Goal: Information Seeking & Learning: Learn about a topic

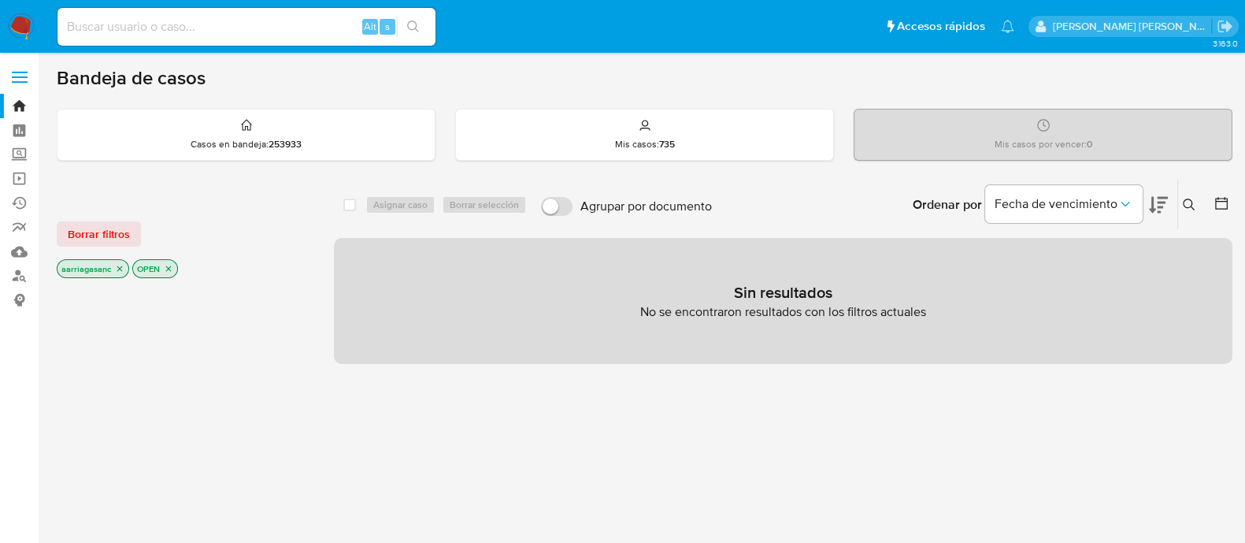
click at [79, 246] on div "Borrar filtros aarriagasanc OPEN" at bounding box center [183, 236] width 252 height 89
click at [103, 228] on span "Borrar filtros" at bounding box center [99, 234] width 62 height 22
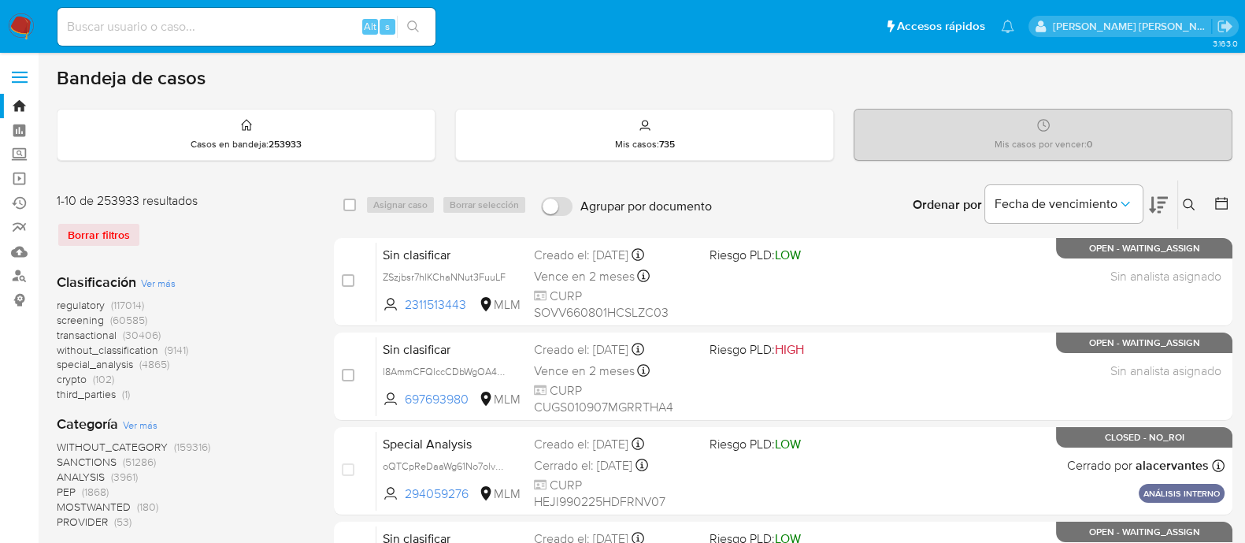
click at [199, 38] on div "Alt s" at bounding box center [246, 27] width 378 height 38
click at [199, 29] on input at bounding box center [246, 27] width 378 height 20
paste input "153432293"
type input "153432293"
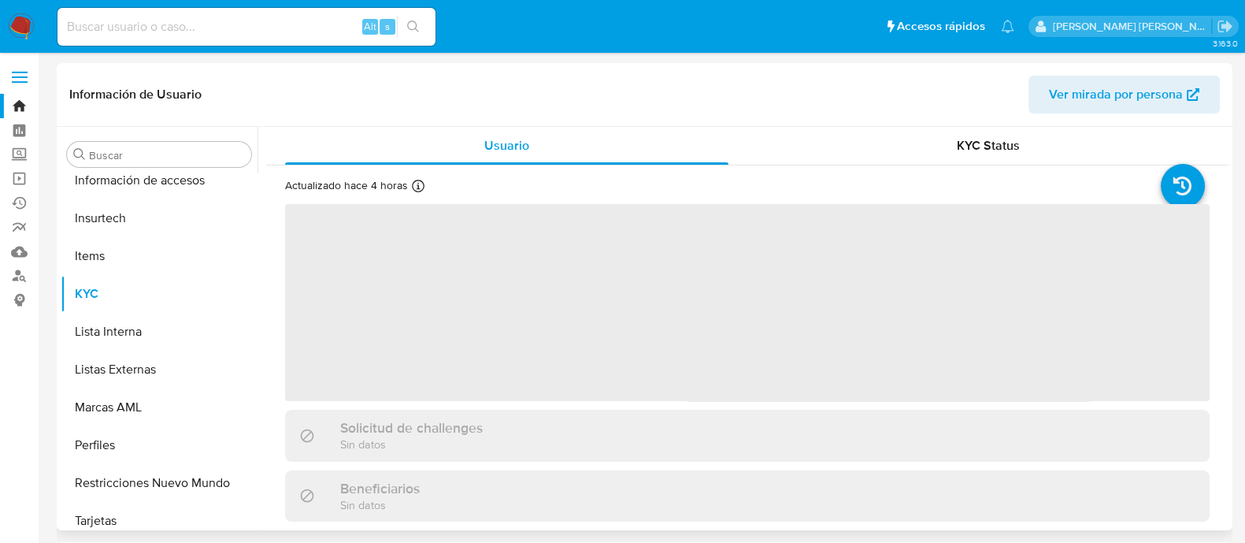
scroll to position [779, 0]
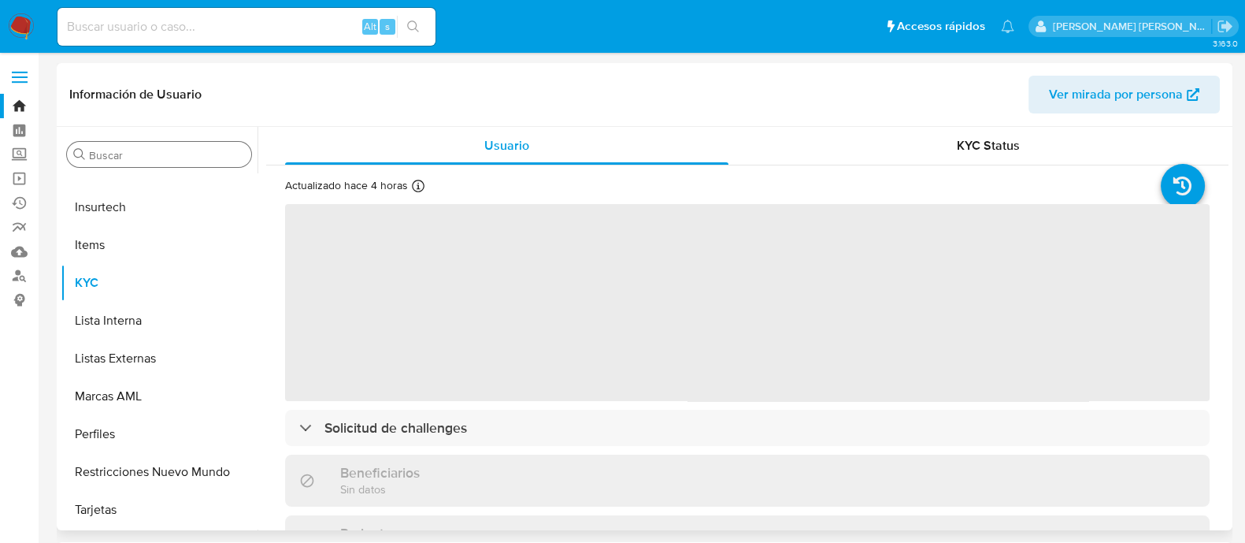
select select "10"
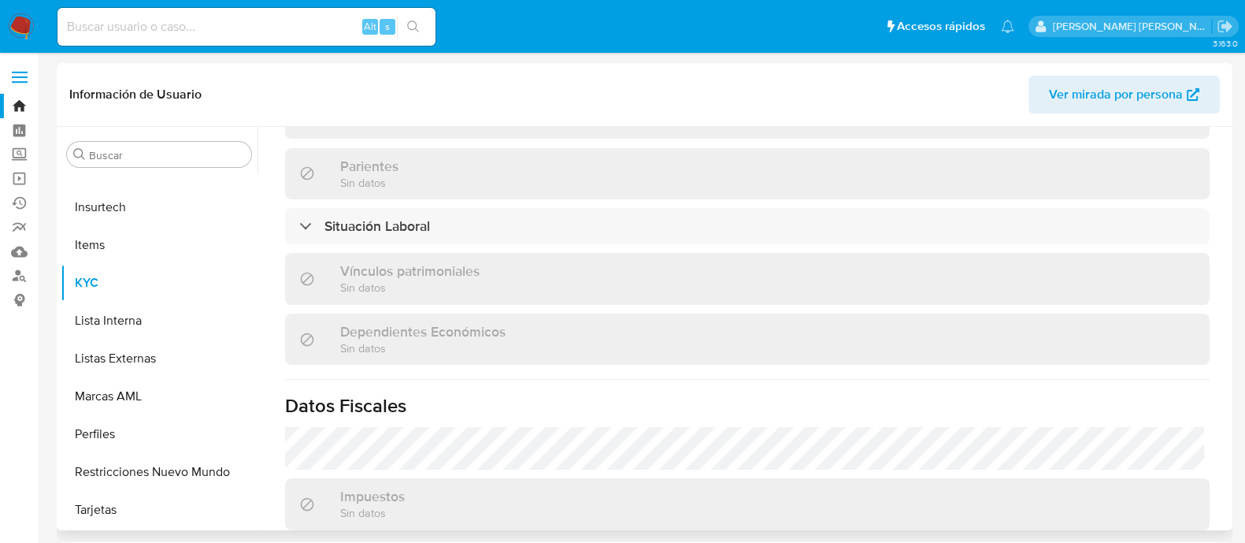
scroll to position [974, 0]
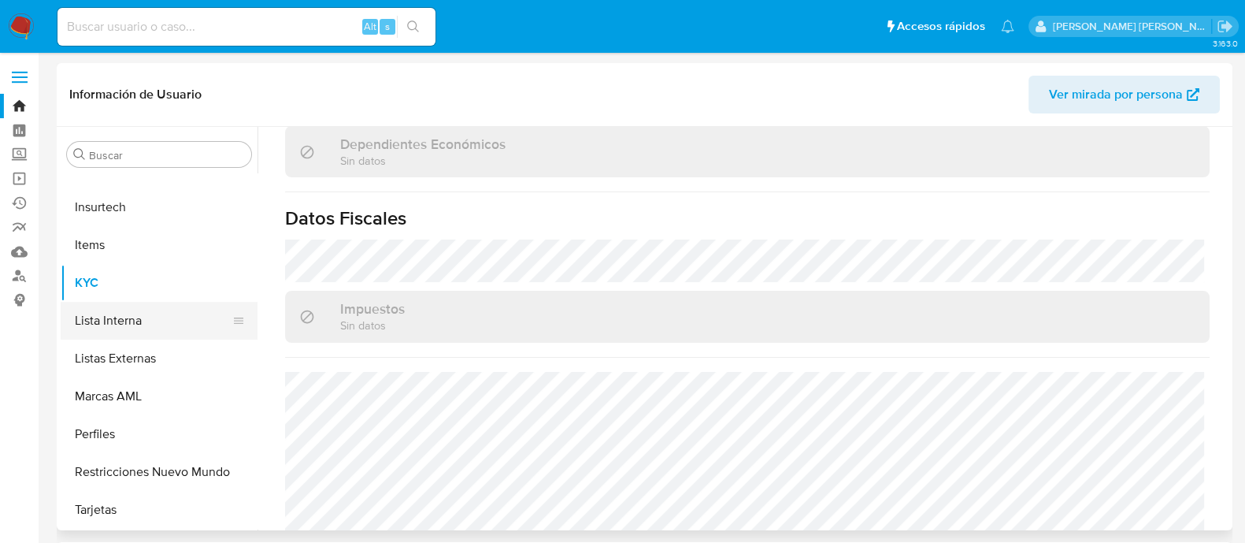
click at [134, 324] on button "Lista Interna" at bounding box center [153, 321] width 184 height 38
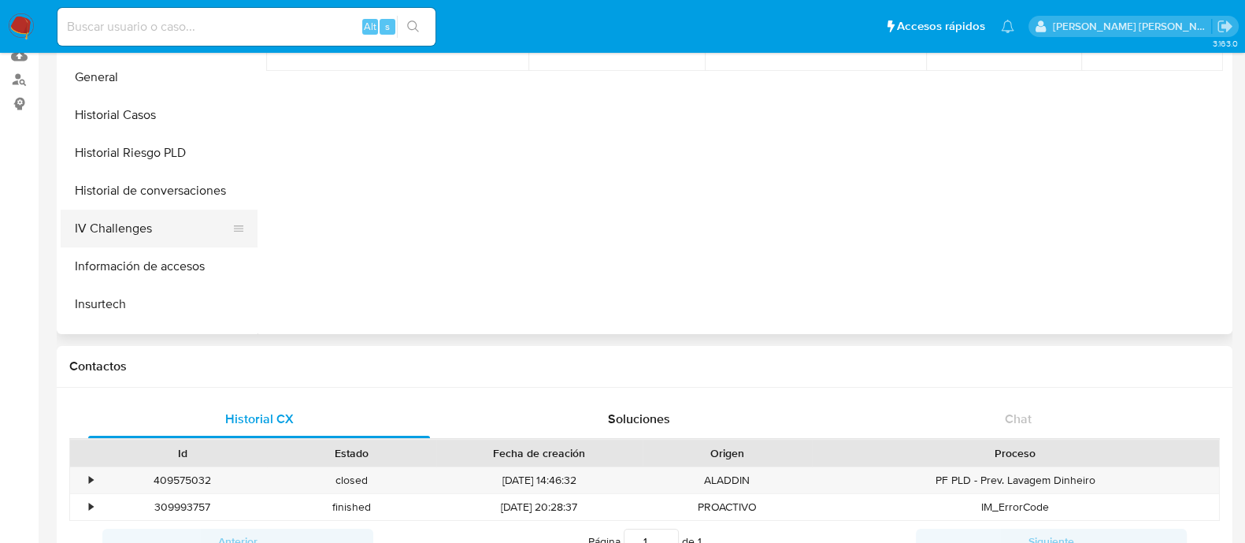
scroll to position [483, 0]
click at [133, 80] on button "General" at bounding box center [153, 80] width 184 height 38
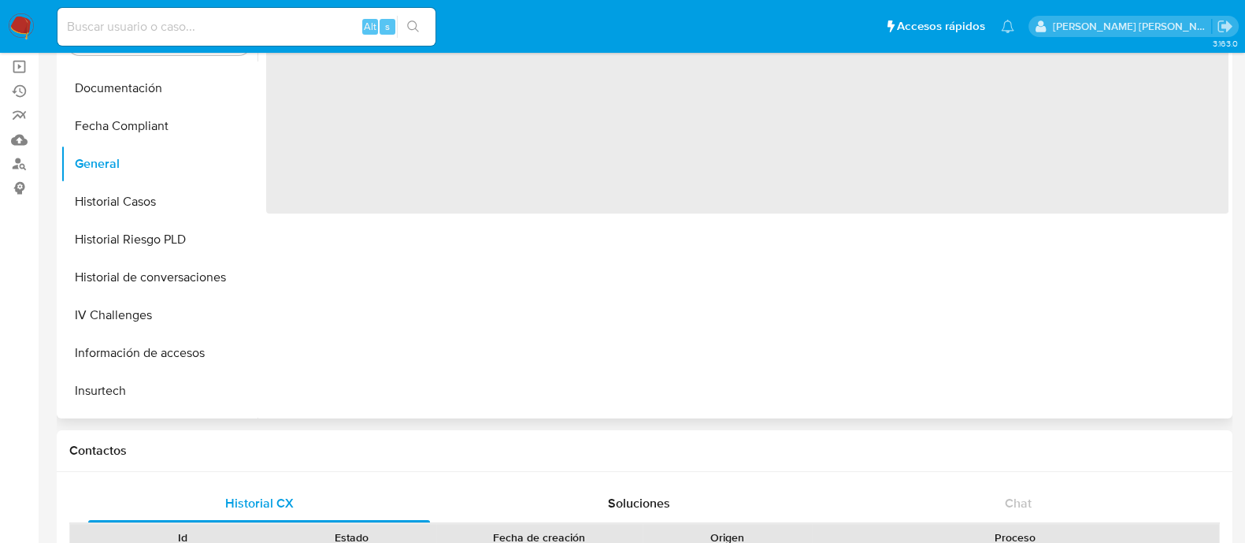
scroll to position [0, 0]
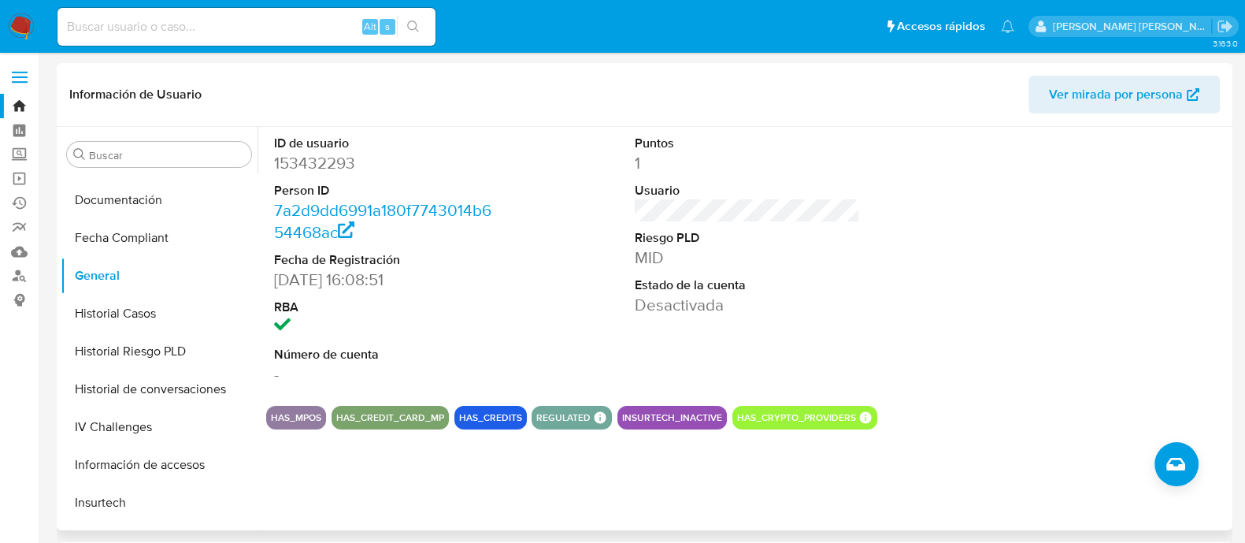
click at [317, 158] on dd "153432293" at bounding box center [386, 163] width 225 height 22
copy dd "153432293"
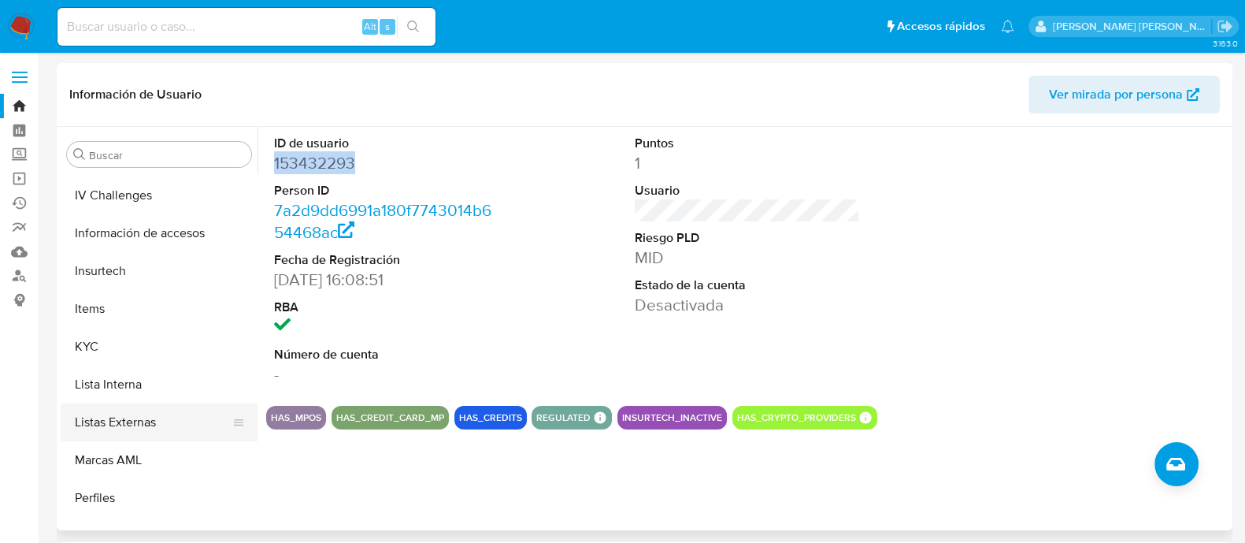
scroll to position [779, 0]
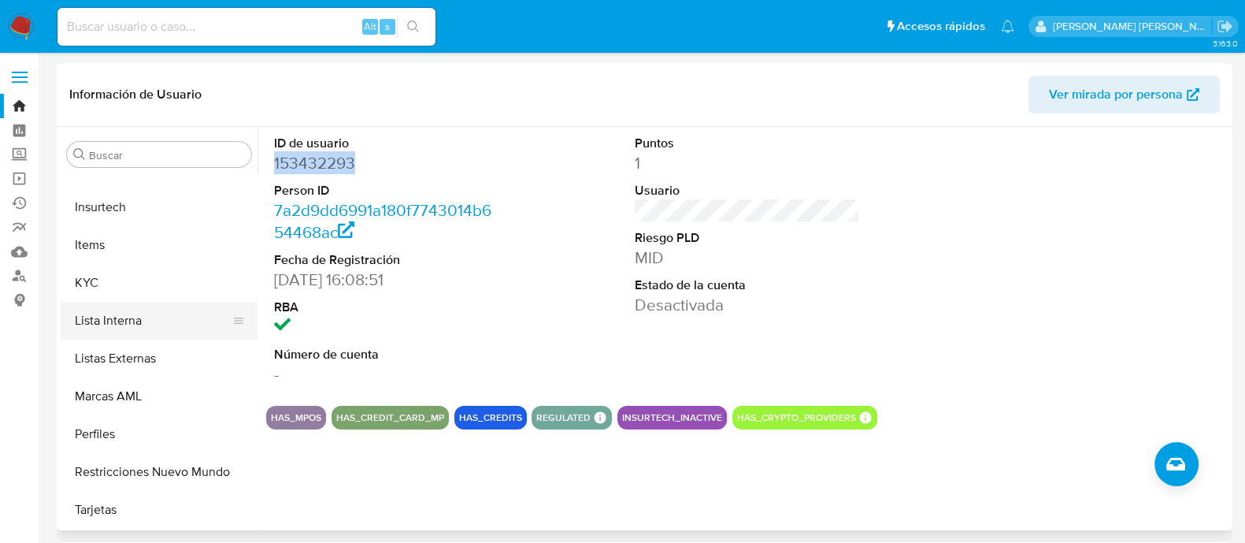
click at [124, 327] on button "Lista Interna" at bounding box center [153, 321] width 184 height 38
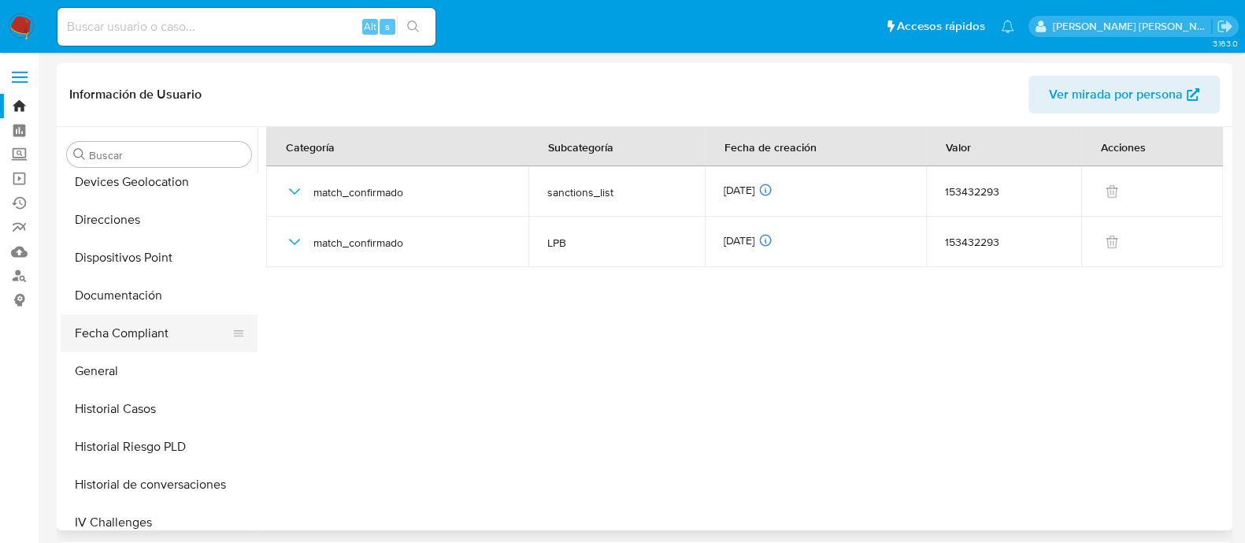
scroll to position [385, 0]
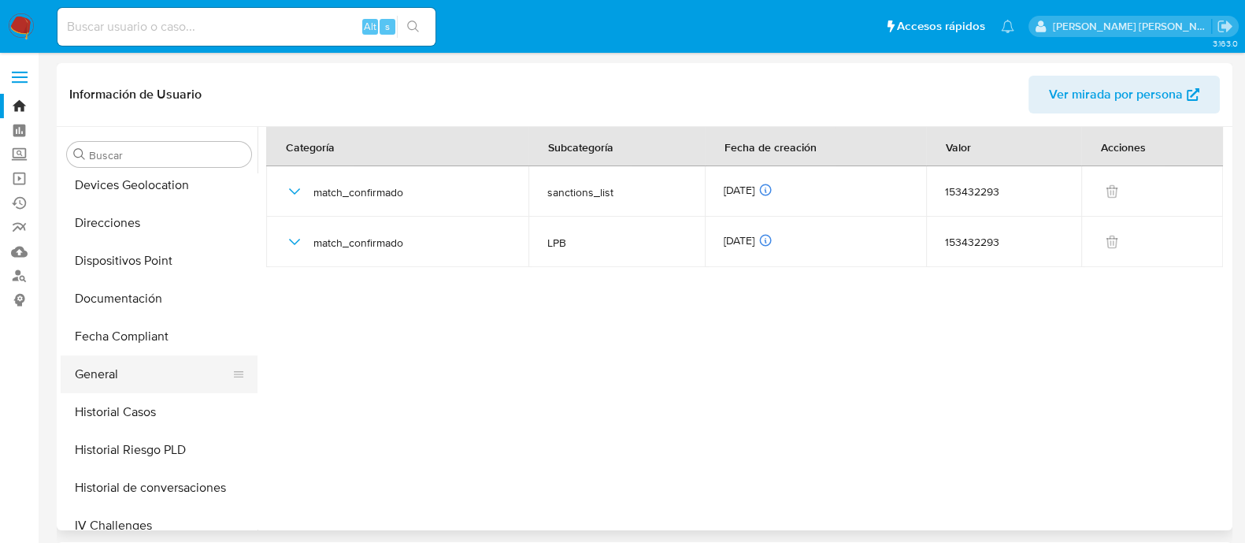
click at [108, 384] on button "General" at bounding box center [153, 374] width 184 height 38
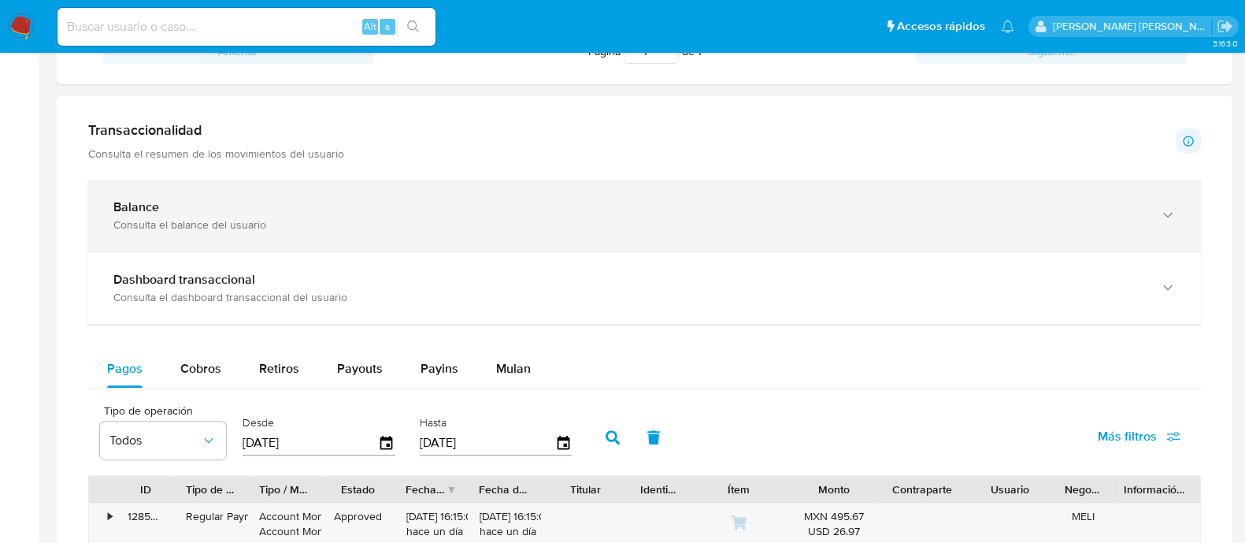
scroll to position [688, 0]
click at [228, 217] on div "Consulta el balance del usuario" at bounding box center [628, 222] width 1031 height 14
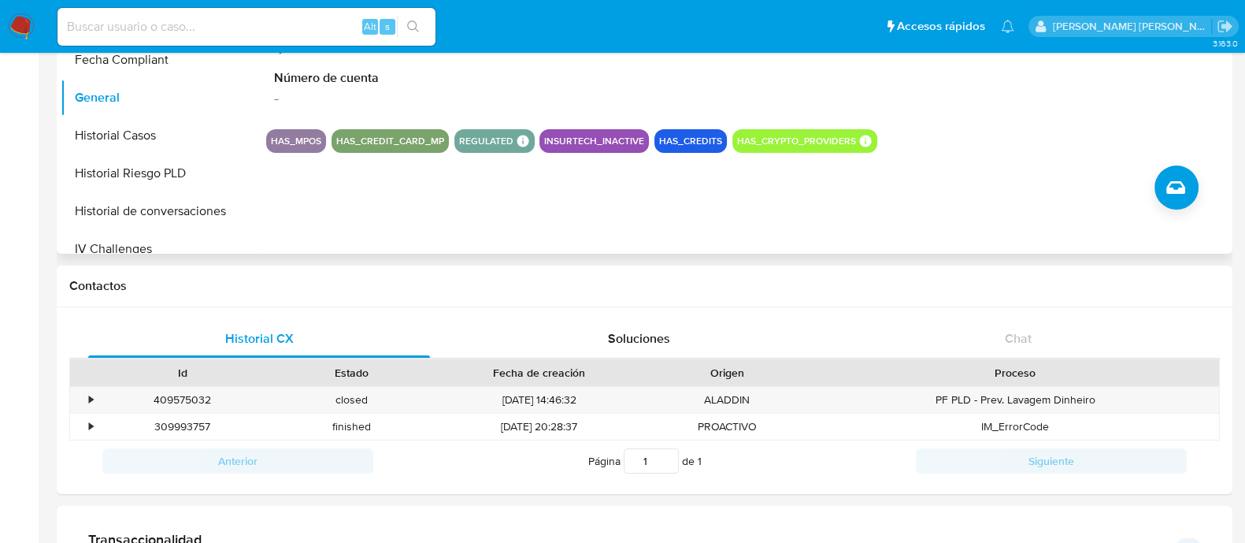
scroll to position [295, 0]
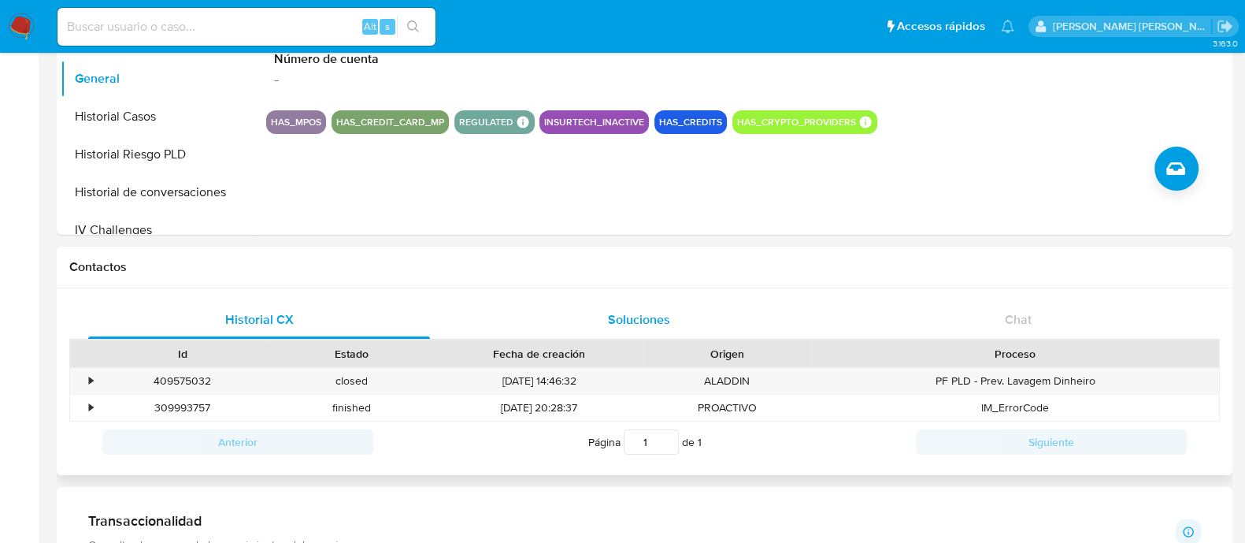
click at [636, 320] on span "Soluciones" at bounding box center [639, 319] width 62 height 18
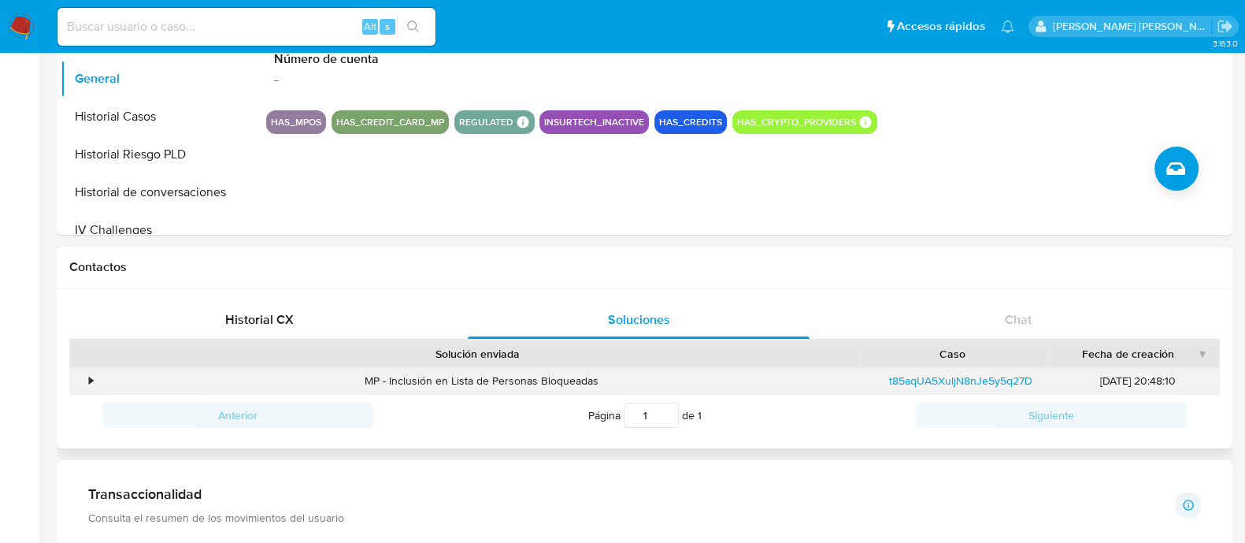
click at [94, 383] on div "•" at bounding box center [84, 381] width 28 height 26
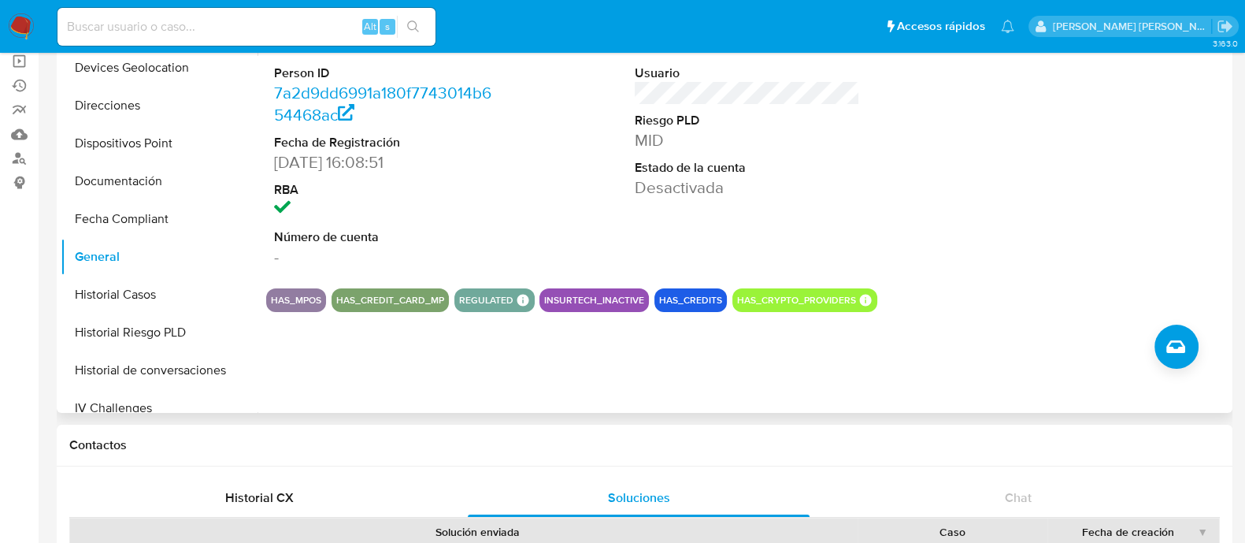
scroll to position [0, 0]
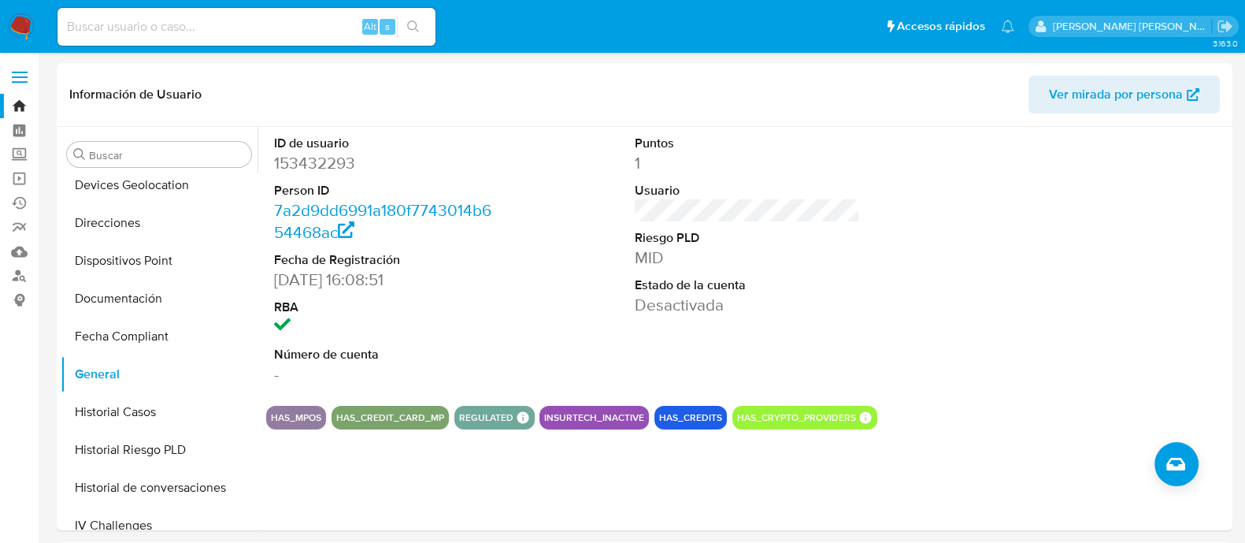
click at [240, 14] on div "Alt s" at bounding box center [246, 27] width 378 height 38
click at [235, 21] on input at bounding box center [246, 27] width 378 height 20
paste input "47813090"
type input "47813090"
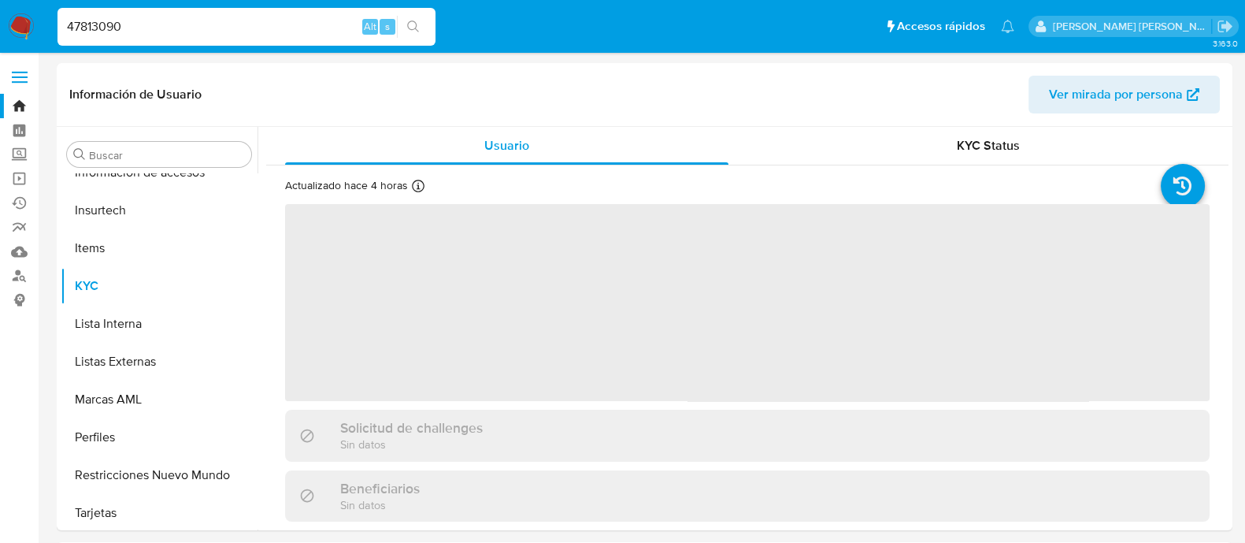
scroll to position [779, 0]
select select "10"
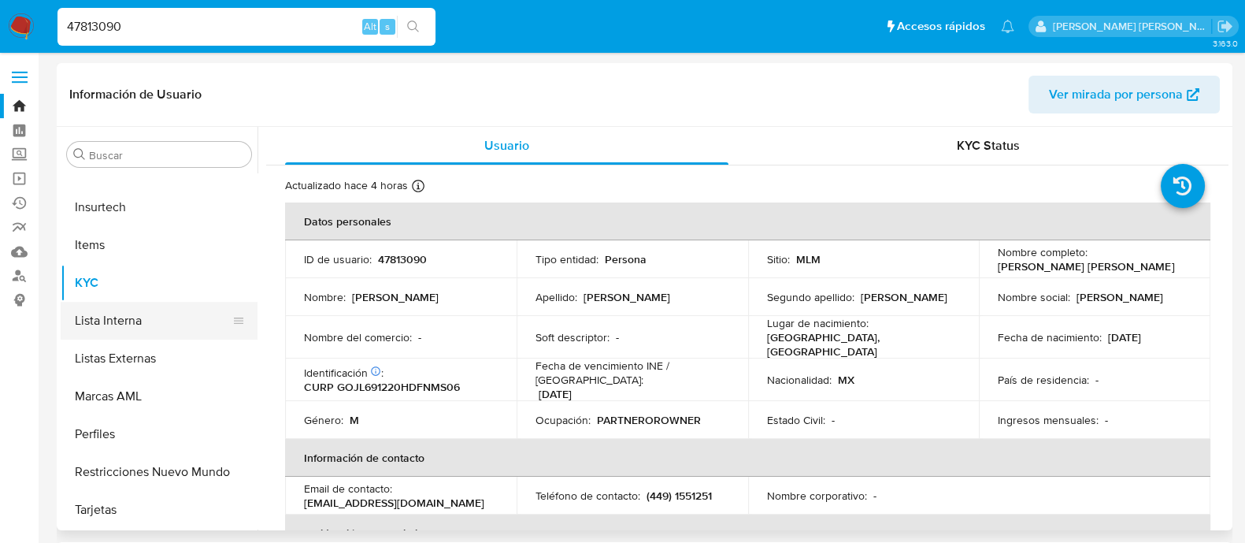
scroll to position [385, 0]
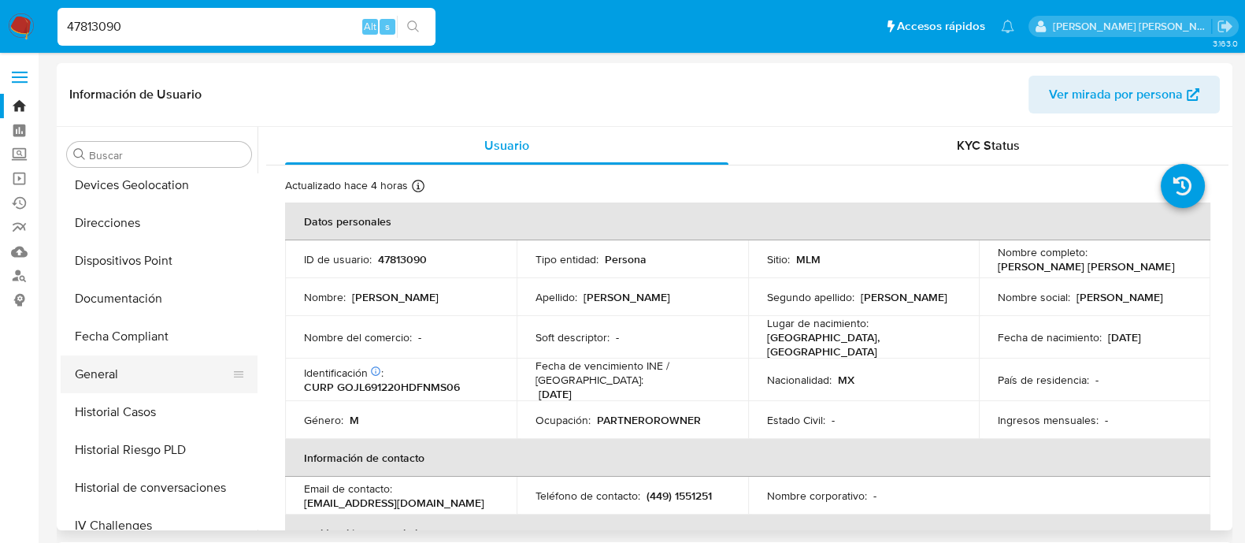
click at [121, 360] on button "General" at bounding box center [153, 374] width 184 height 38
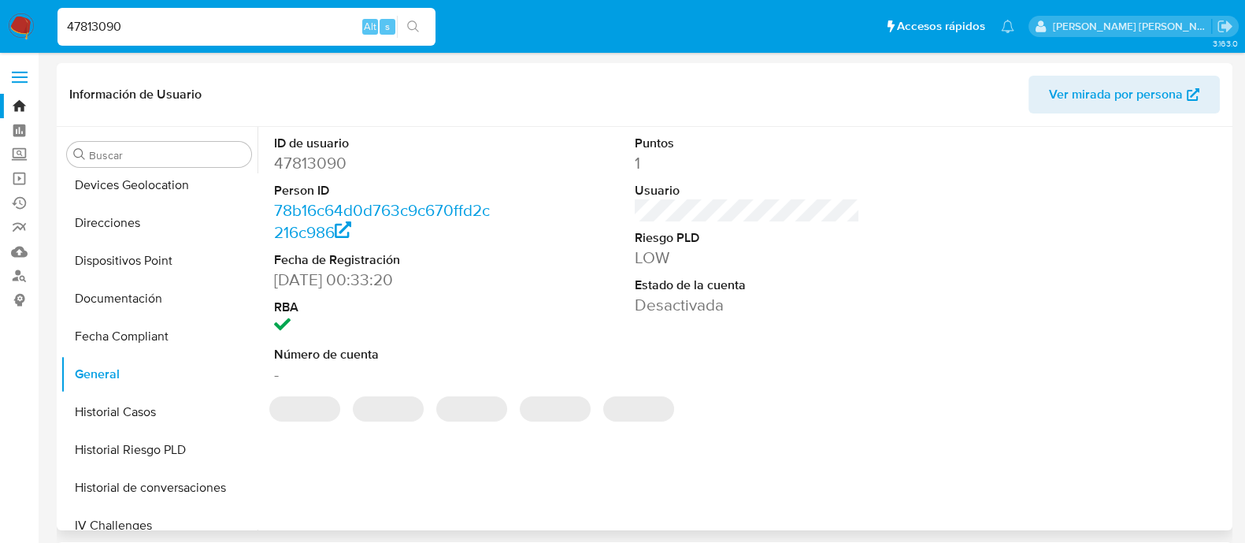
click at [281, 172] on dd "47813090" at bounding box center [386, 163] width 225 height 22
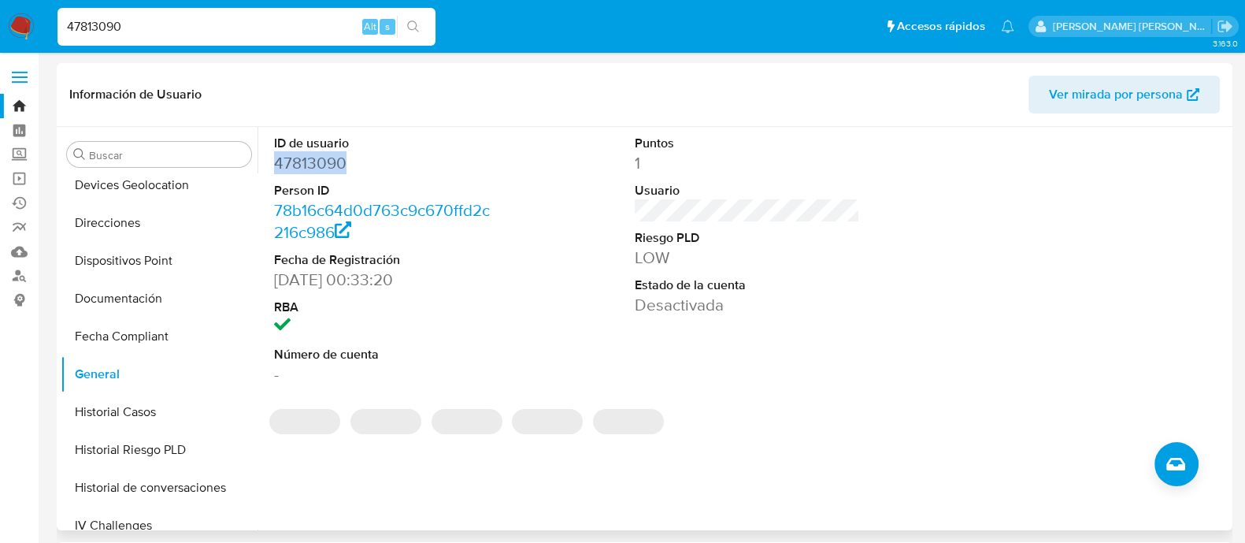
click at [282, 171] on dd "47813090" at bounding box center [386, 163] width 225 height 22
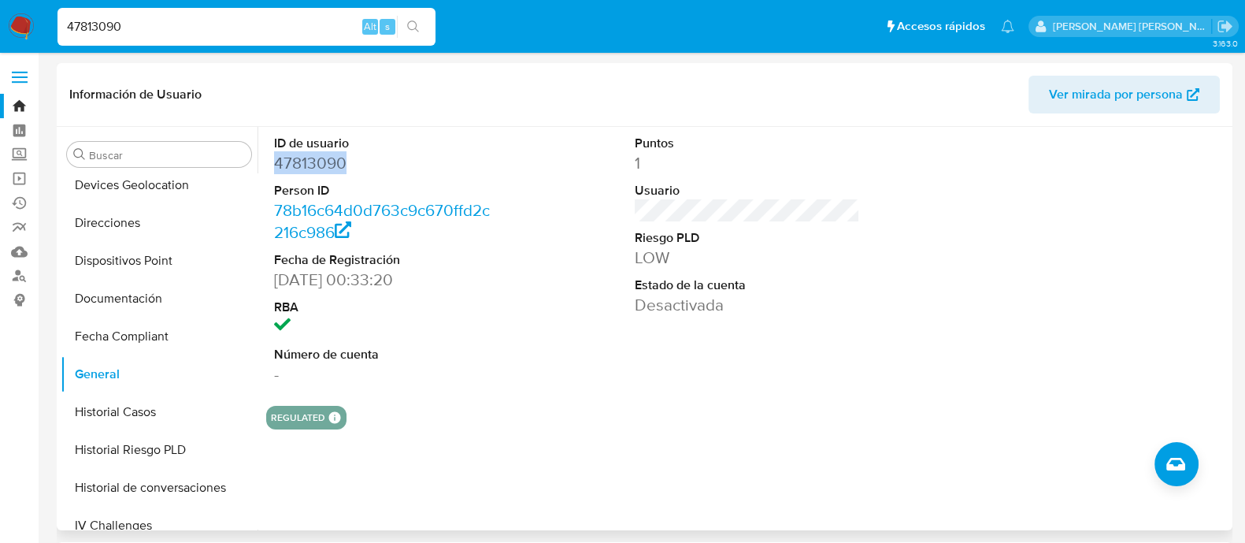
copy dd "47813090"
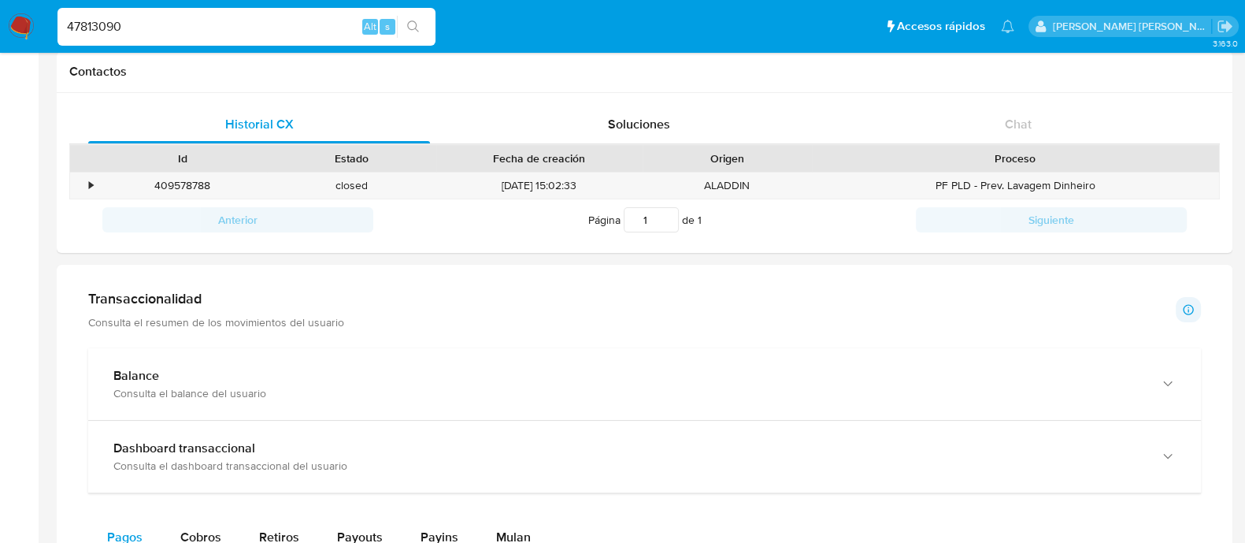
scroll to position [492, 0]
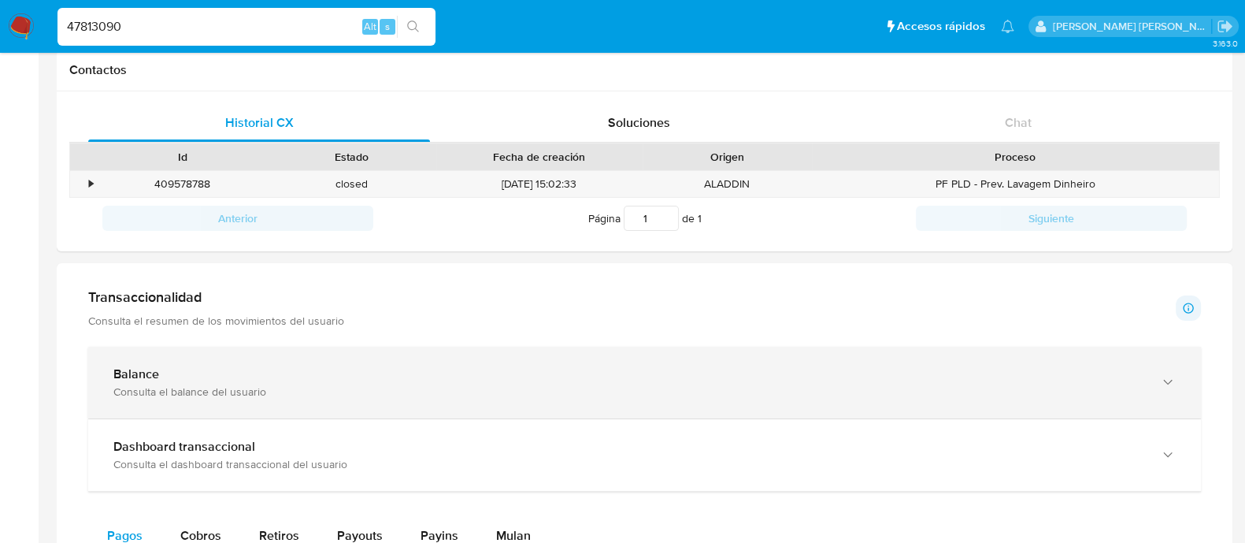
click at [265, 389] on div "Consulta el balance del usuario" at bounding box center [628, 391] width 1031 height 14
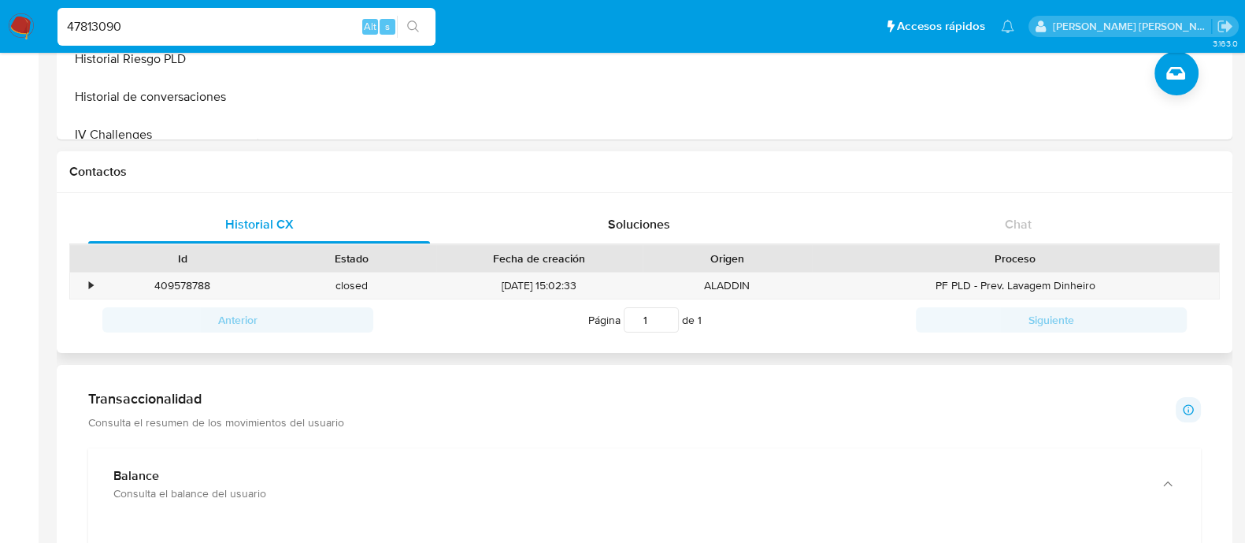
scroll to position [393, 0]
click at [644, 213] on span "Soluciones" at bounding box center [639, 222] width 62 height 18
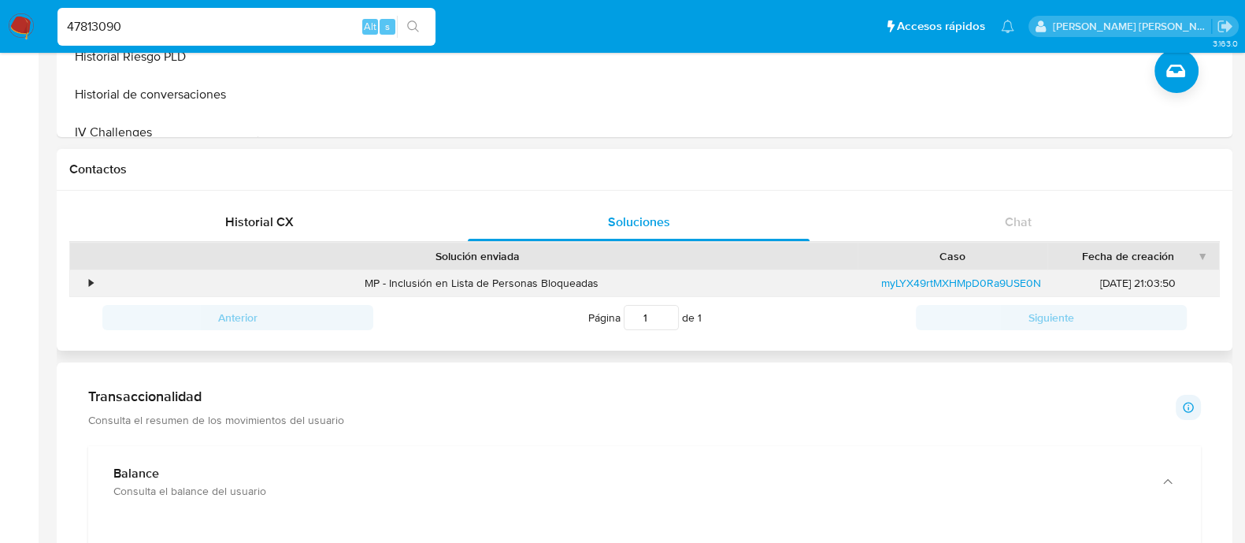
click at [98, 287] on div "MP - Inclusión en Lista de Personas Bloqueadas" at bounding box center [481, 283] width 767 height 26
click at [91, 286] on div "•" at bounding box center [91, 283] width 4 height 15
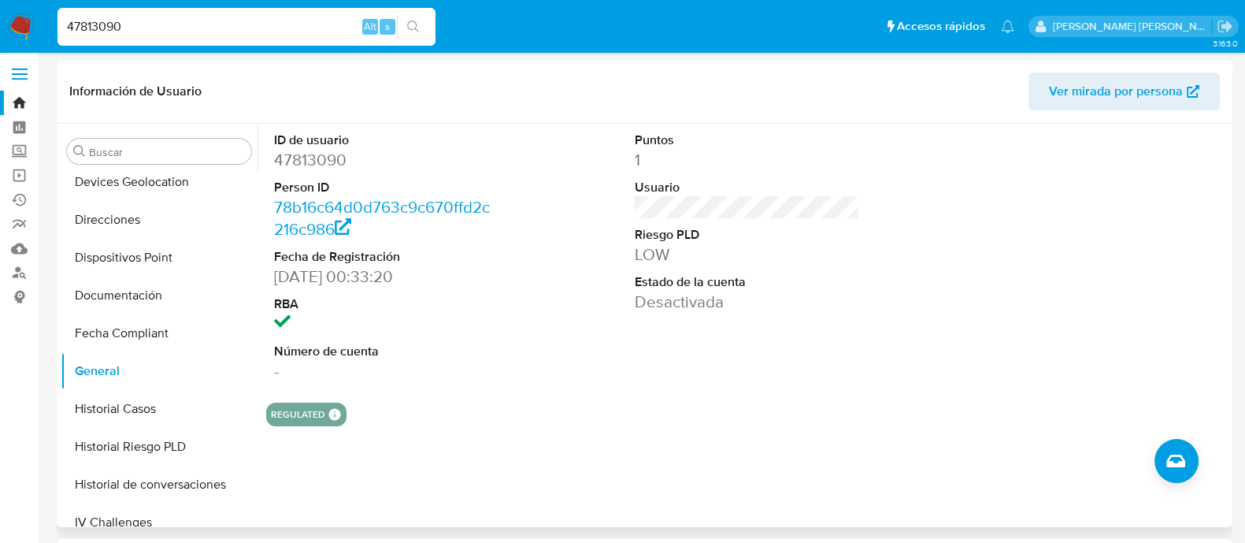
scroll to position [0, 0]
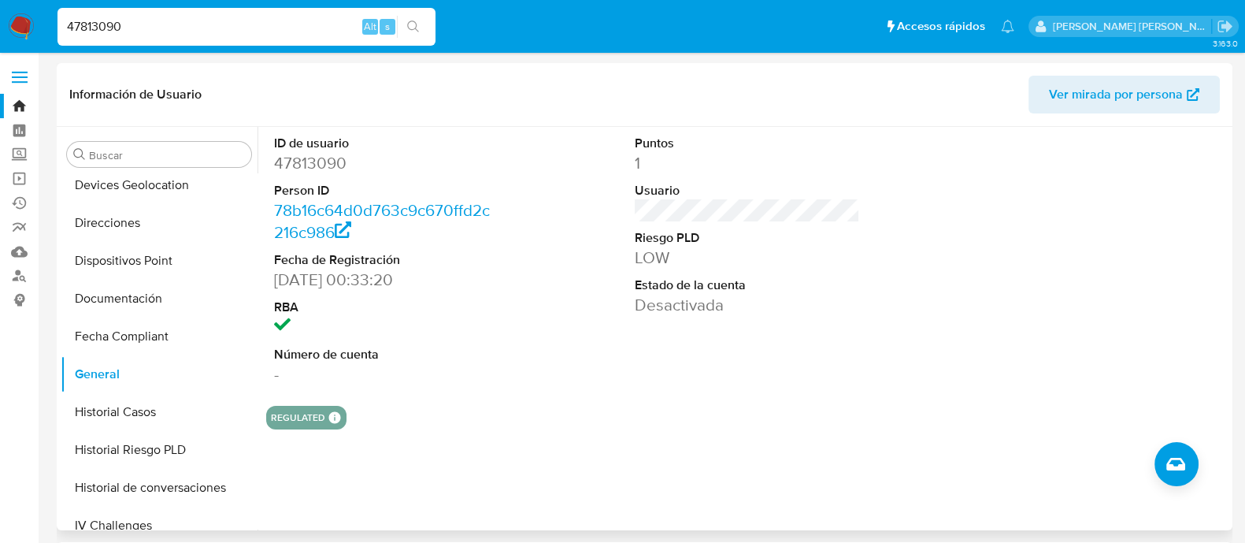
click at [494, 392] on div "ID de usuario 47813090 Person ID 78b16c64d0d763c9c670ffd2c216c986 Fecha de Regi…" at bounding box center [386, 260] width 241 height 266
click at [152, 33] on input "47813090" at bounding box center [246, 27] width 378 height 20
click at [152, 32] on input "47813090" at bounding box center [246, 27] width 378 height 20
paste input "2095738503"
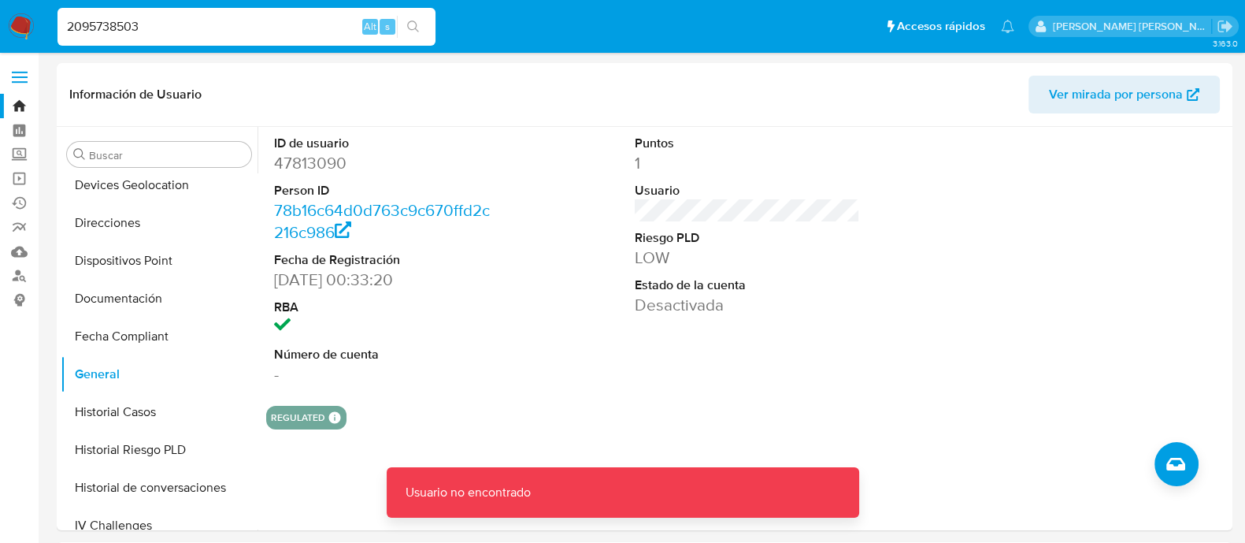
click at [152, 32] on input "2095738503" at bounding box center [246, 27] width 378 height 20
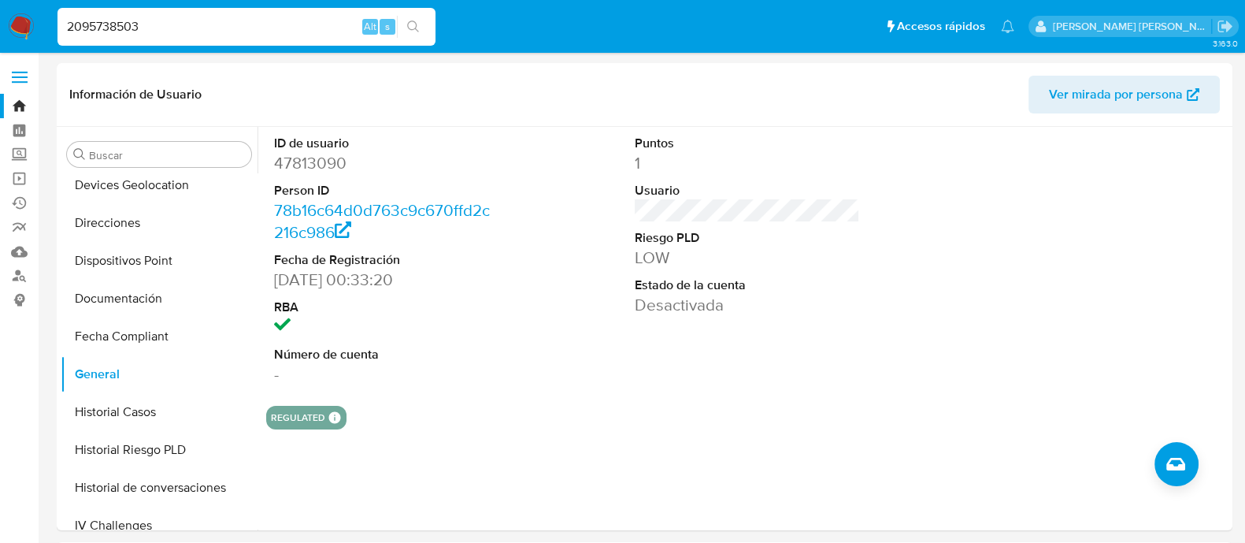
type input "2095738503"
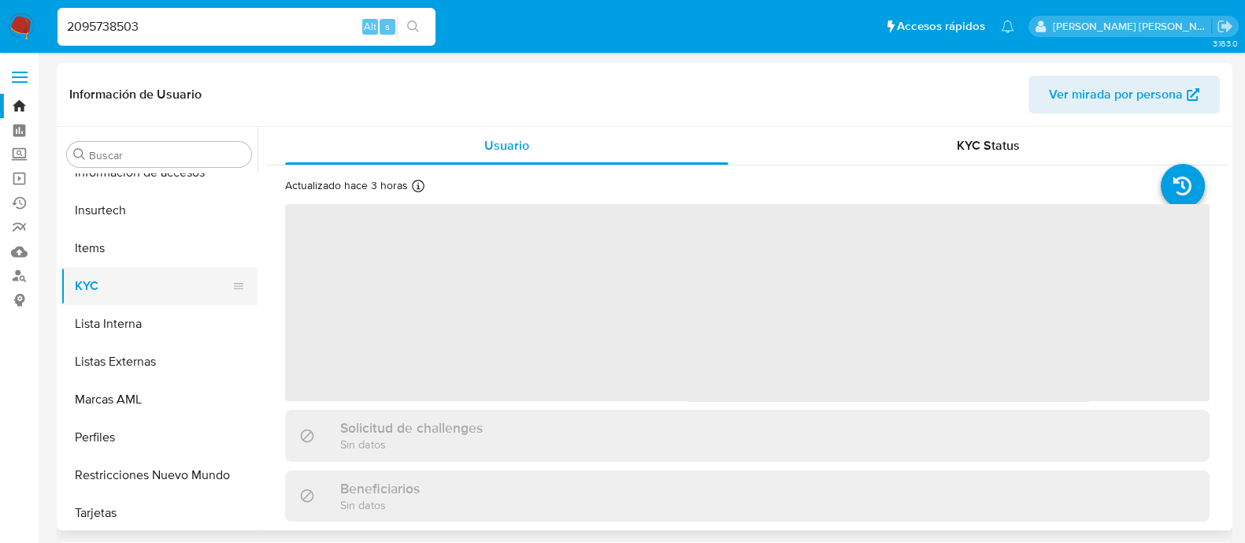
scroll to position [779, 0]
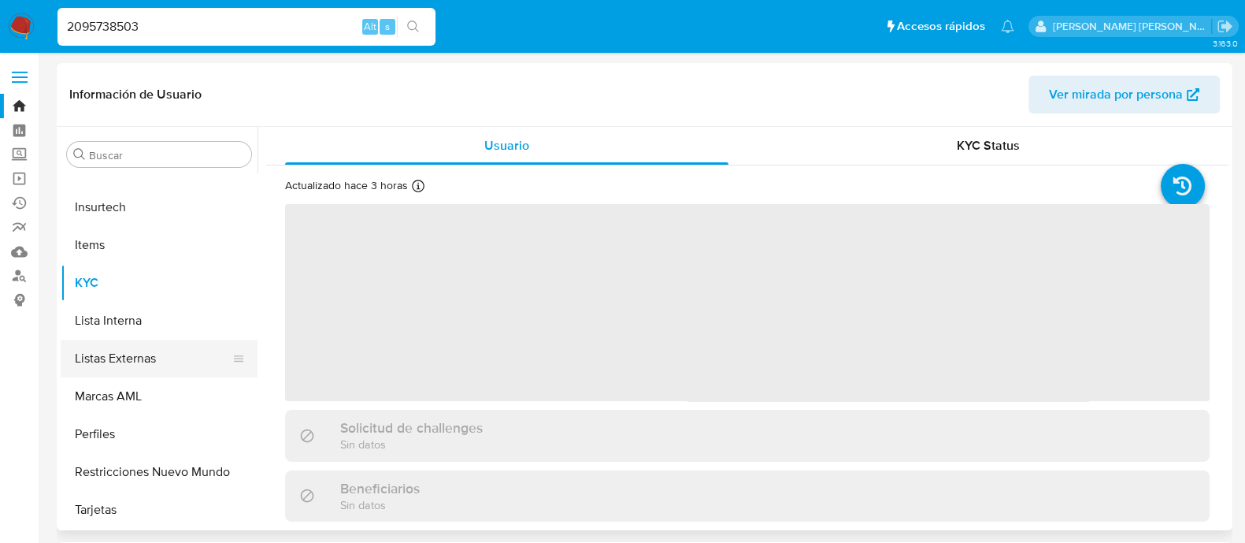
select select "10"
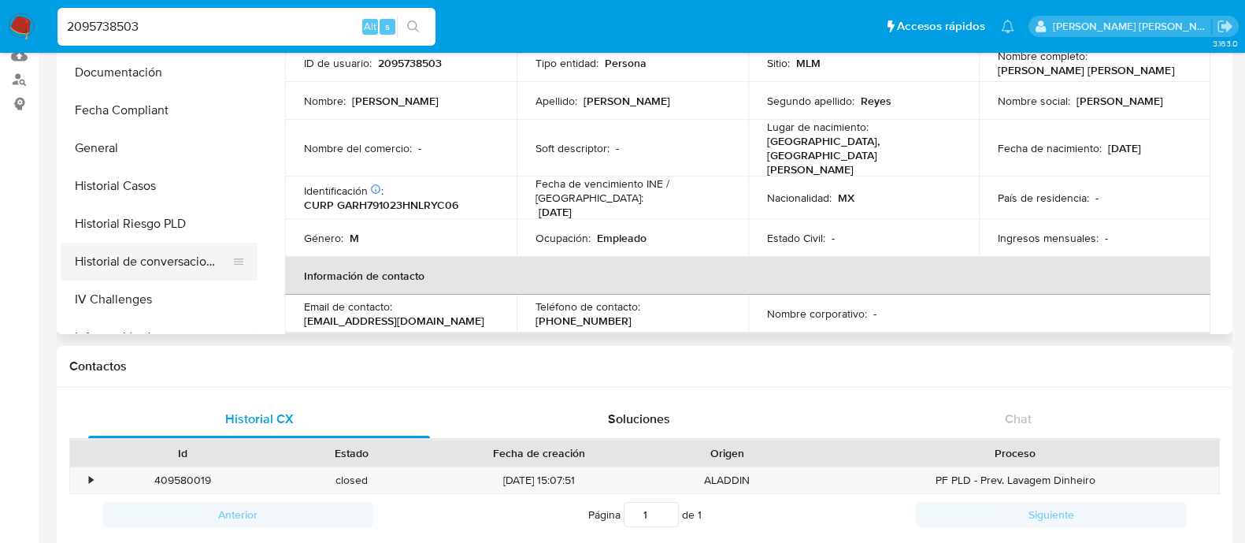
scroll to position [385, 0]
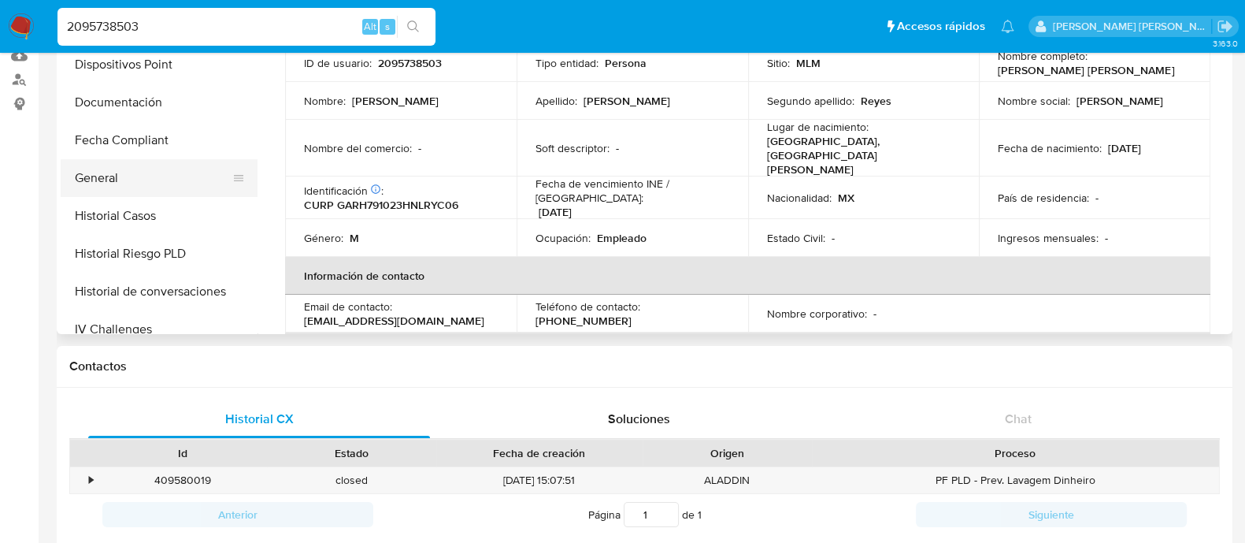
click at [154, 191] on button "General" at bounding box center [153, 178] width 184 height 38
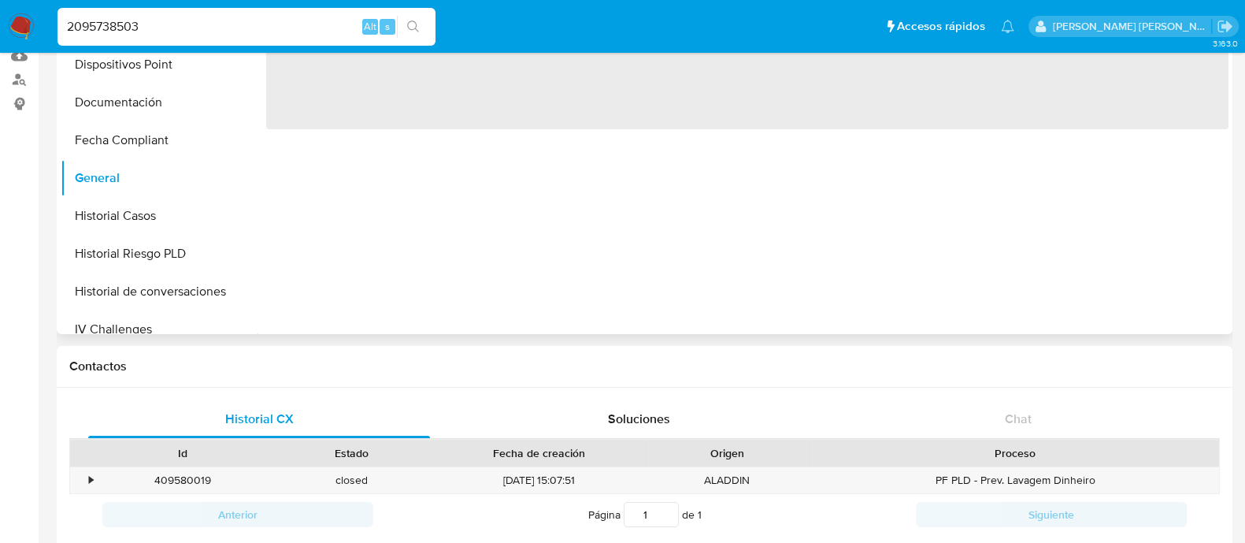
scroll to position [0, 0]
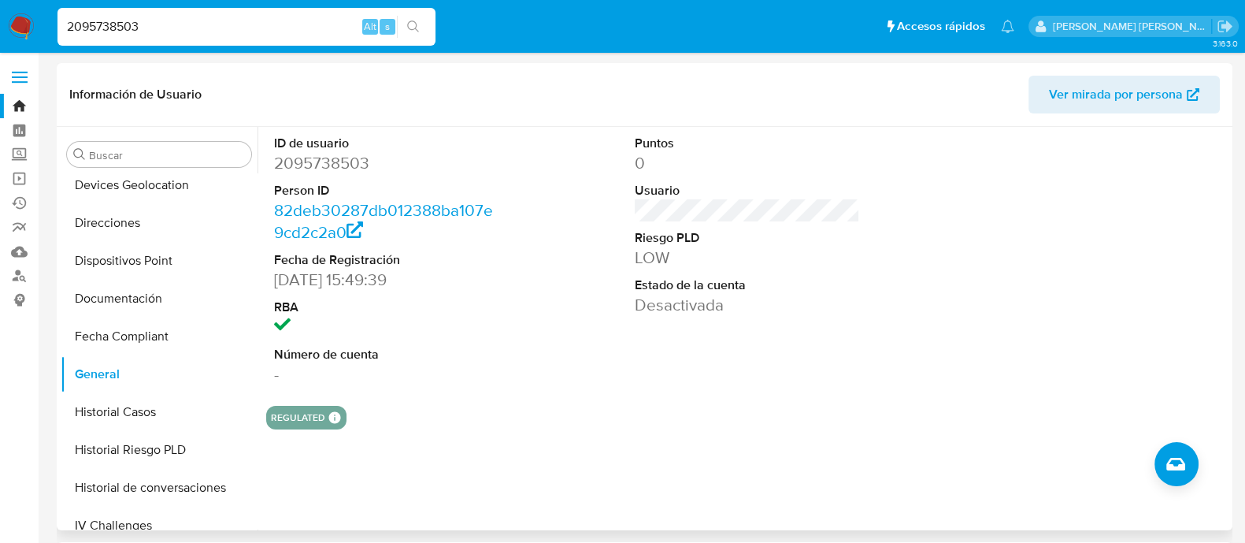
click at [337, 165] on dd "2095738503" at bounding box center [386, 163] width 225 height 22
copy dd "2095738503"
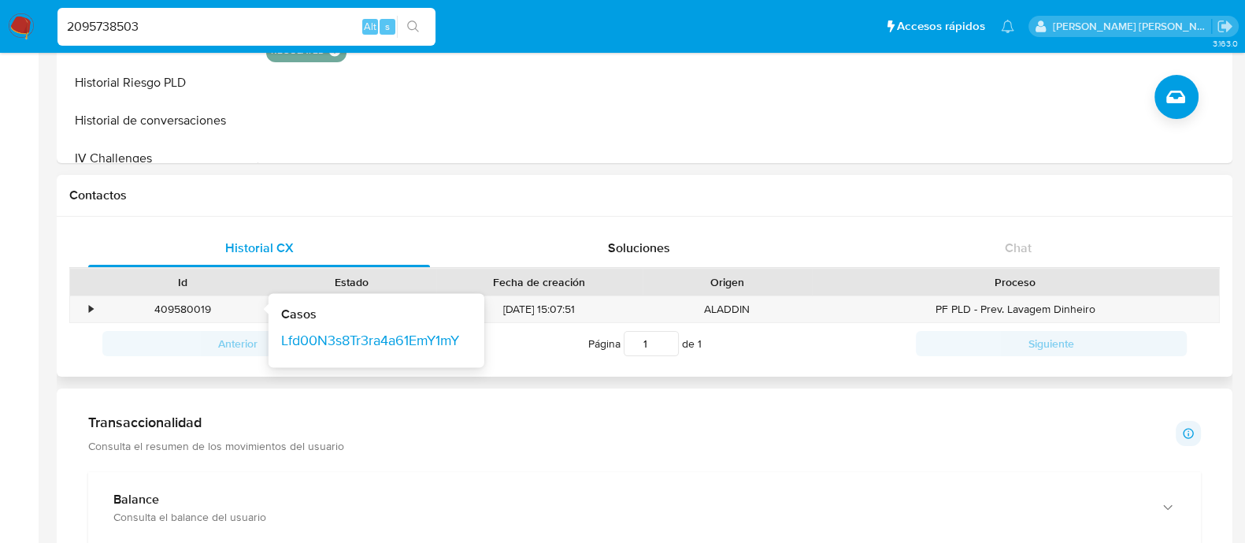
scroll to position [393, 0]
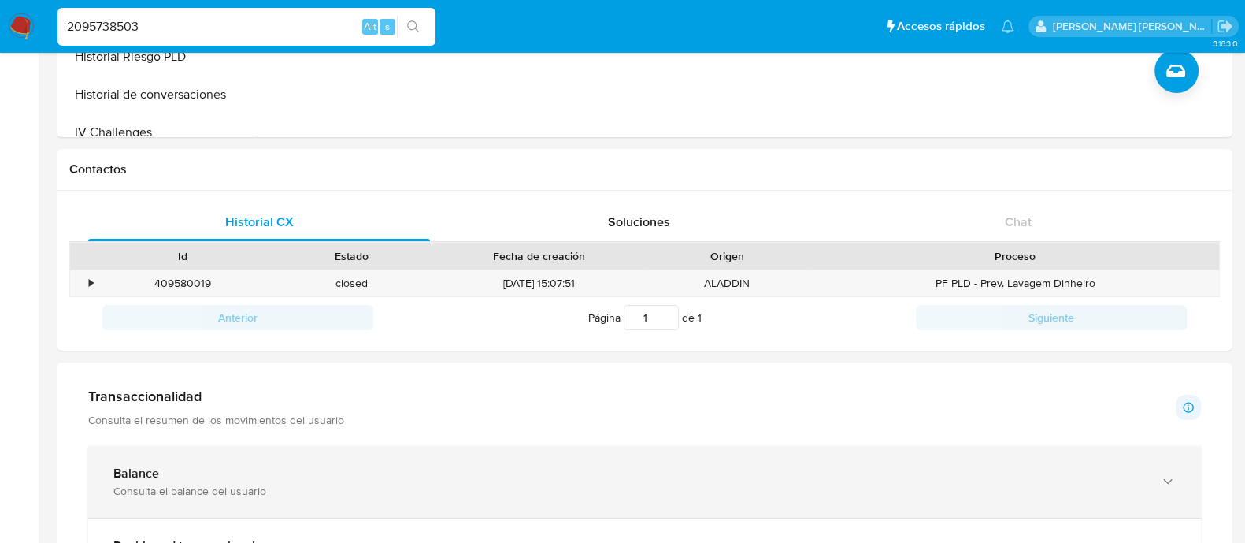
click at [181, 470] on div "Balance" at bounding box center [628, 473] width 1031 height 16
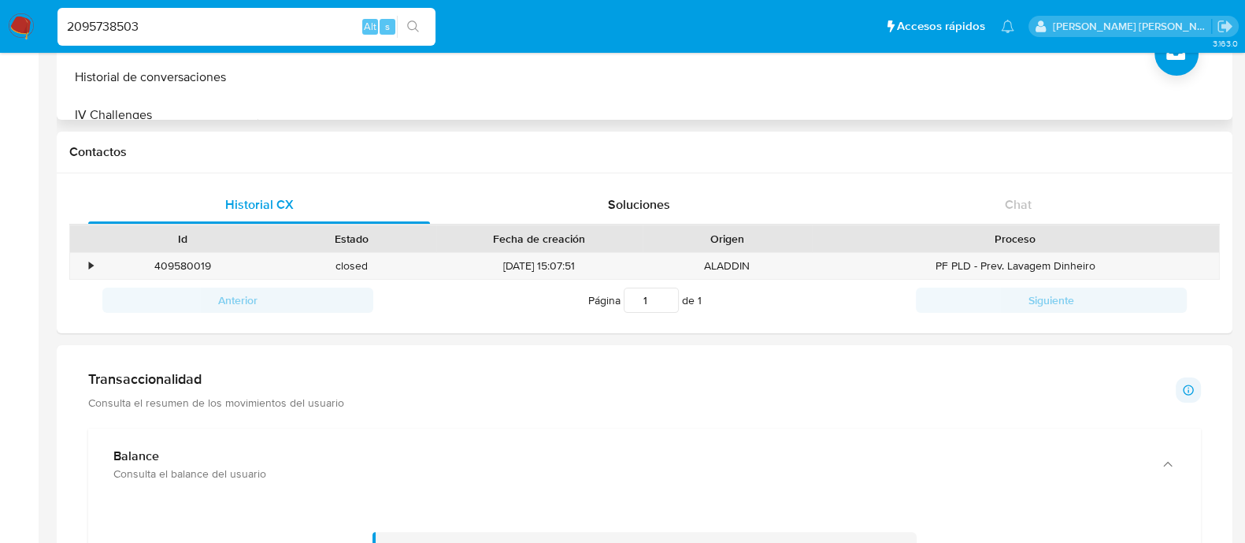
scroll to position [196, 0]
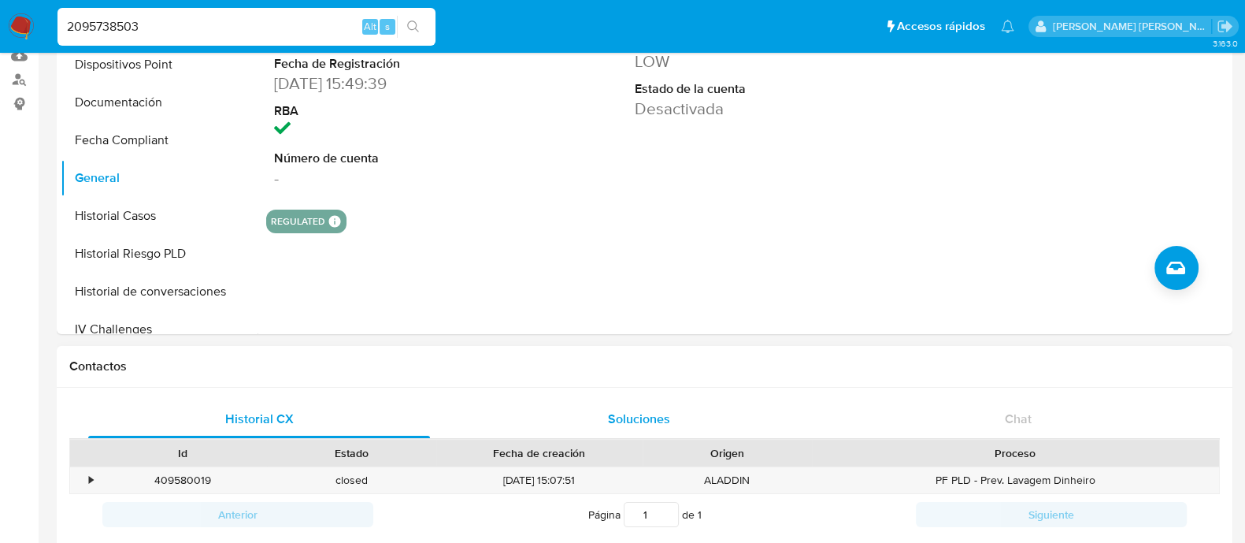
click at [657, 424] on span "Soluciones" at bounding box center [639, 418] width 62 height 18
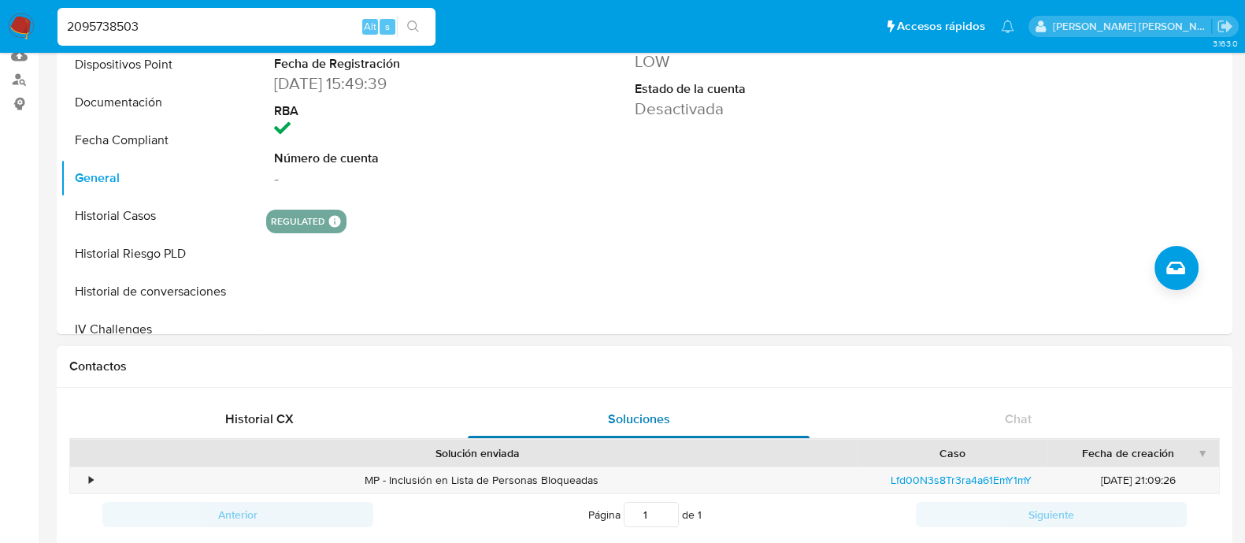
scroll to position [393, 0]
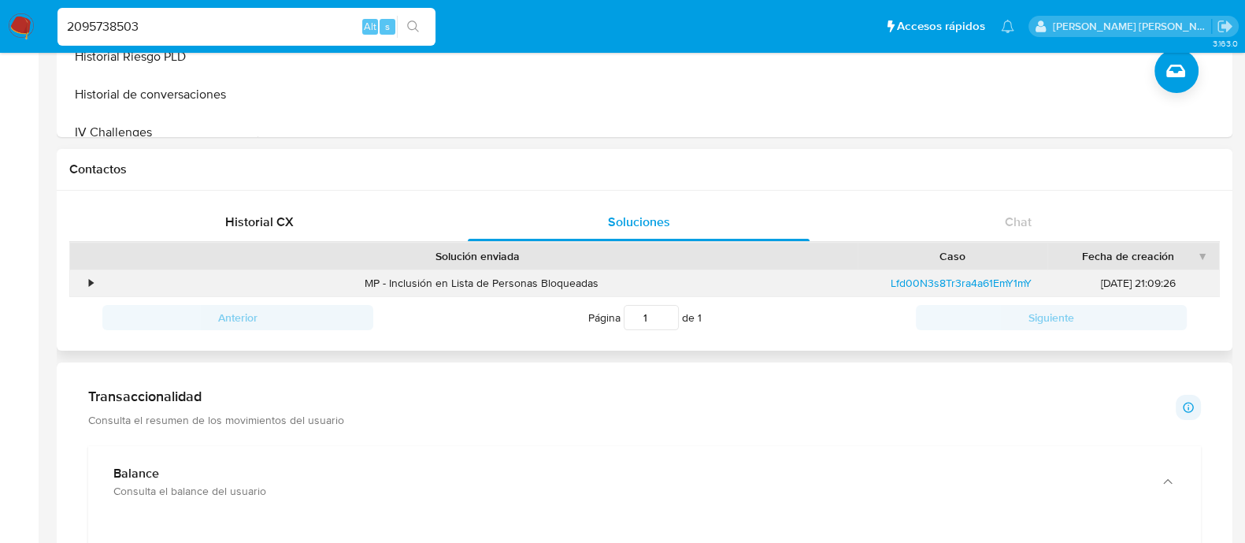
click at [91, 280] on div "•" at bounding box center [91, 283] width 4 height 15
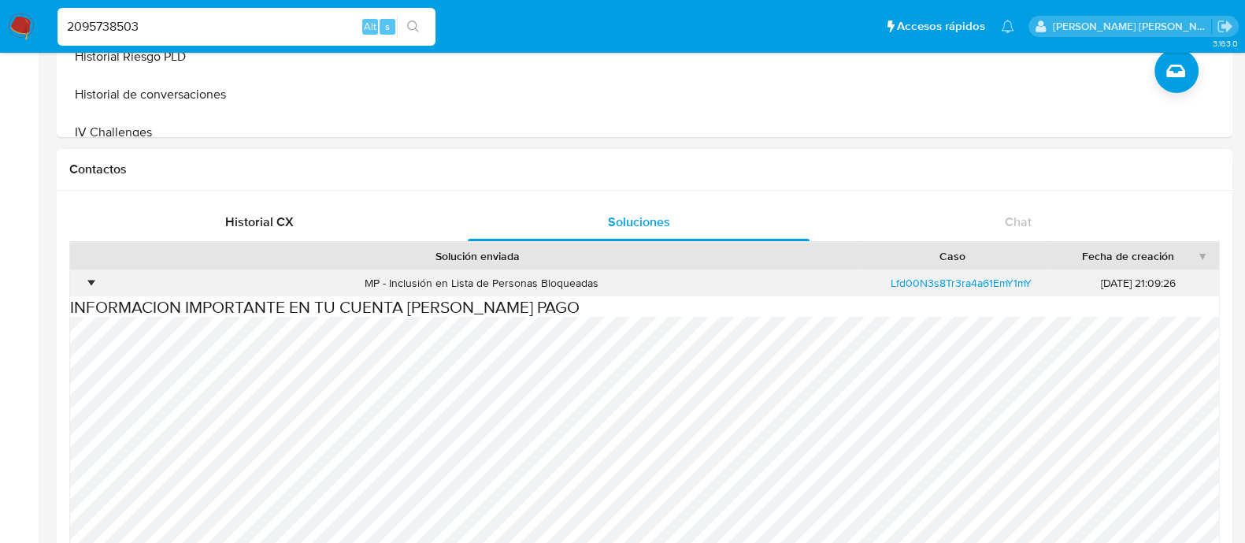
scroll to position [492, 0]
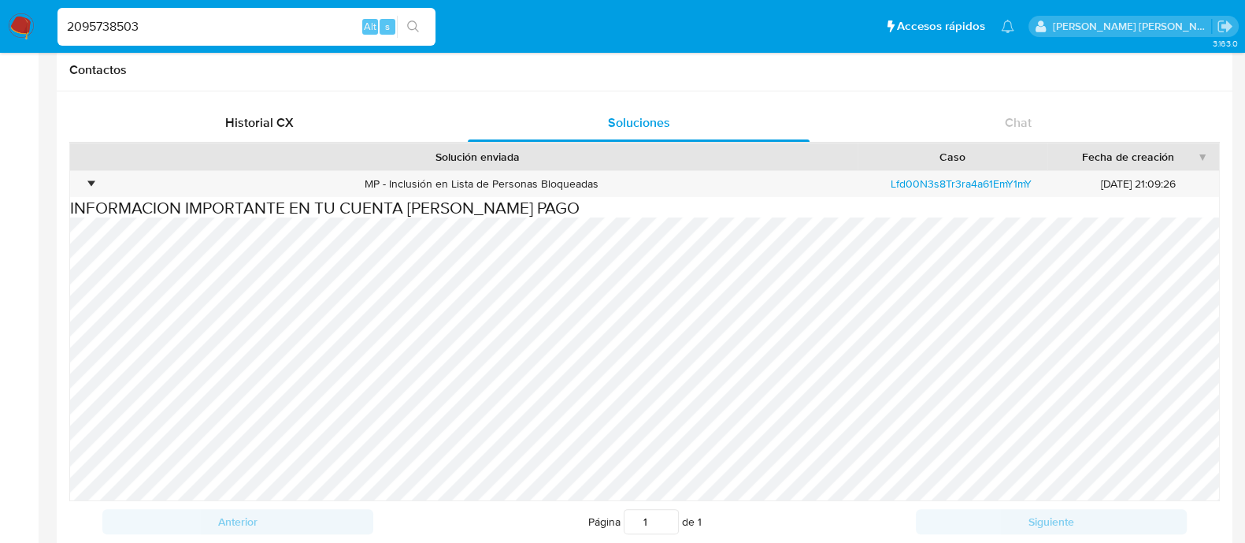
click at [249, 19] on input "2095738503" at bounding box center [246, 27] width 378 height 20
paste input "1362903488"
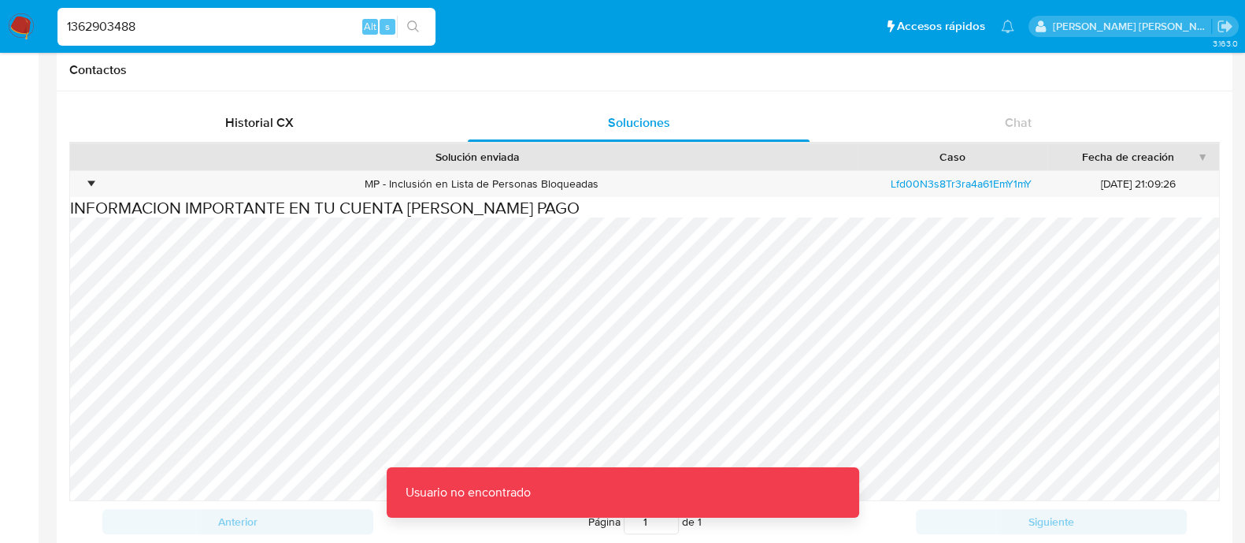
click at [249, 19] on input "1362903488" at bounding box center [246, 27] width 378 height 20
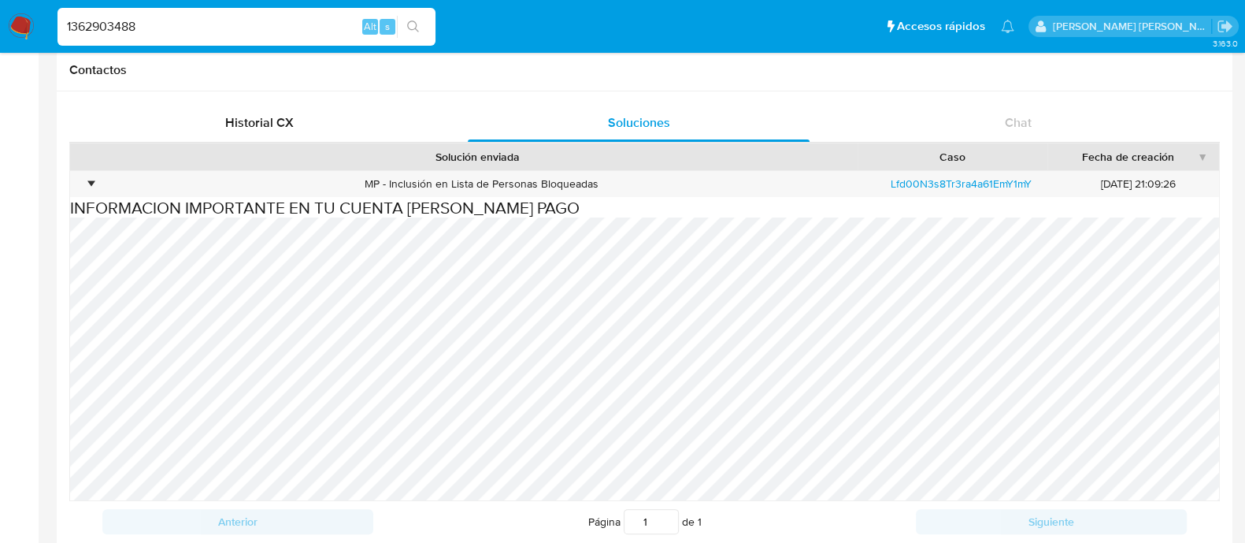
type input "1362903488"
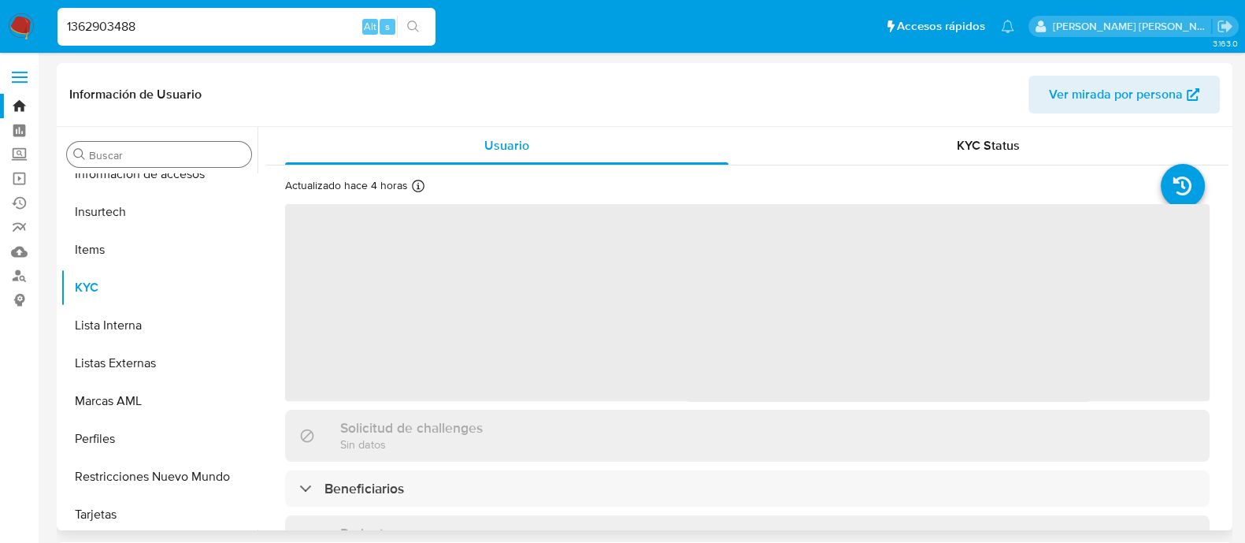
scroll to position [779, 0]
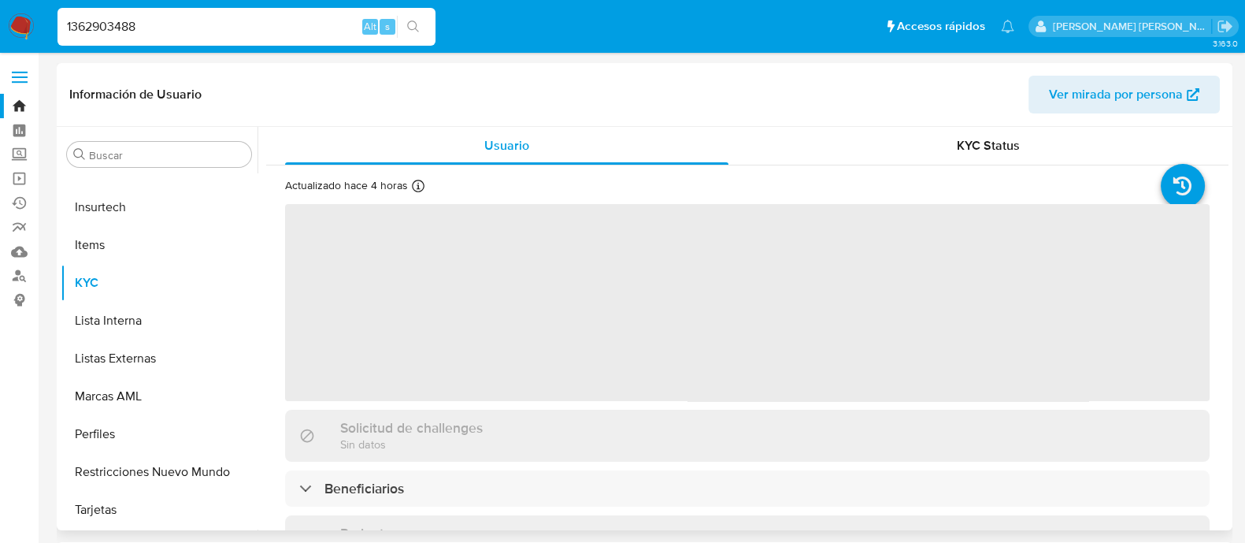
select select "10"
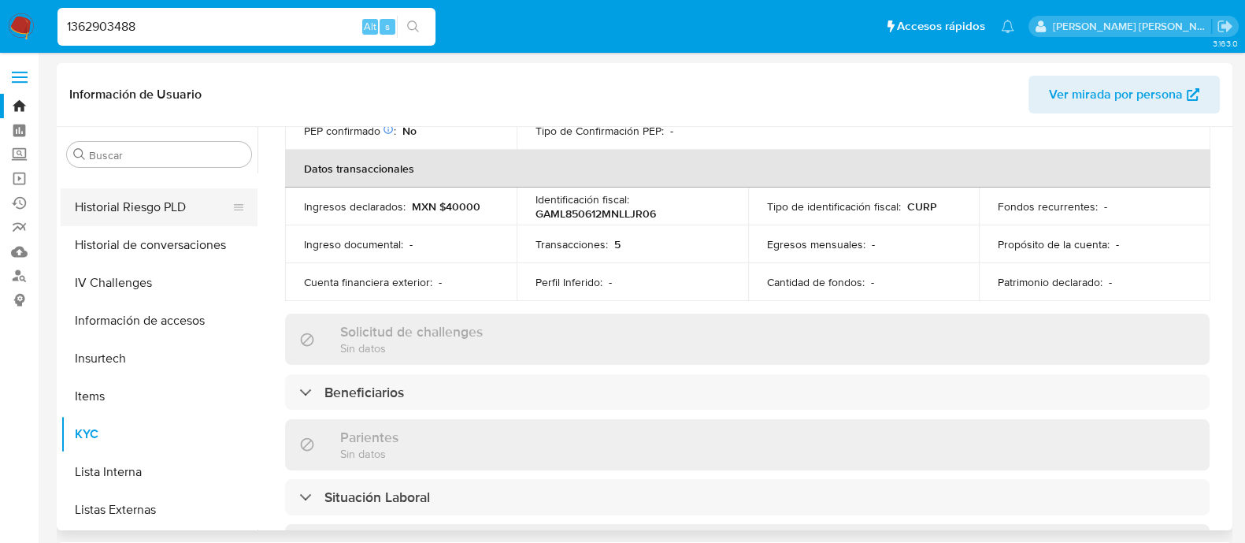
scroll to position [483, 0]
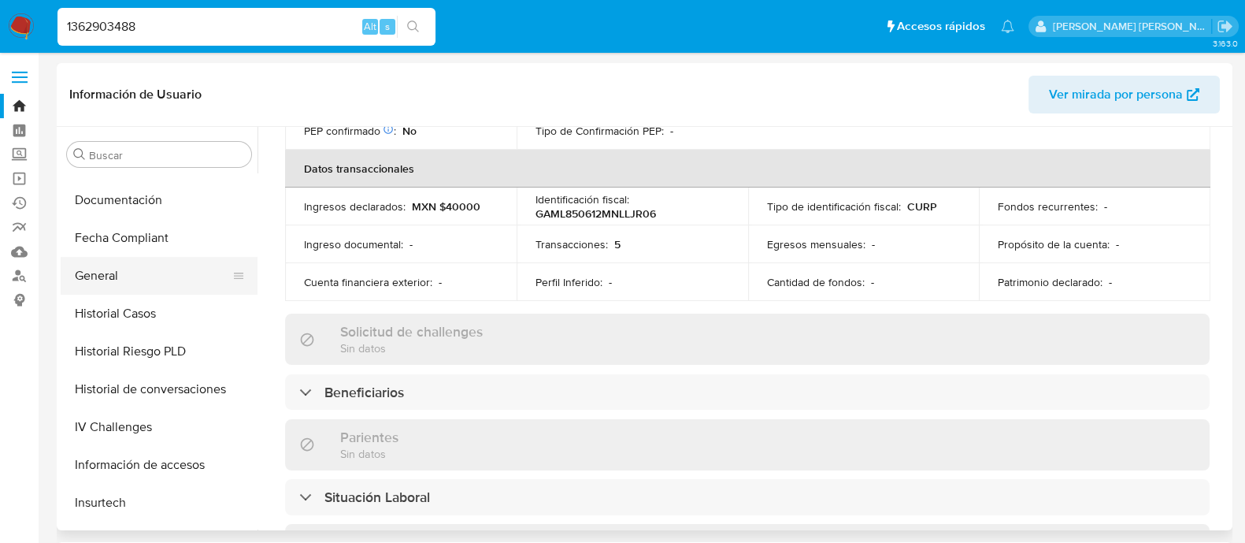
click at [120, 261] on button "General" at bounding box center [153, 276] width 184 height 38
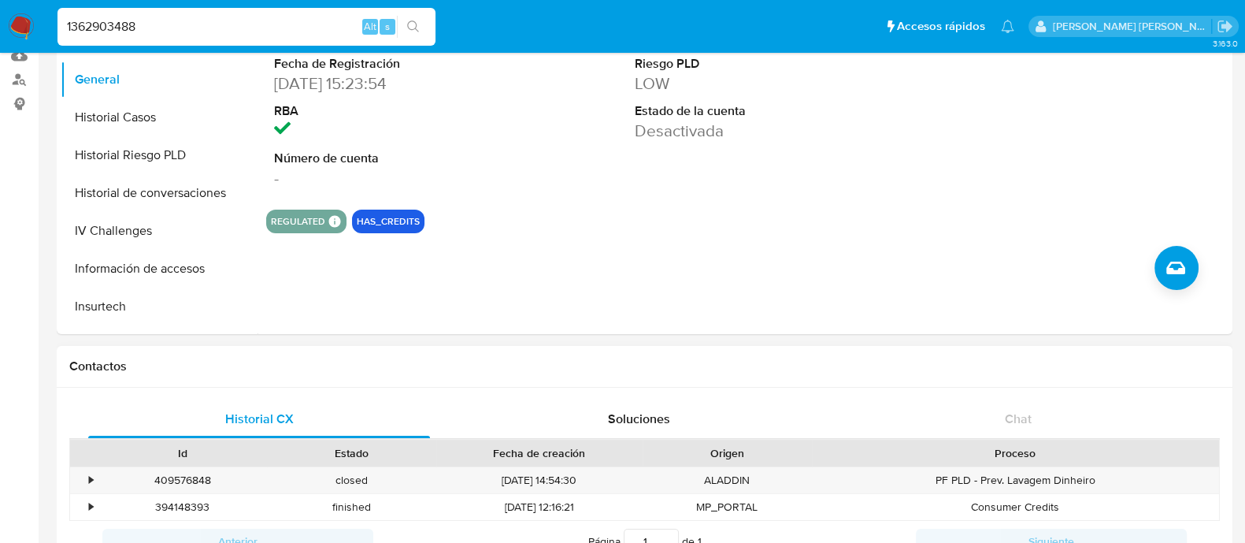
scroll to position [393, 0]
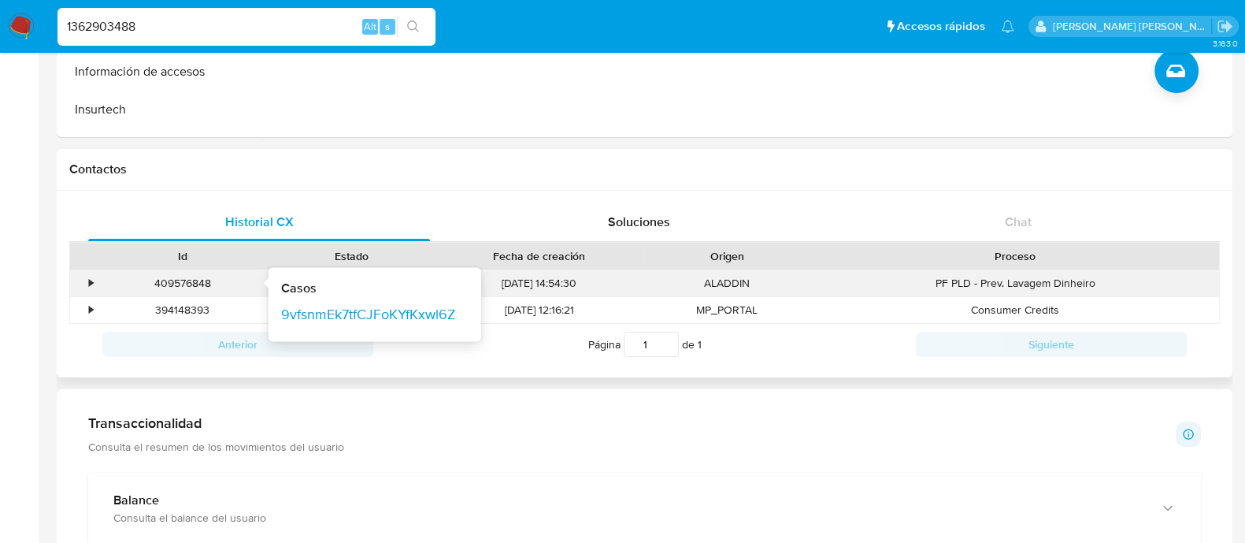
click at [98, 280] on div "409576848 Casos 9vfsnmEk7tfCJFoKYfKxwl6Z" at bounding box center [182, 283] width 169 height 26
click at [95, 280] on div "• 409576848 Casos 9vfsnmEk7tfCJFoKYfKxwl6Z closed 09/10/2025 14:54:30 ALADDIN P…" at bounding box center [644, 283] width 1149 height 26
click at [91, 284] on div "•" at bounding box center [91, 283] width 4 height 15
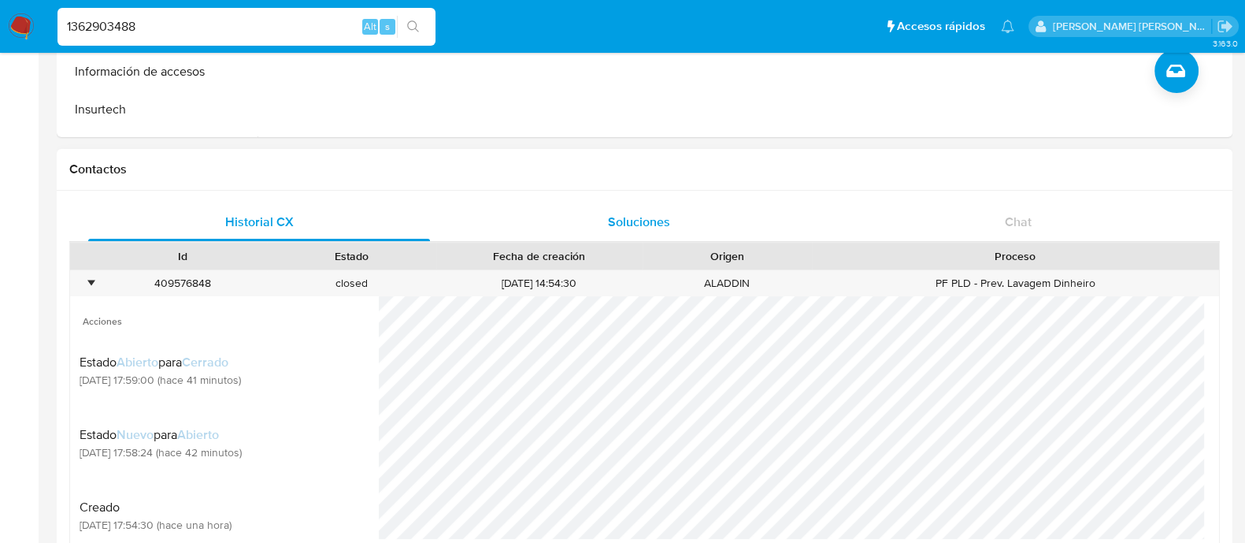
click at [636, 219] on span "Soluciones" at bounding box center [639, 222] width 62 height 18
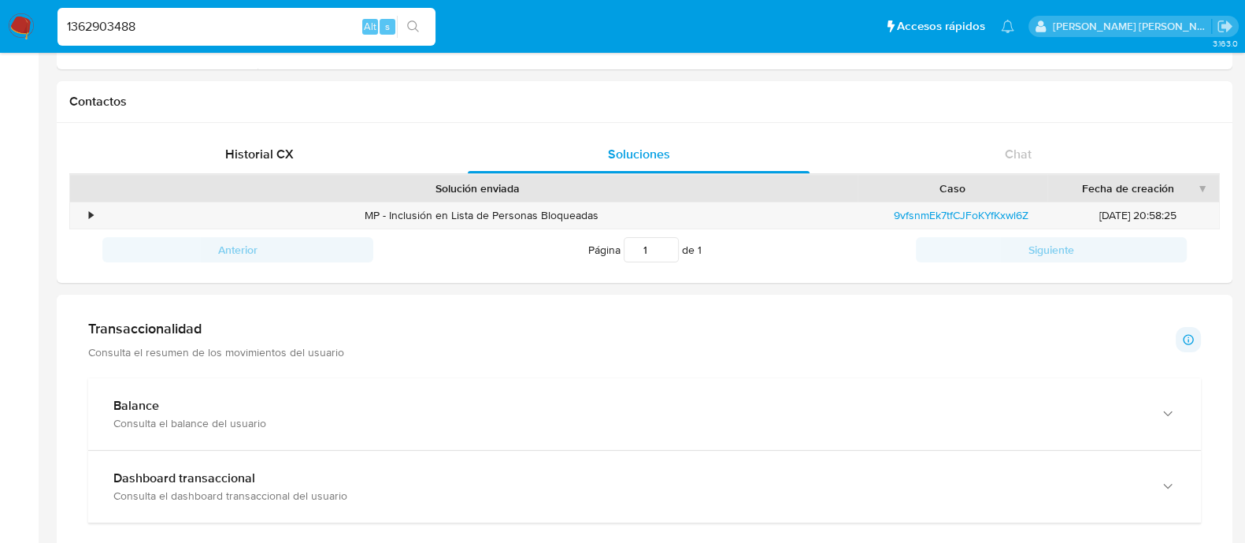
scroll to position [492, 0]
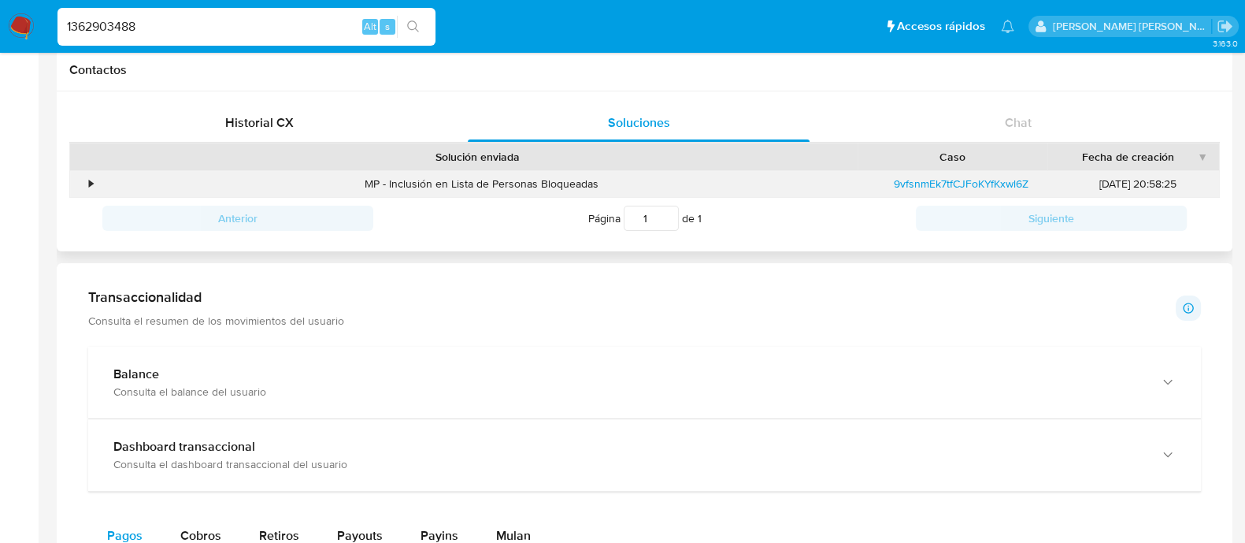
click at [87, 187] on div "•" at bounding box center [84, 184] width 28 height 26
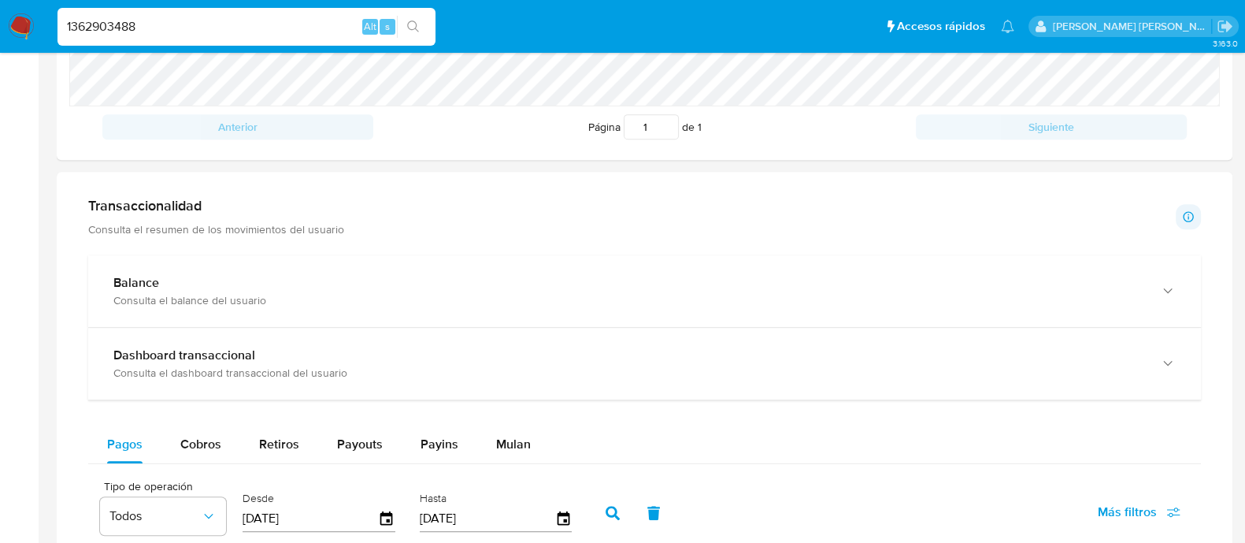
scroll to position [984, 0]
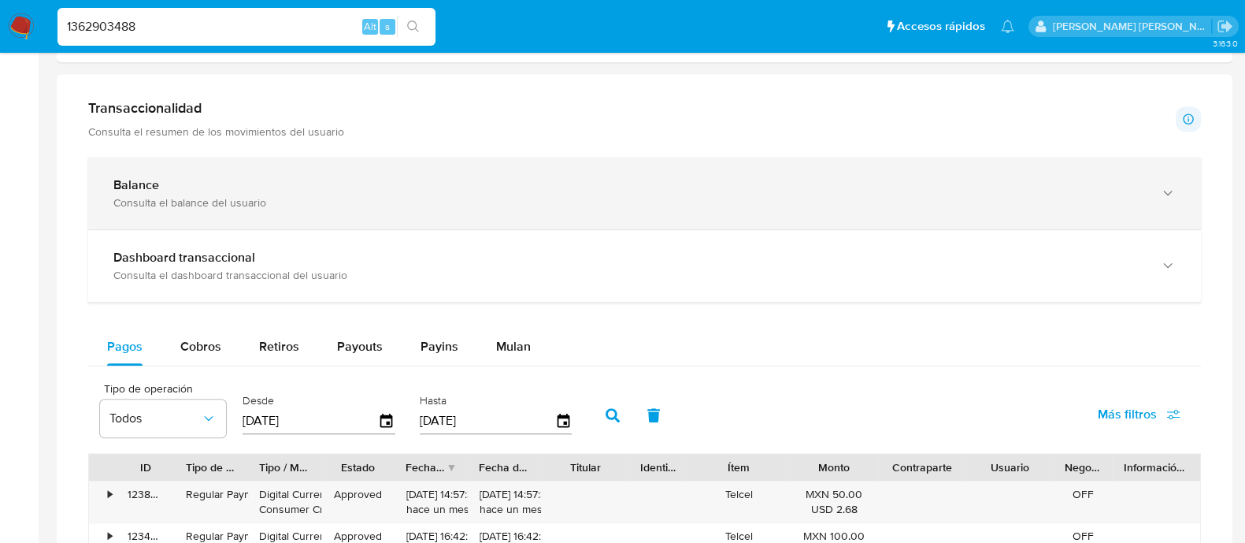
click at [210, 217] on div "Balance Consulta el balance del usuario" at bounding box center [644, 193] width 1113 height 72
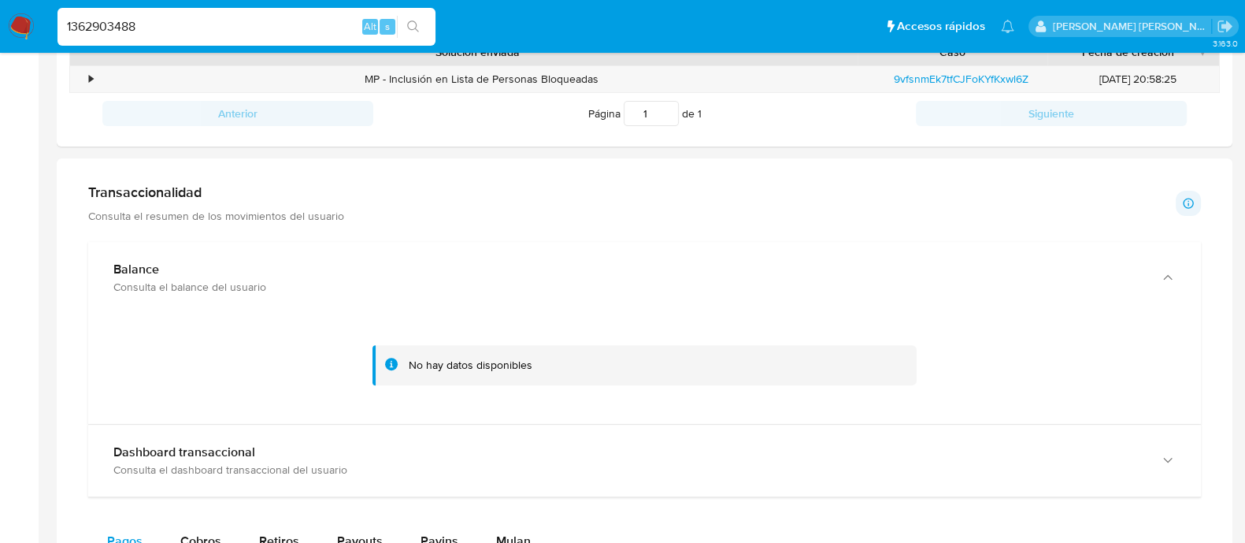
scroll to position [591, 0]
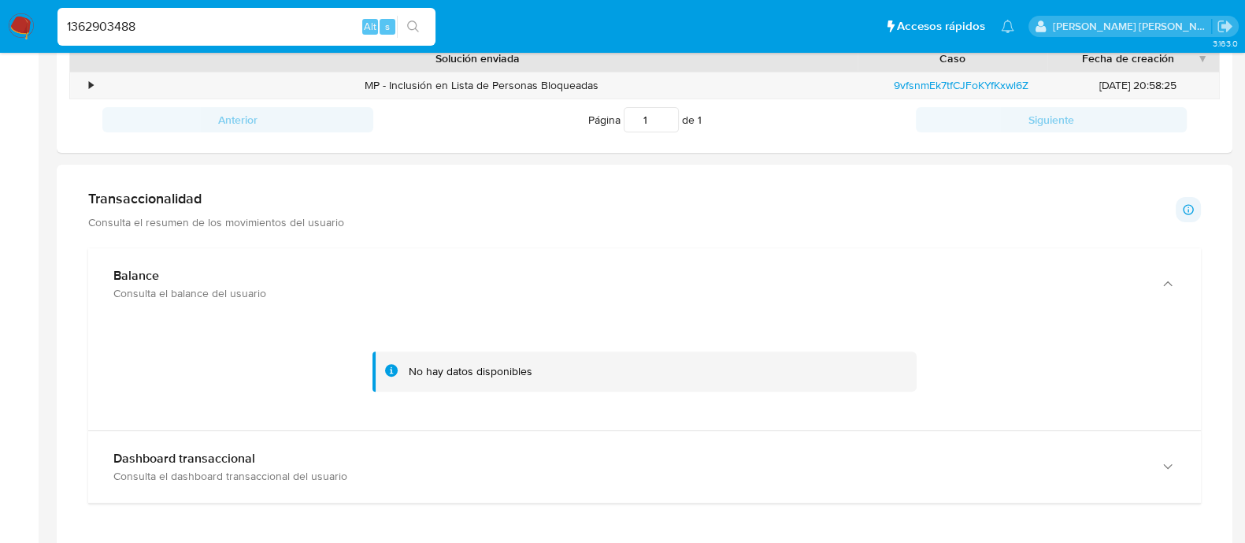
click at [289, 32] on input "1362903488" at bounding box center [246, 27] width 378 height 20
paste input "1420641551"
type input "1"
paste input "1420641551"
type input "1420641551"
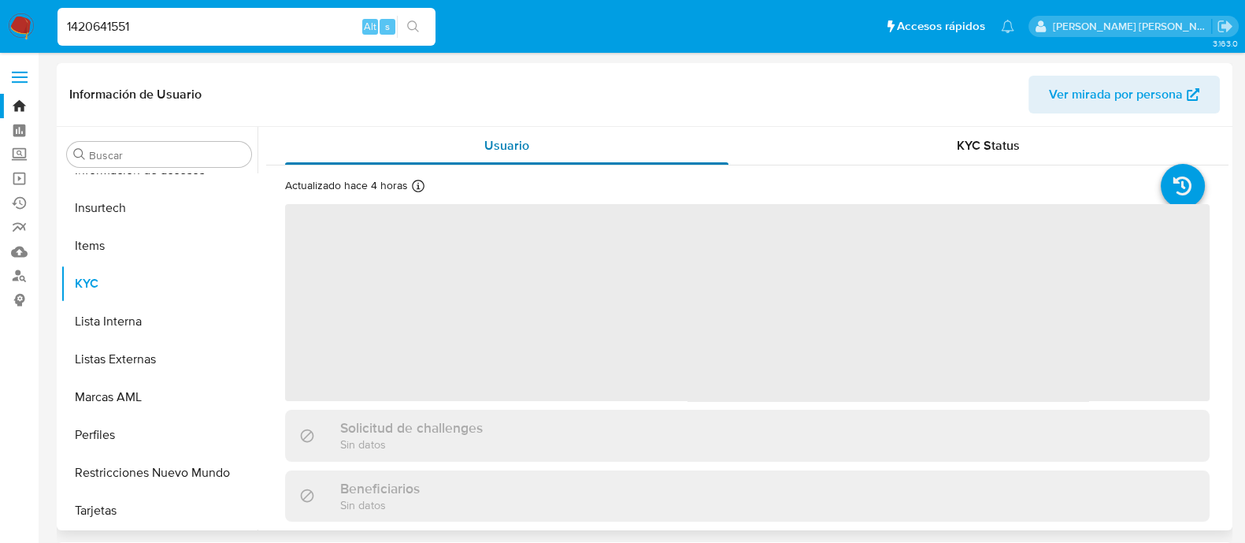
scroll to position [779, 0]
select select "10"
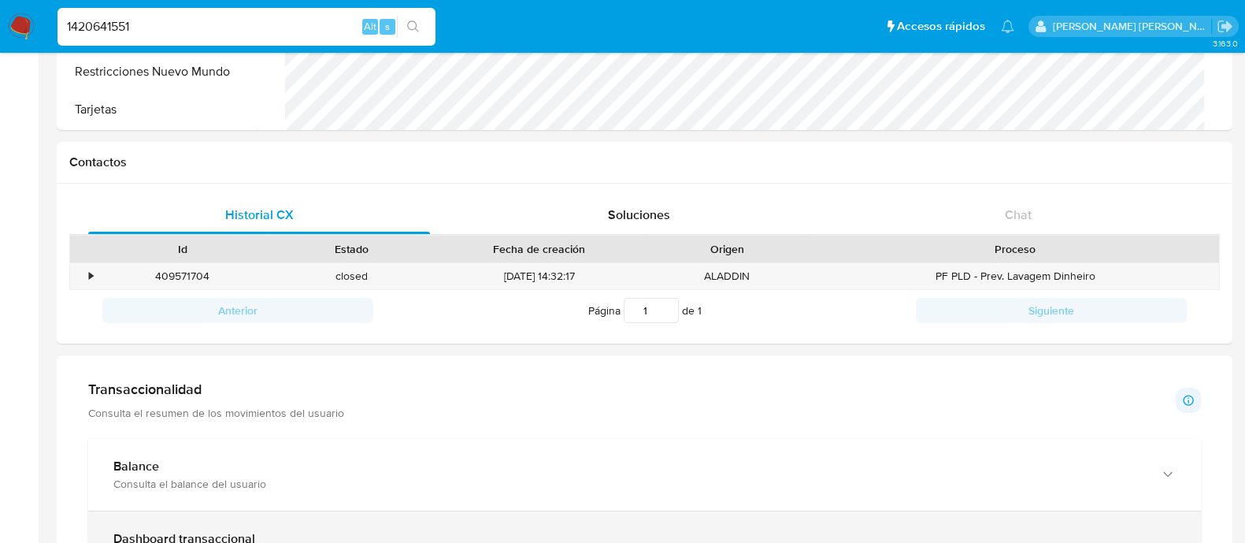
scroll to position [492, 0]
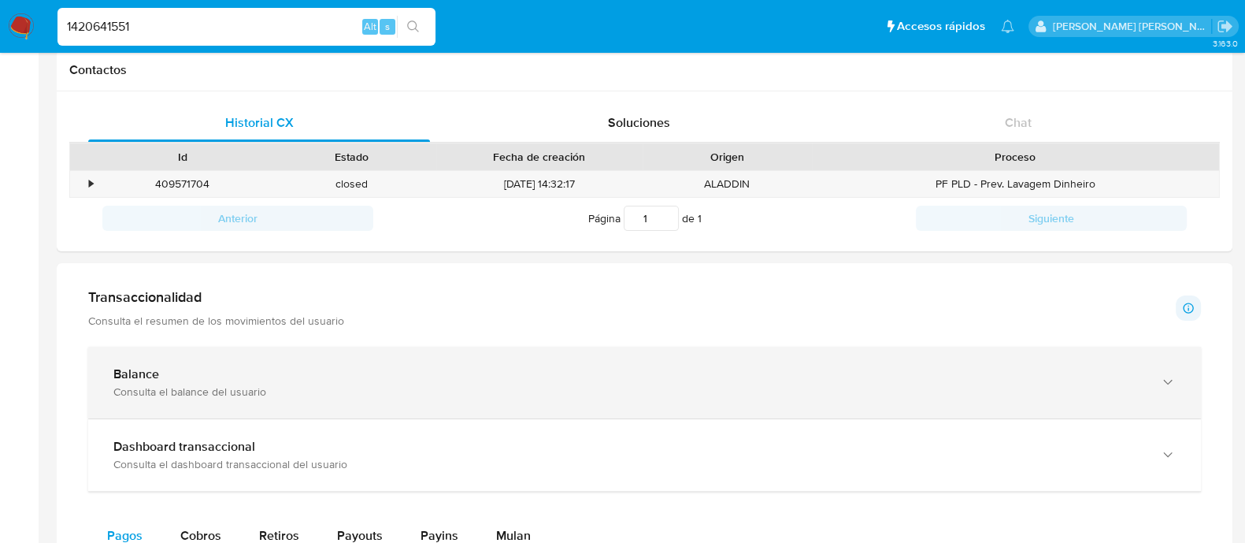
click at [213, 403] on div "Balance Consulta el balance del usuario" at bounding box center [644, 382] width 1113 height 72
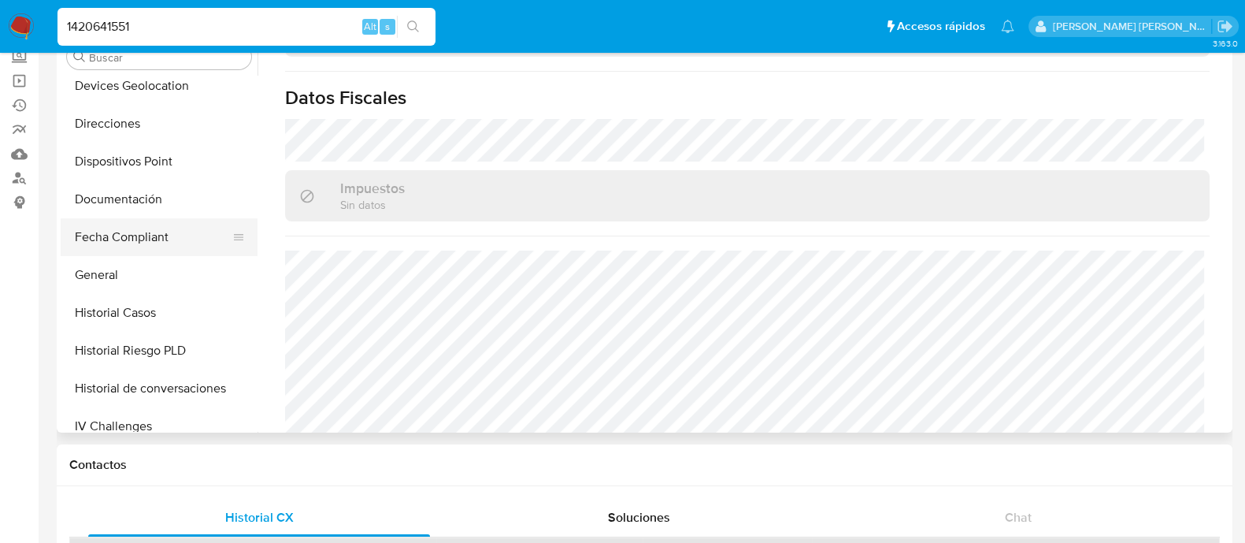
scroll to position [385, 0]
click at [118, 289] on button "General" at bounding box center [153, 276] width 184 height 38
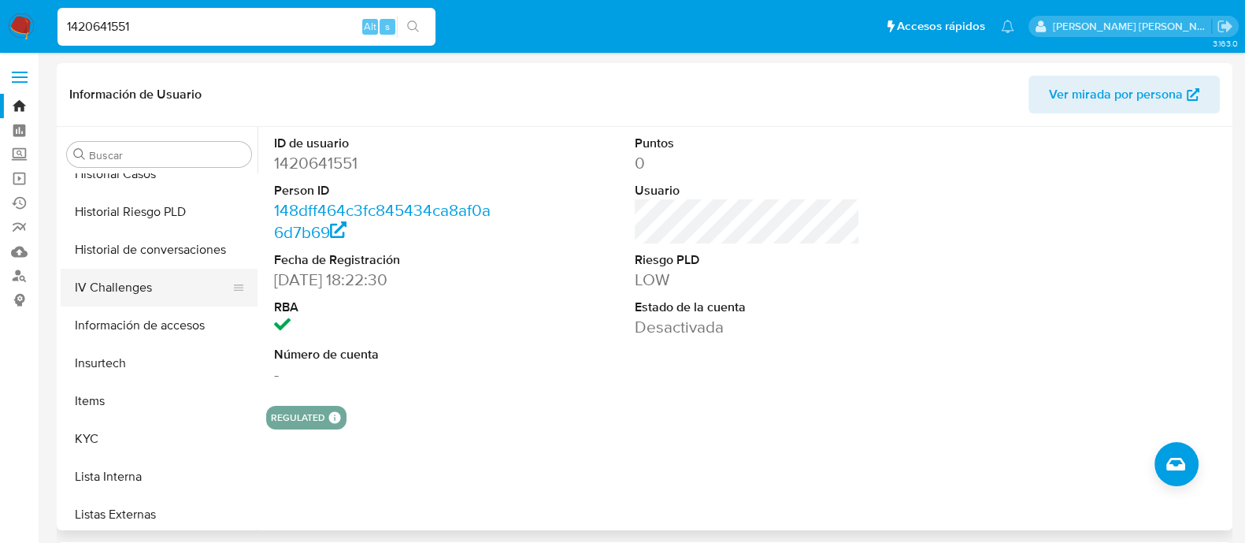
scroll to position [688, 0]
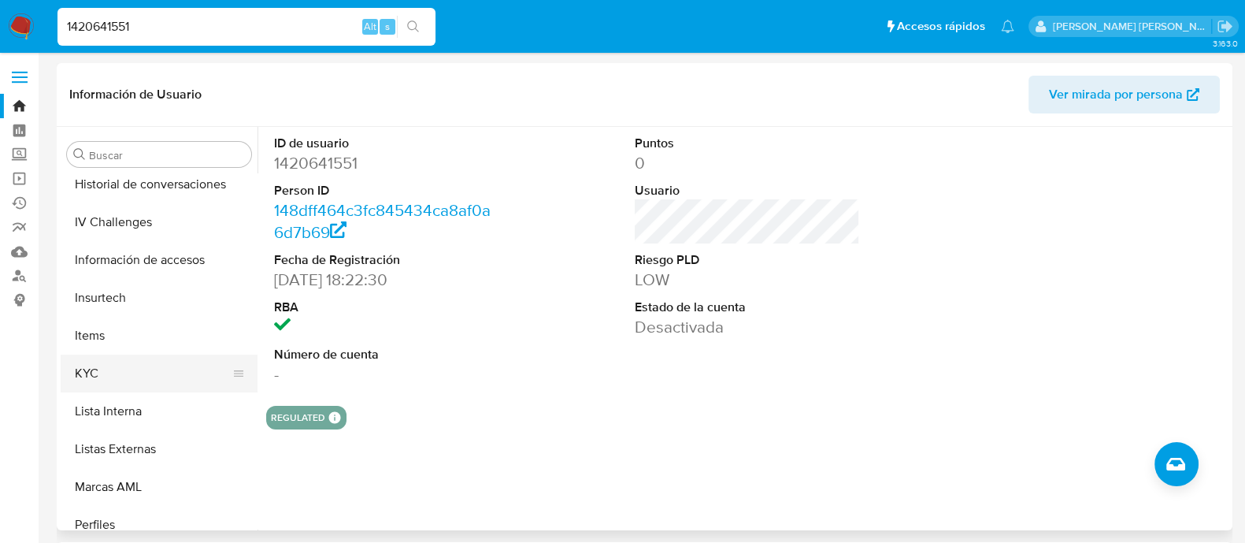
click at [98, 373] on button "KYC" at bounding box center [153, 373] width 184 height 38
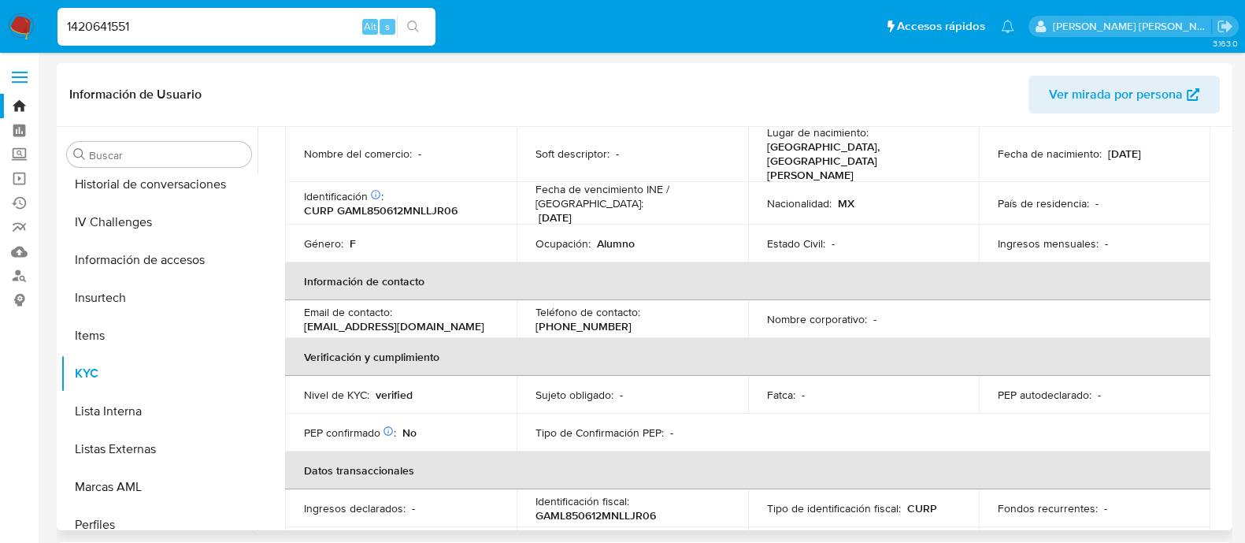
scroll to position [0, 0]
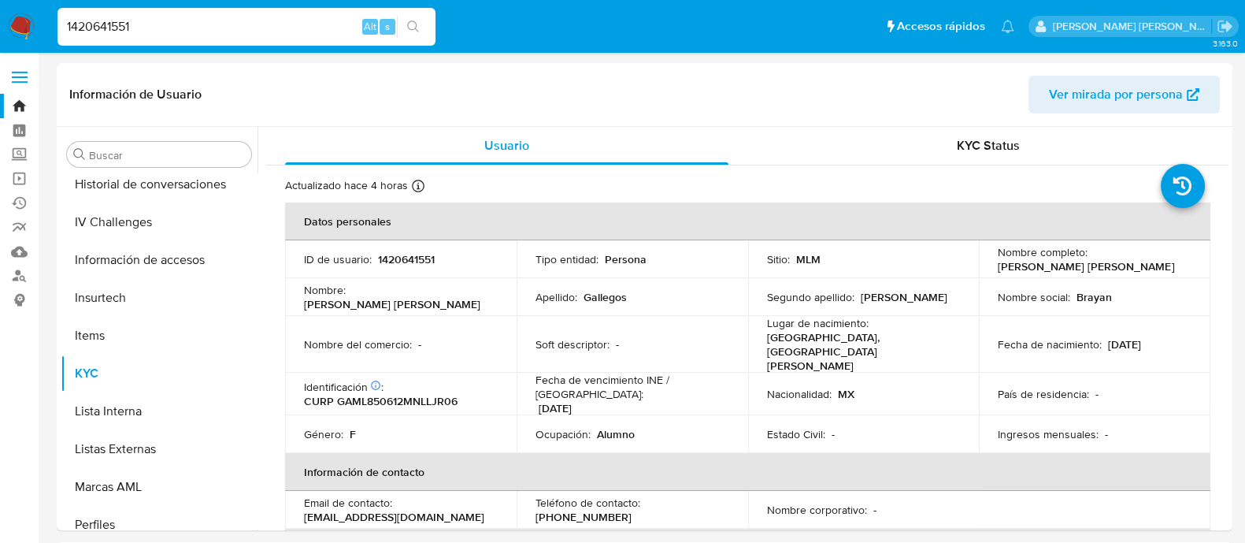
click at [220, 13] on div "1420641551 Alt s" at bounding box center [246, 27] width 378 height 38
click at [209, 38] on div "1420641551 Alt s" at bounding box center [246, 27] width 378 height 38
click at [201, 32] on input "1420641551" at bounding box center [246, 27] width 378 height 20
click at [198, 31] on input "1420641551" at bounding box center [246, 27] width 378 height 20
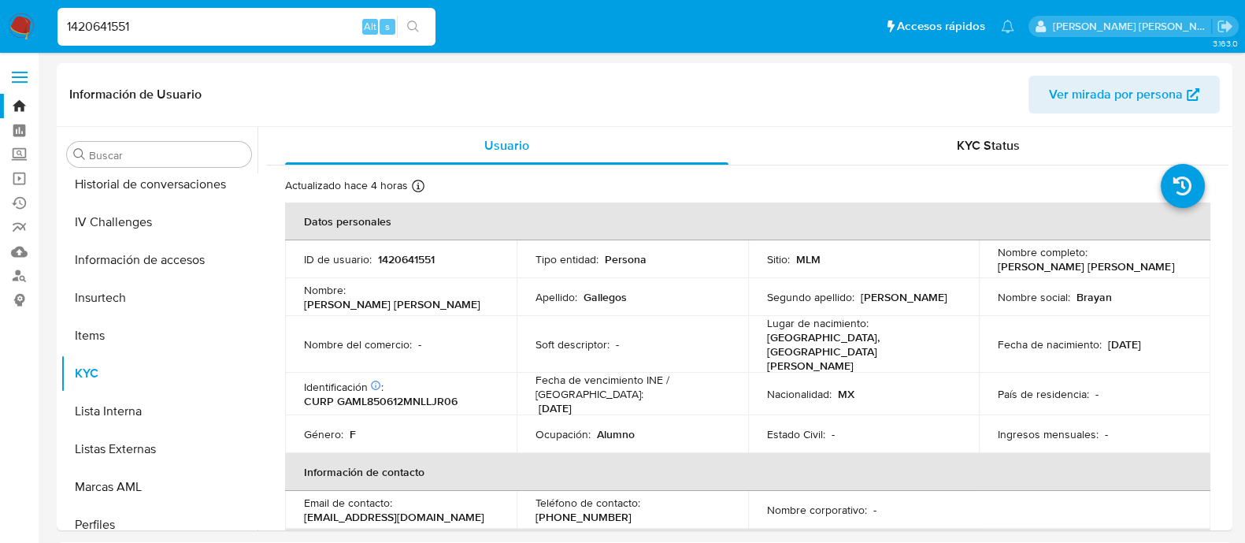
click at [198, 31] on input "1420641551" at bounding box center [246, 27] width 378 height 20
paste input "72241192"
type input "722411921"
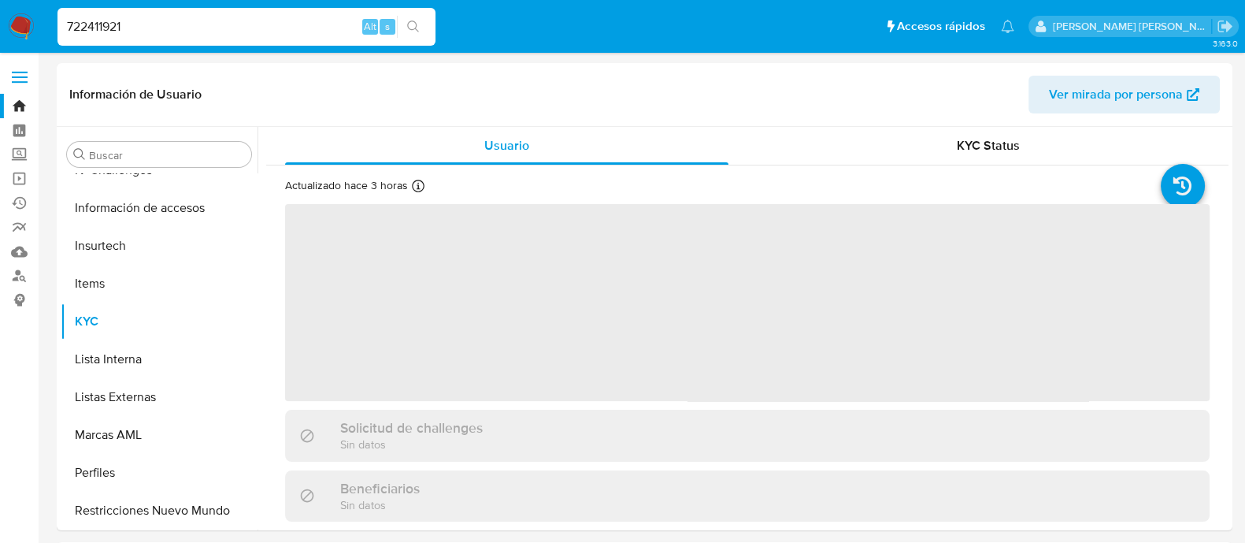
scroll to position [779, 0]
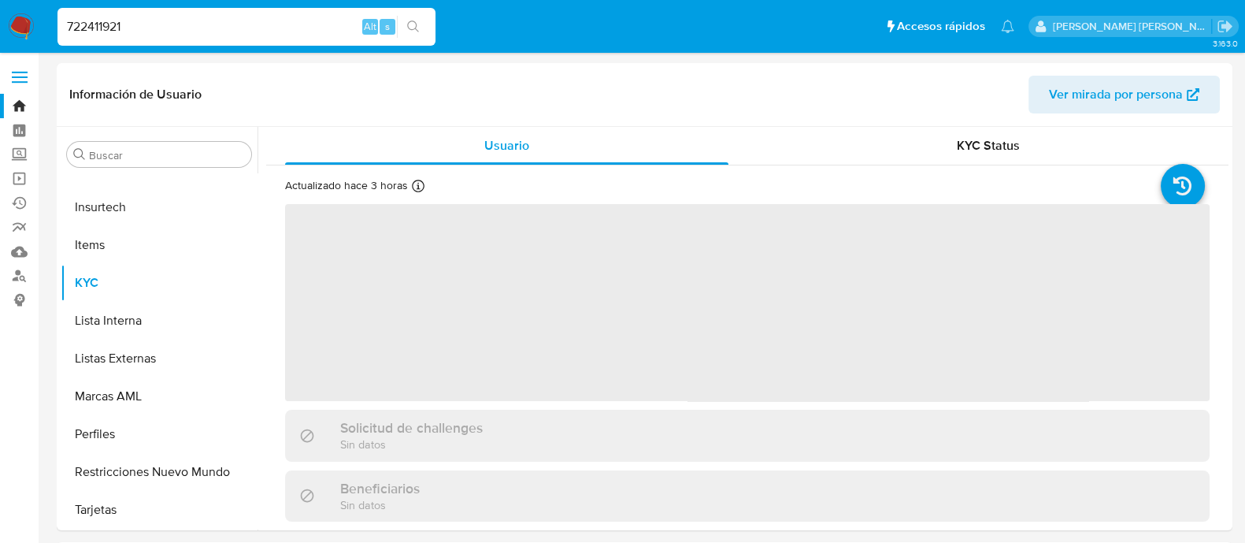
select select "10"
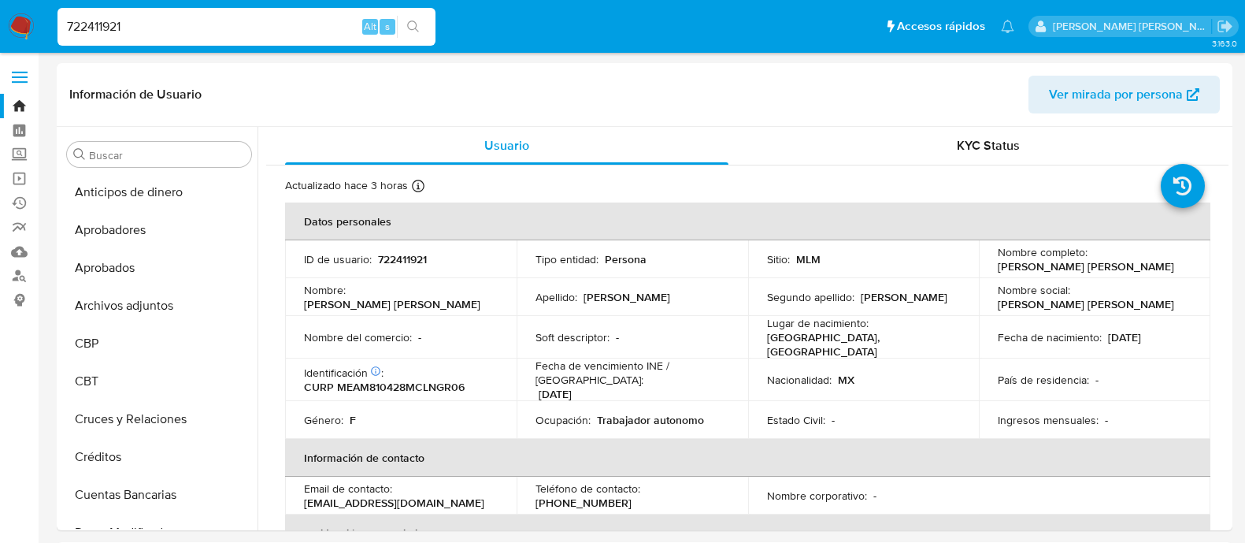
select select "10"
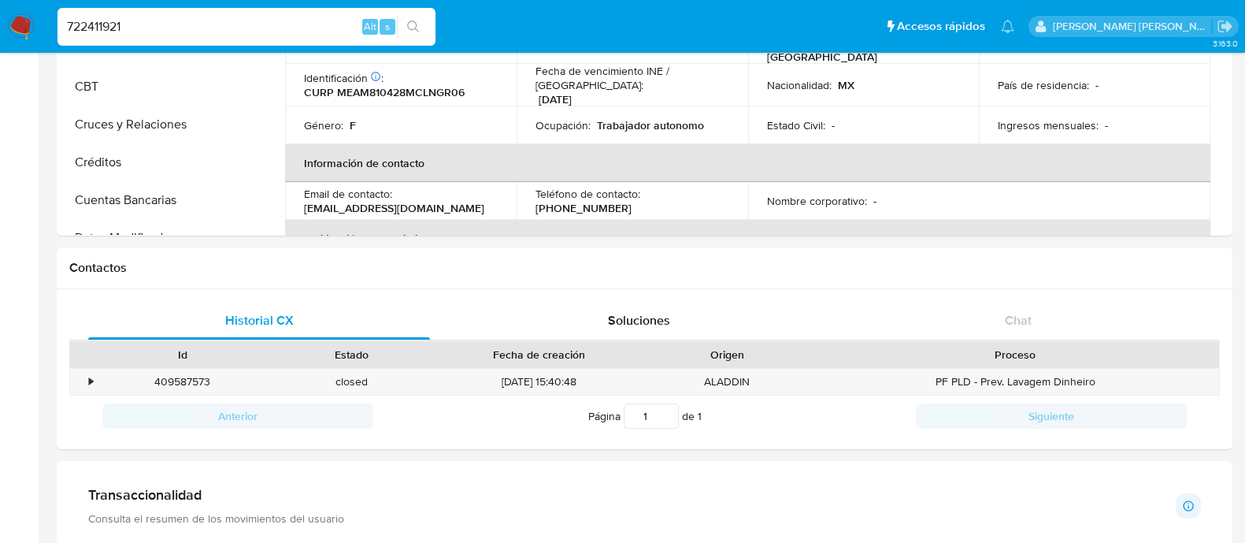
scroll to position [779, 0]
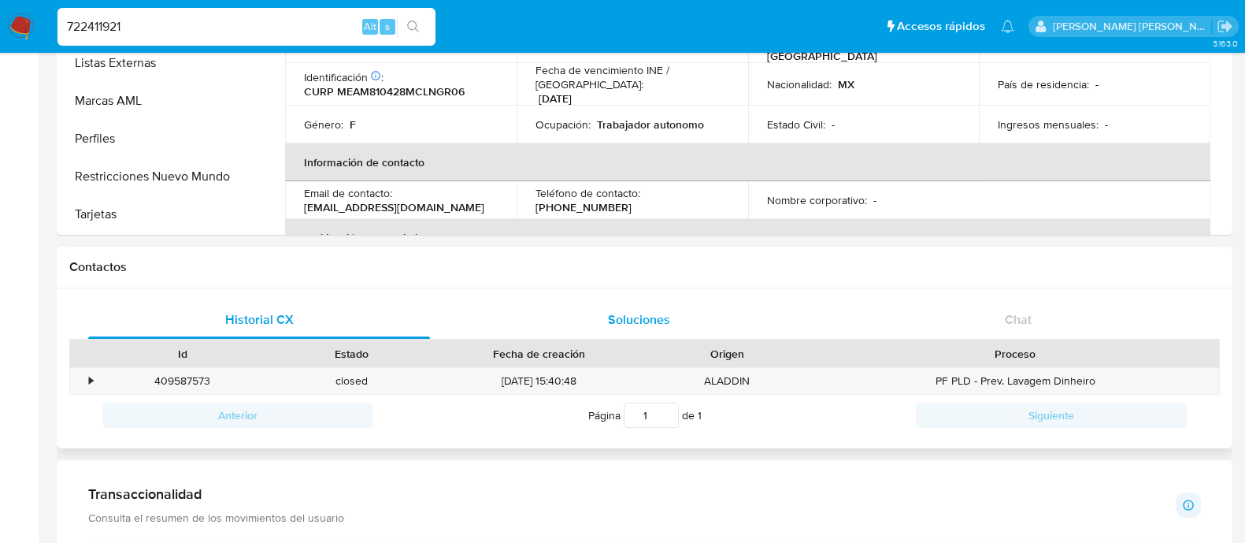
click at [623, 336] on div "Soluciones" at bounding box center [639, 320] width 342 height 38
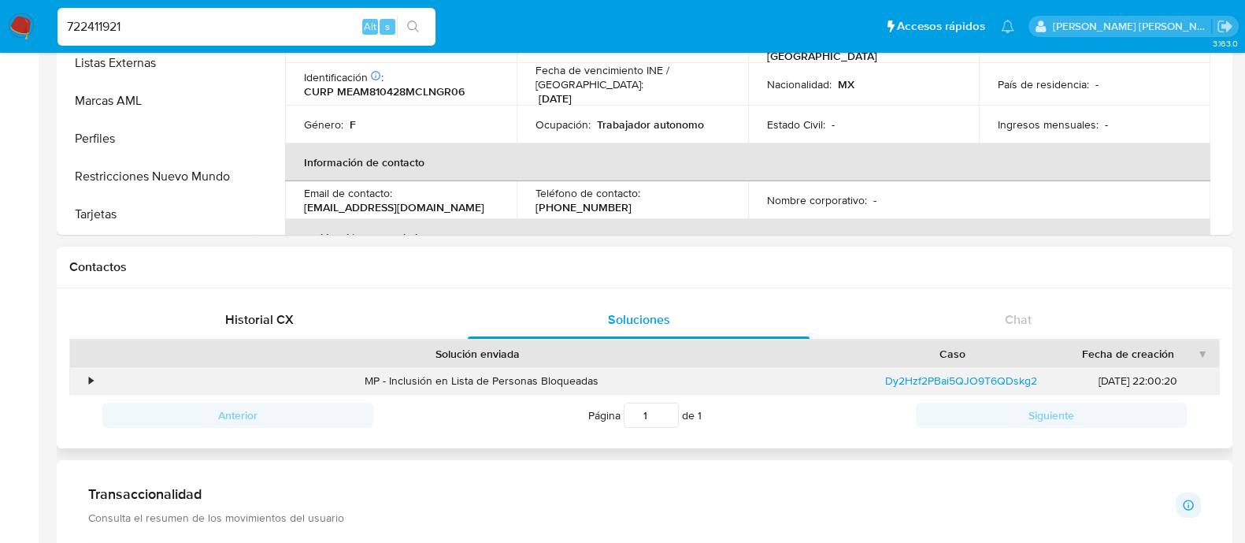
click at [86, 376] on div "•" at bounding box center [84, 381] width 28 height 26
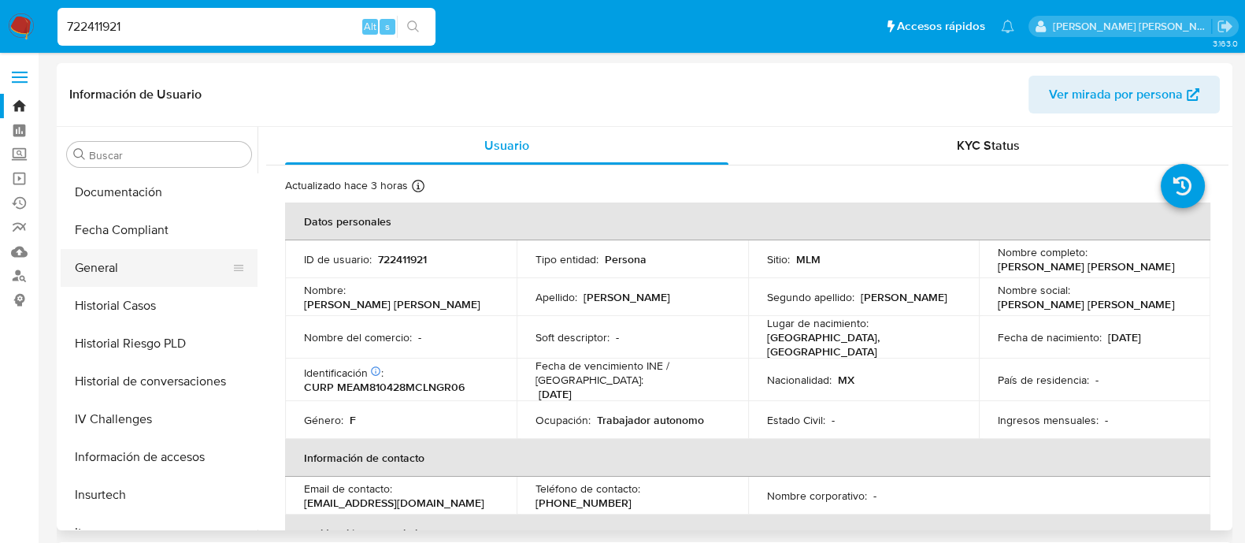
scroll to position [491, 0]
click at [166, 269] on button "General" at bounding box center [153, 269] width 184 height 38
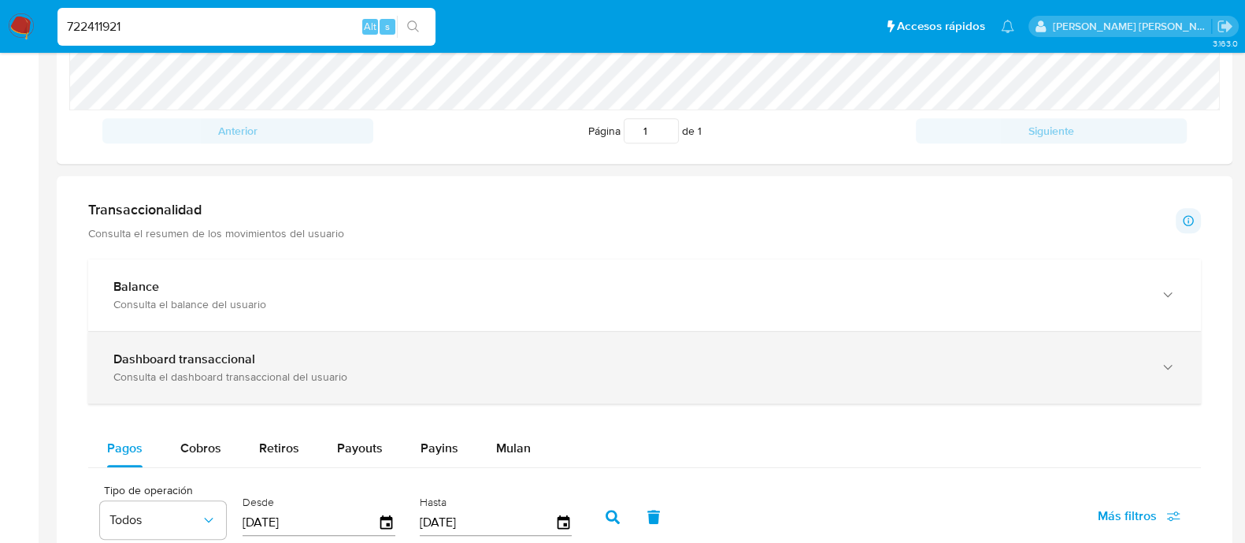
scroll to position [886, 0]
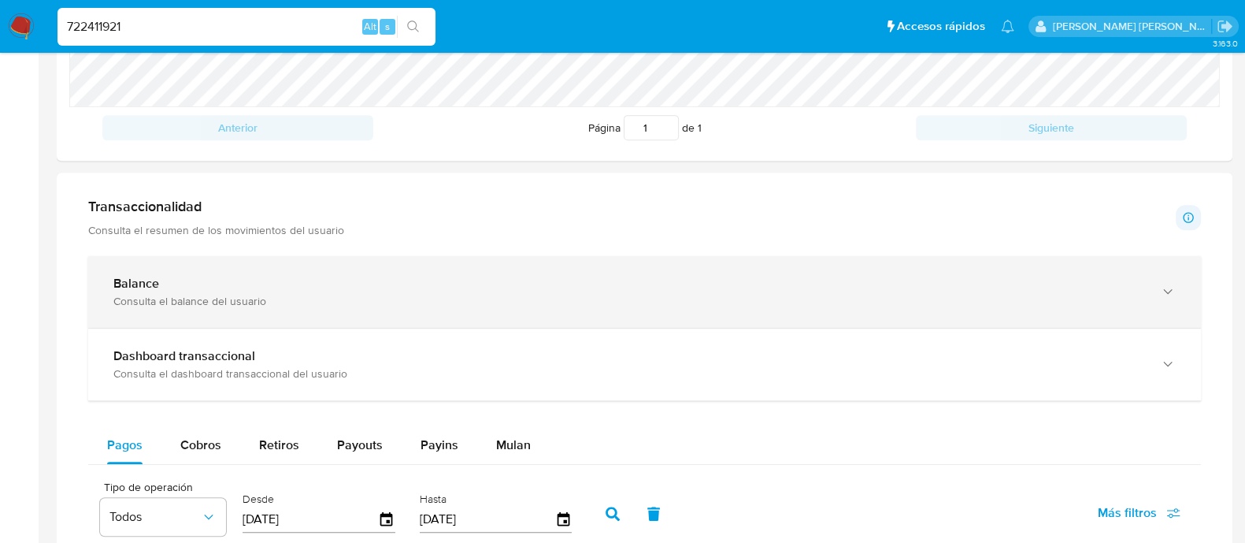
click at [217, 295] on div "Consulta el balance del usuario" at bounding box center [628, 301] width 1031 height 14
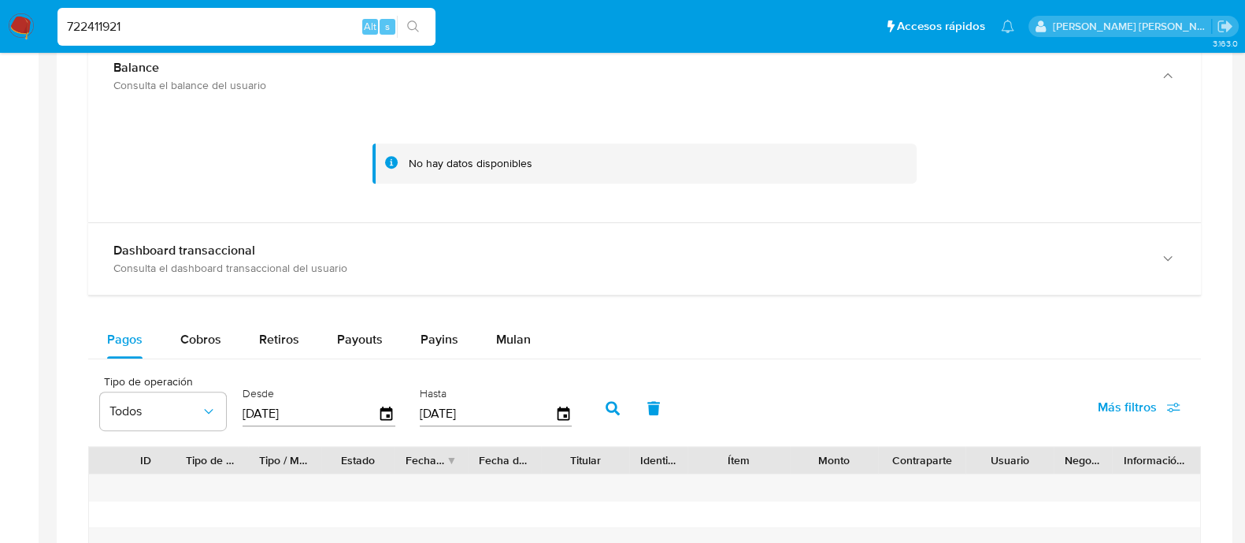
scroll to position [787, 0]
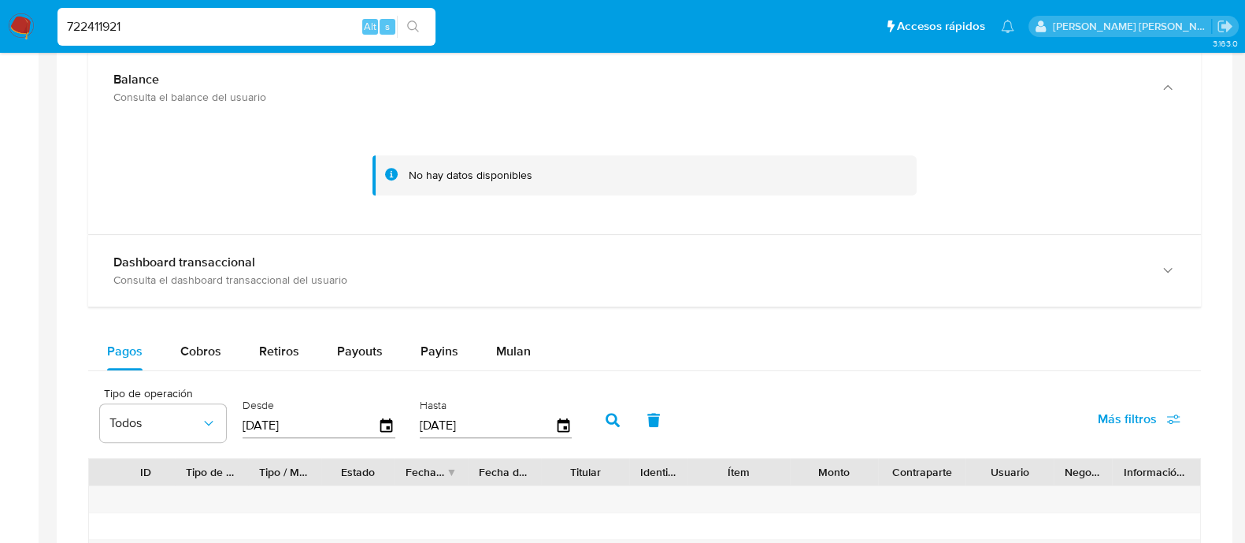
click at [136, 20] on input "722411921" at bounding box center [246, 27] width 378 height 20
paste input "667229136"
type input "667229136"
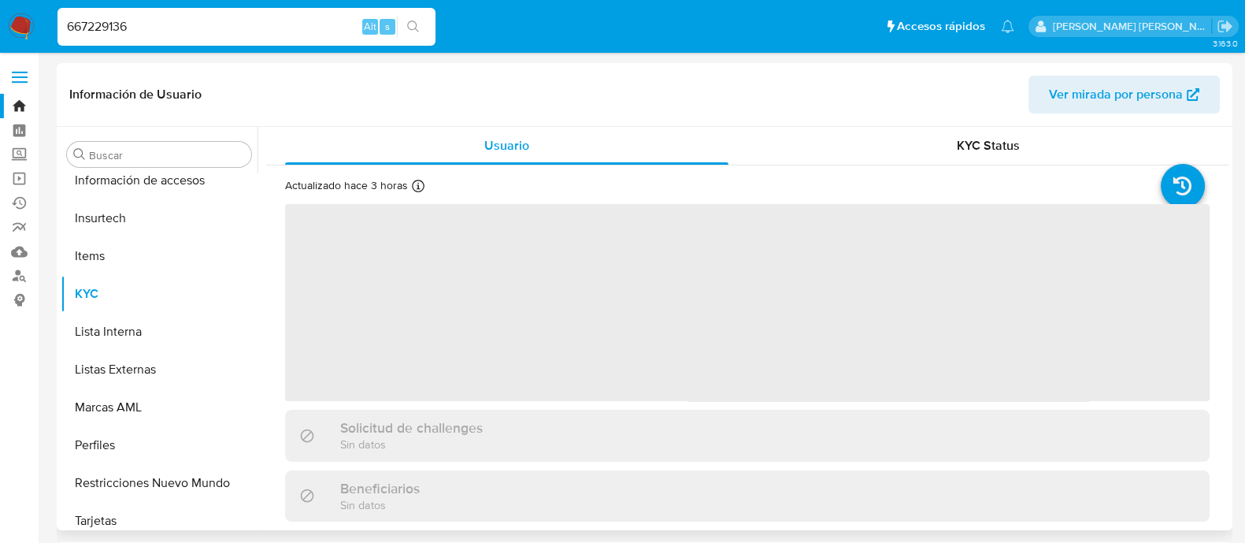
scroll to position [779, 0]
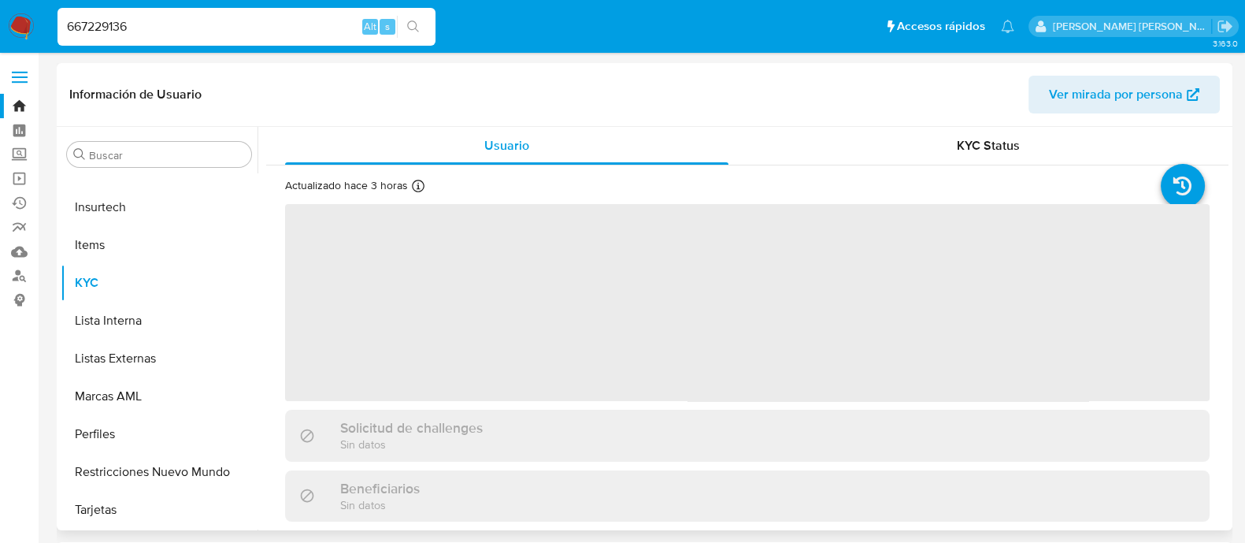
select select "10"
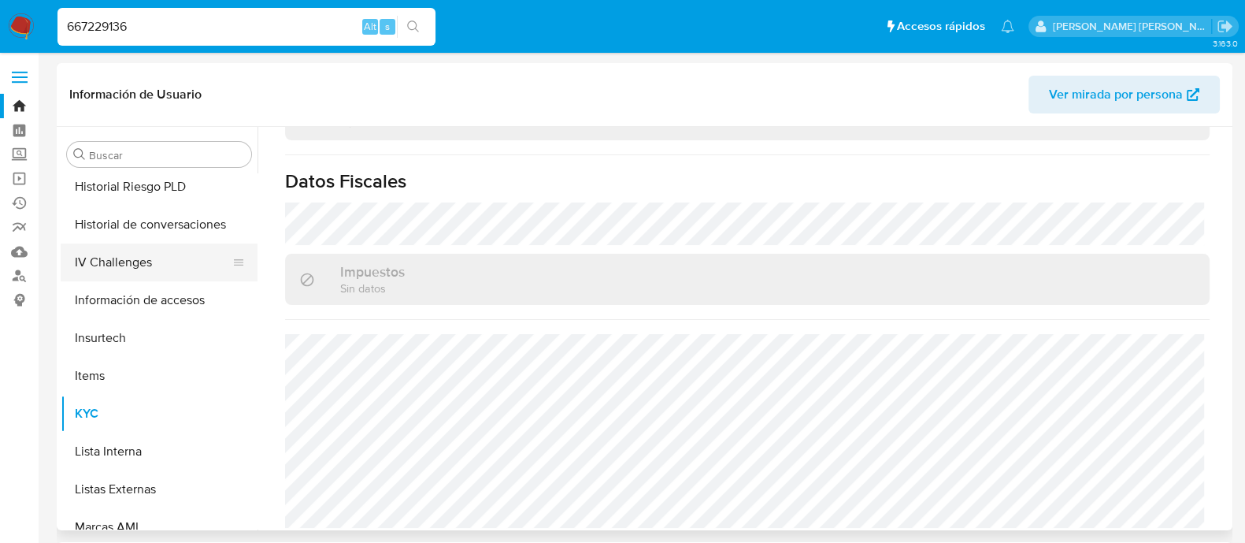
scroll to position [483, 0]
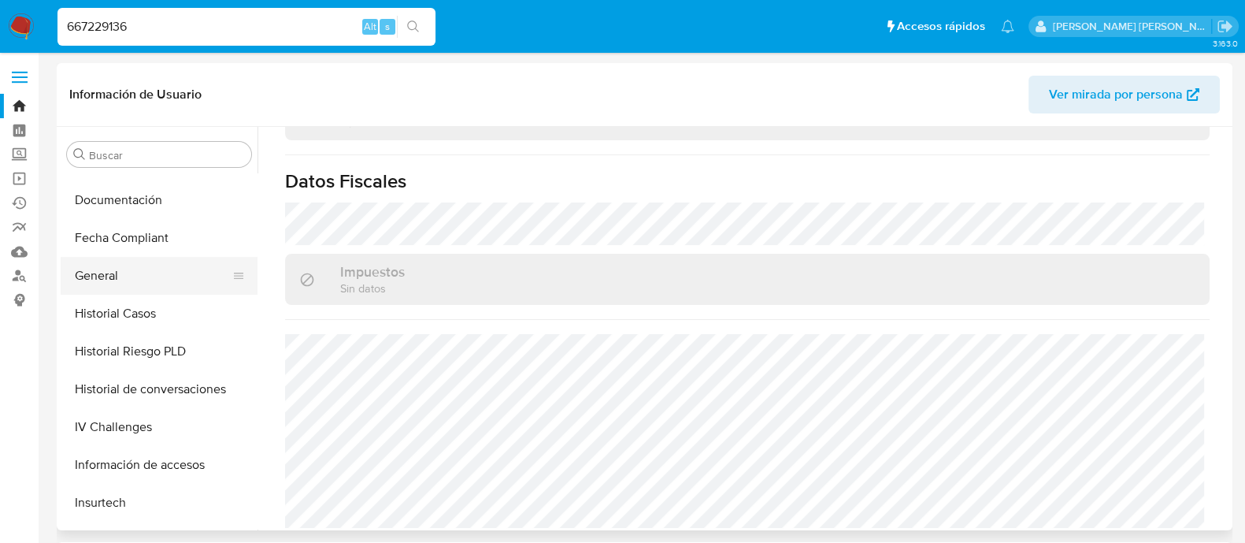
click at [116, 264] on button "General" at bounding box center [153, 276] width 184 height 38
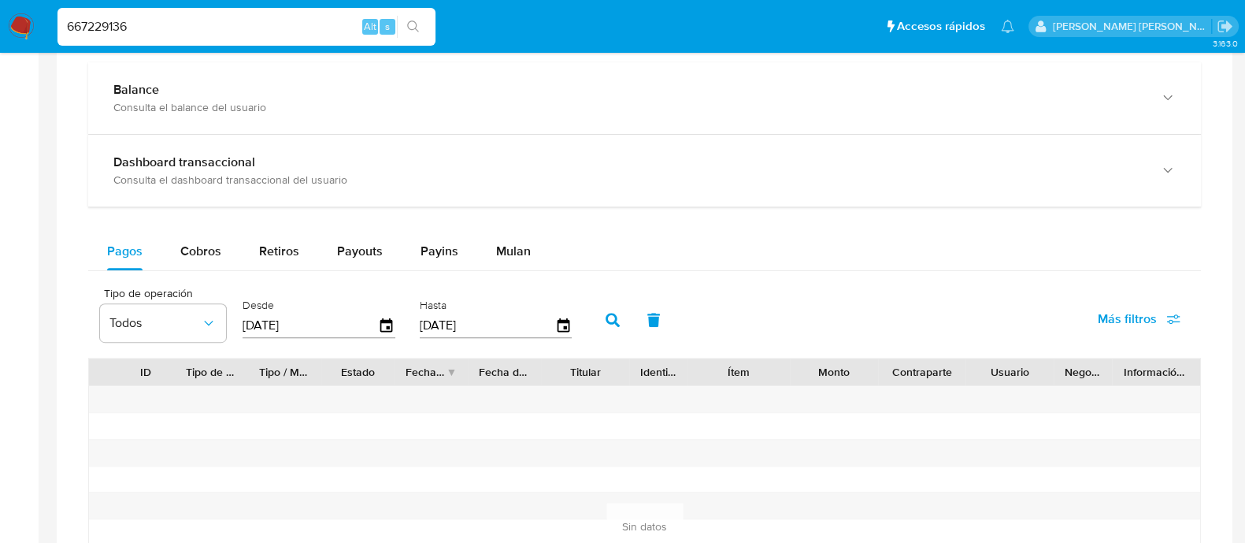
scroll to position [688, 0]
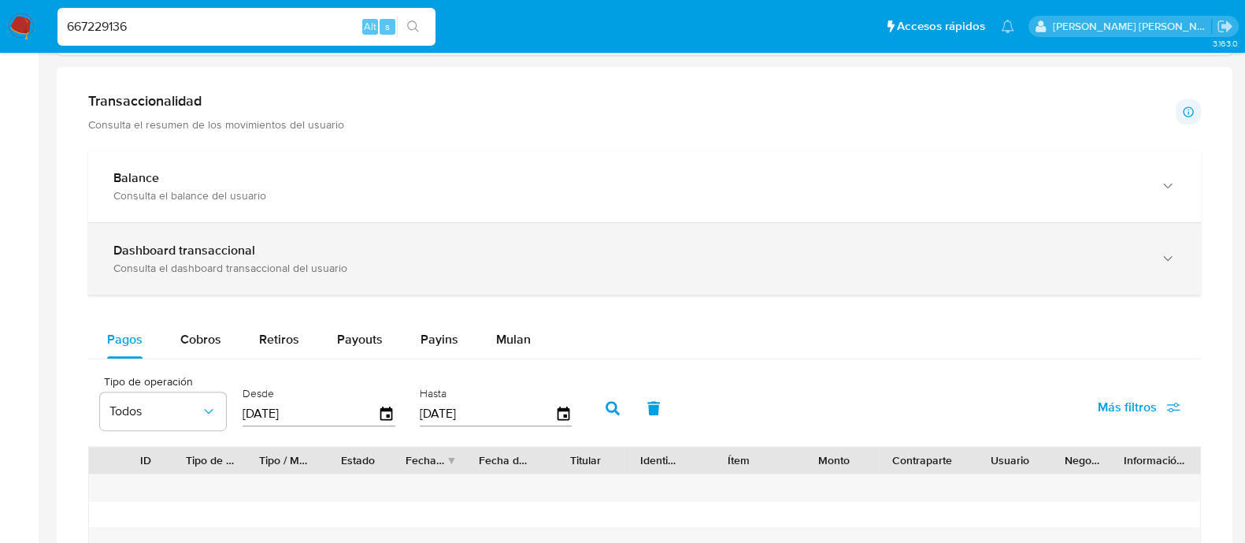
click at [191, 225] on div "Dashboard transaccional Consulta el dashboard transaccional del usuario" at bounding box center [644, 259] width 1113 height 72
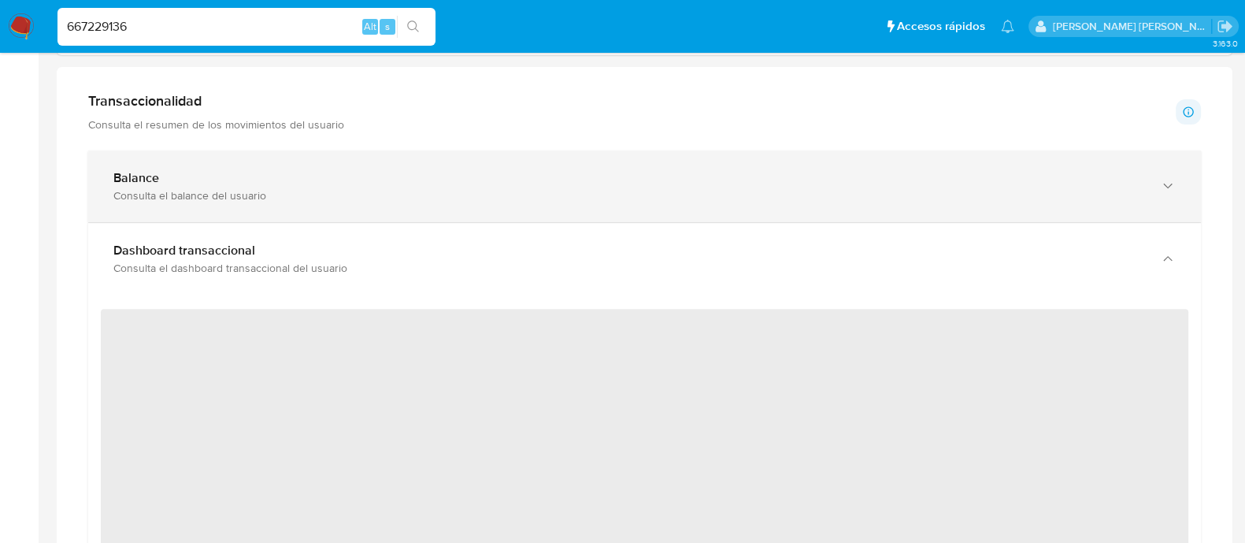
click at [185, 200] on div "Consulta el balance del usuario" at bounding box center [628, 195] width 1031 height 14
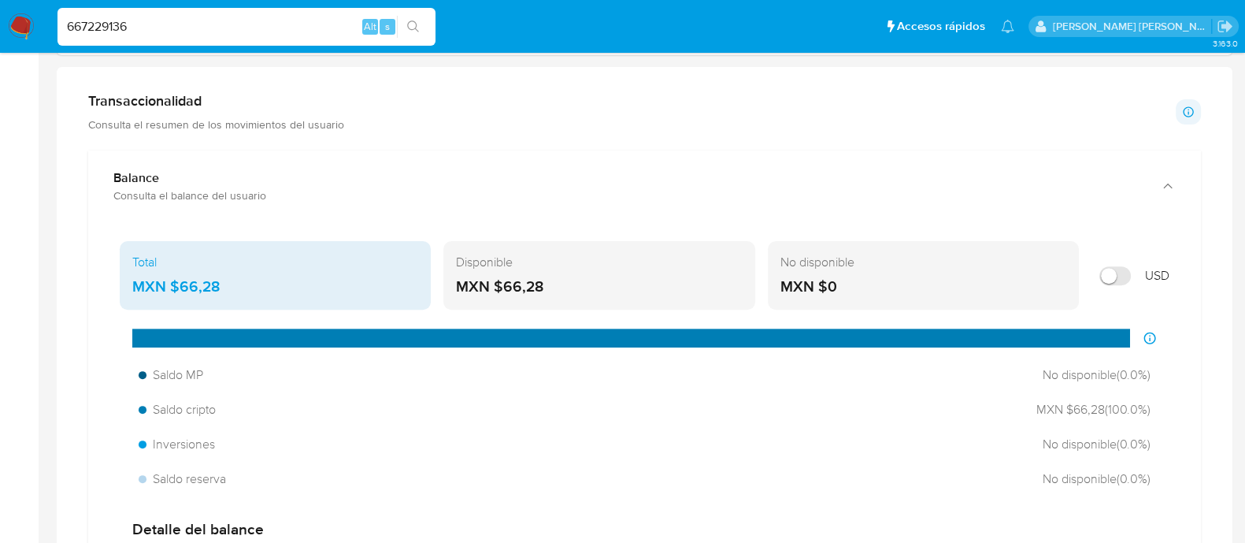
drag, startPoint x: 541, startPoint y: 283, endPoint x: 491, endPoint y: 287, distance: 50.5
click at [491, 287] on div "MXN $66,28" at bounding box center [599, 286] width 286 height 20
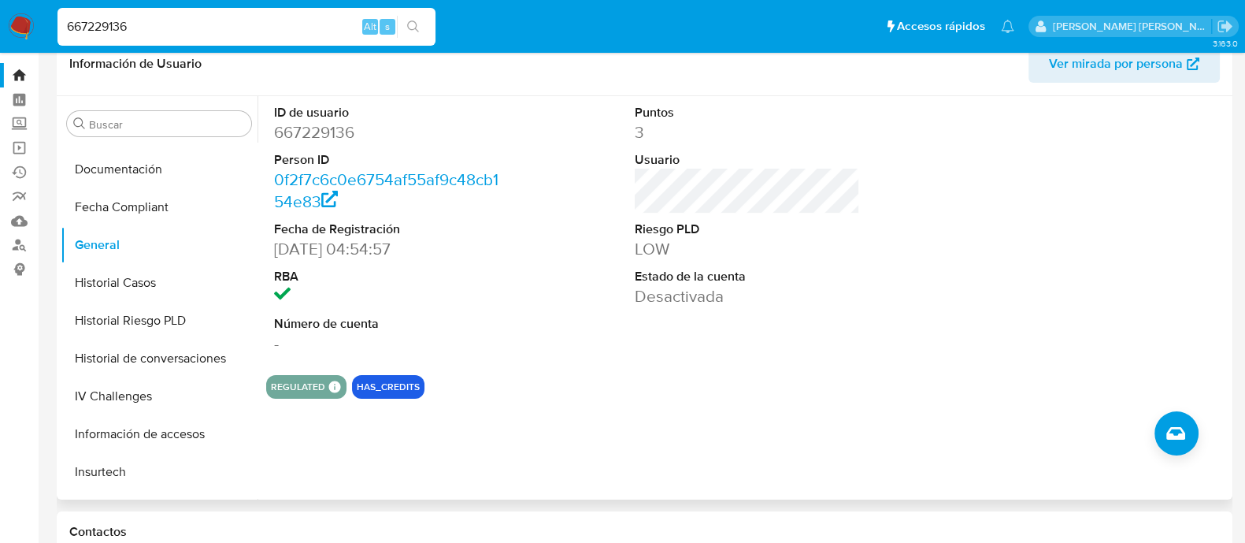
scroll to position [0, 0]
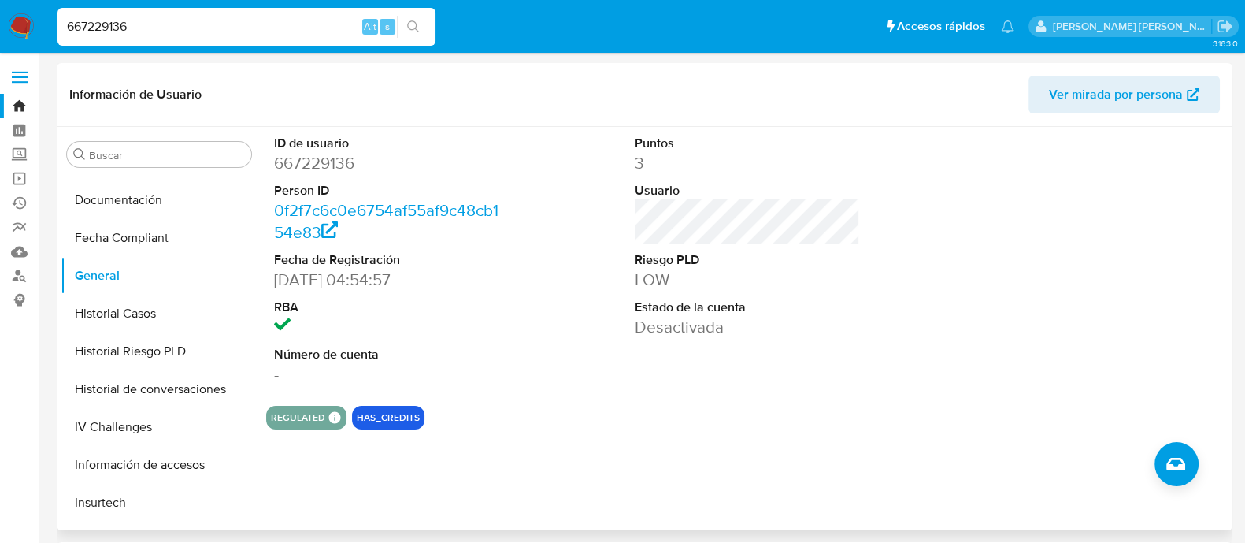
click at [315, 173] on dd "667229136" at bounding box center [386, 163] width 225 height 22
click at [314, 168] on dd "667229136" at bounding box center [386, 163] width 225 height 22
click at [313, 160] on dd "667229136" at bounding box center [386, 163] width 225 height 22
click at [312, 159] on dd "667229136" at bounding box center [386, 163] width 225 height 22
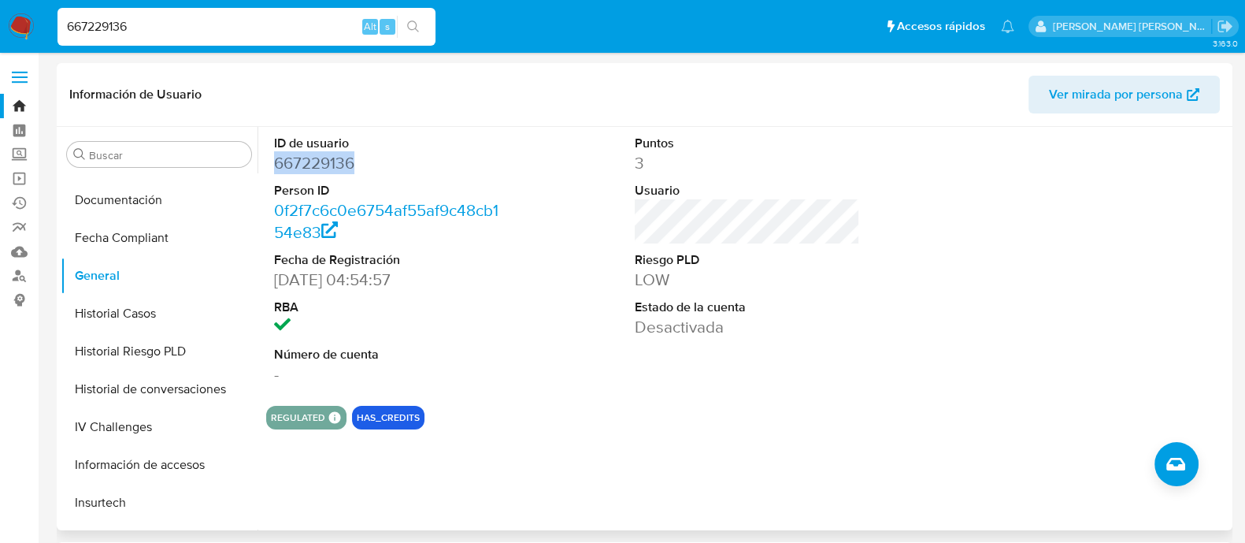
copy dd "667229136"
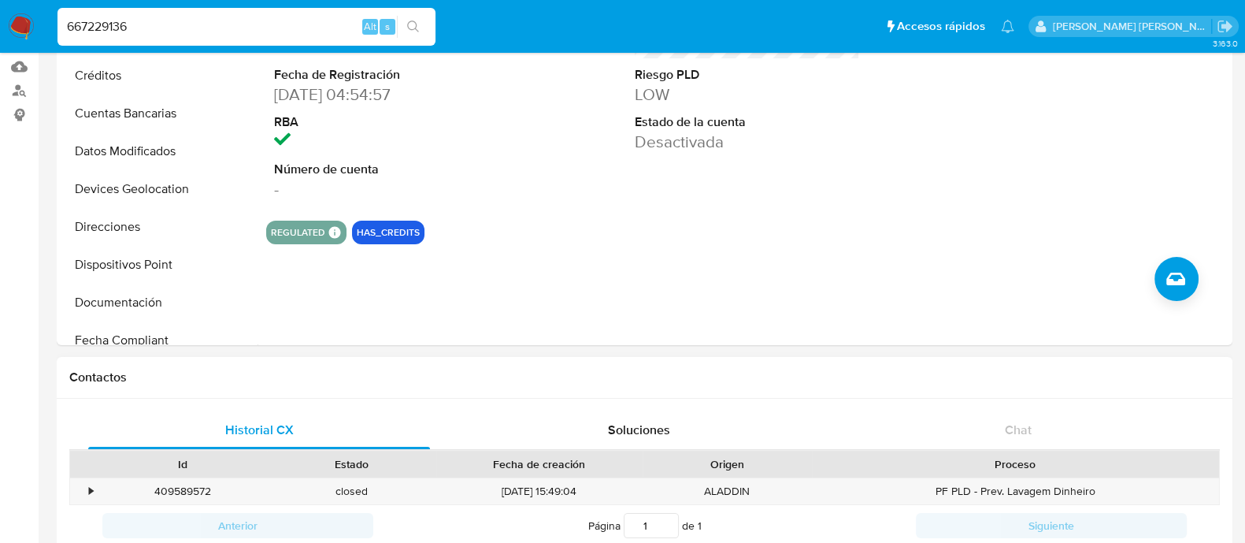
scroll to position [393, 0]
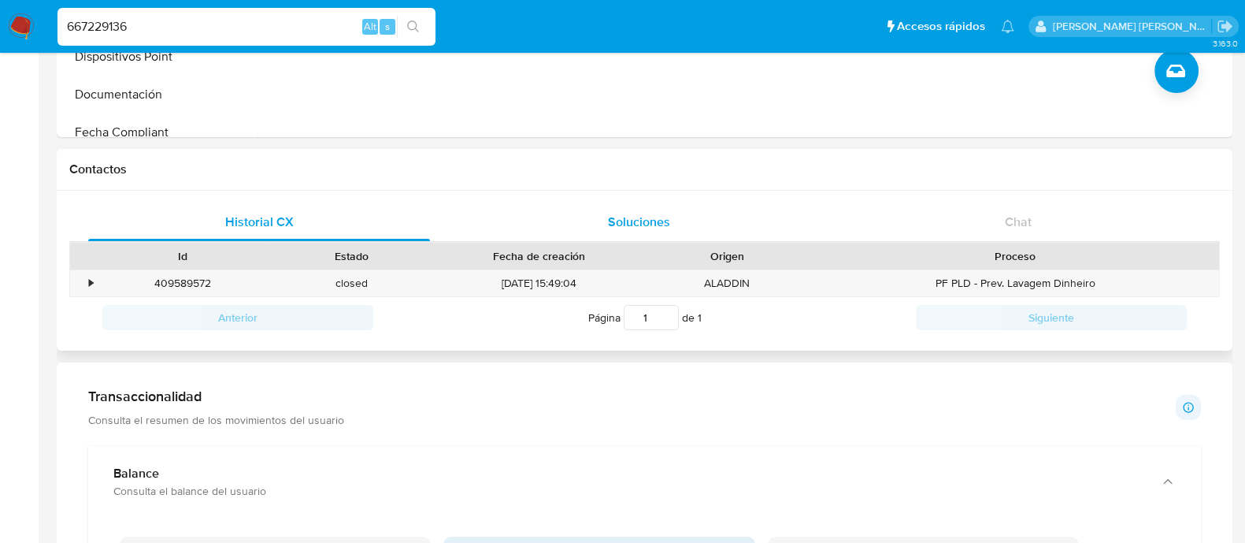
click at [636, 220] on span "Soluciones" at bounding box center [639, 222] width 62 height 18
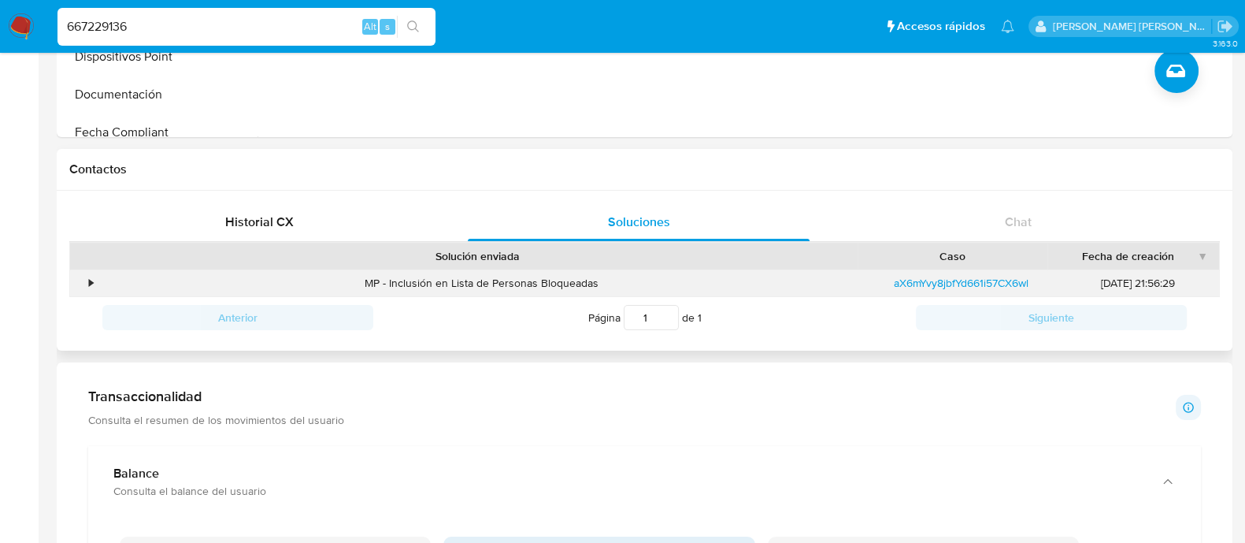
click at [94, 280] on div "•" at bounding box center [84, 283] width 28 height 26
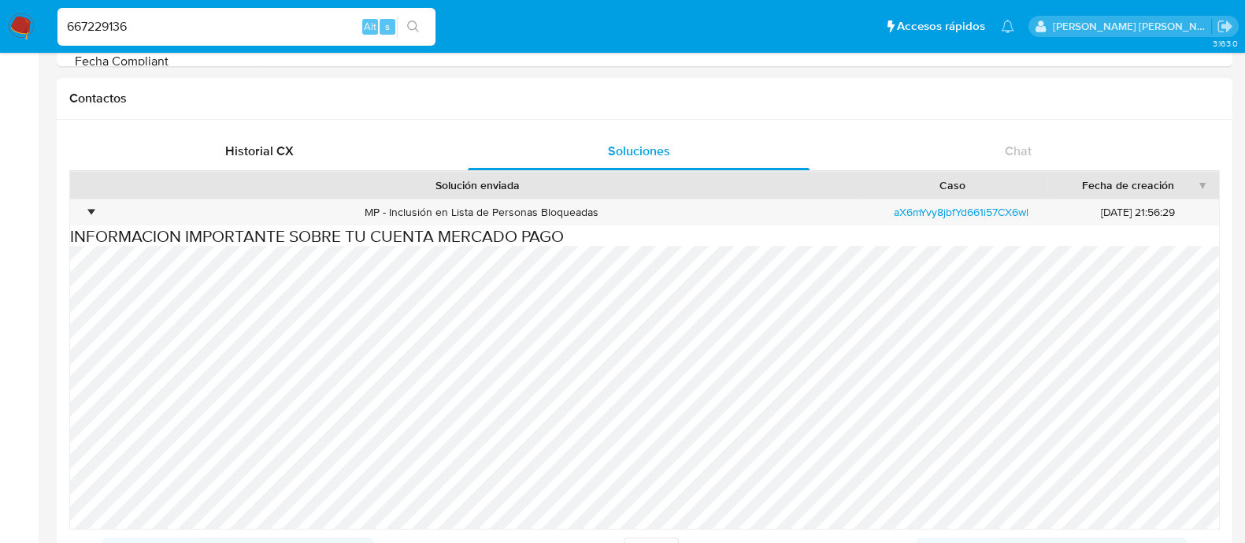
scroll to position [492, 0]
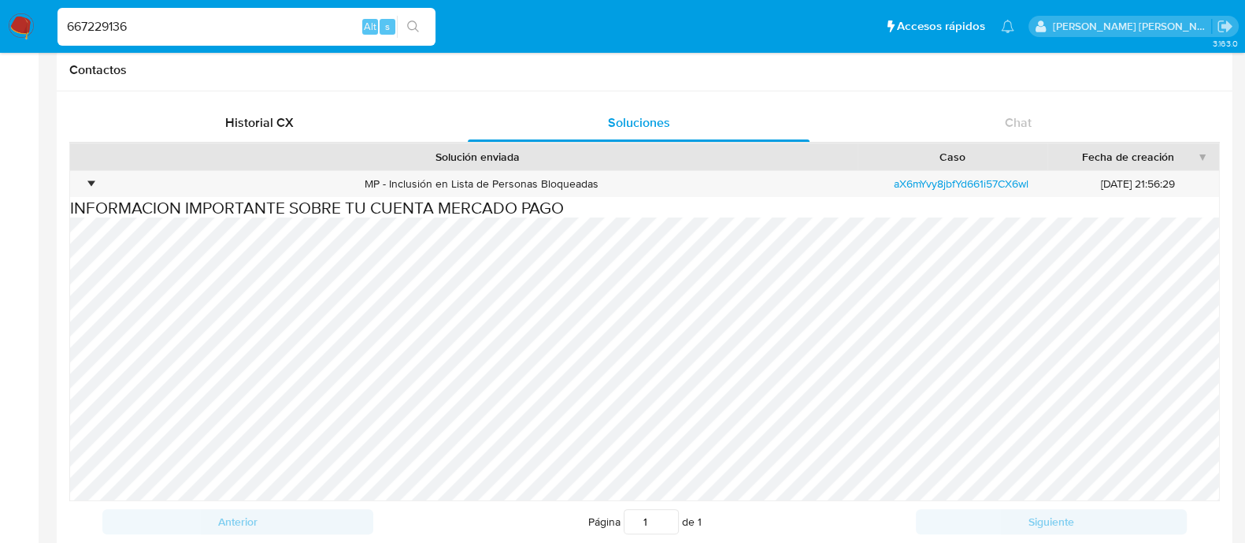
click at [173, 21] on input "667229136" at bounding box center [246, 27] width 378 height 20
paste input "1203147165"
type input "1203147165"
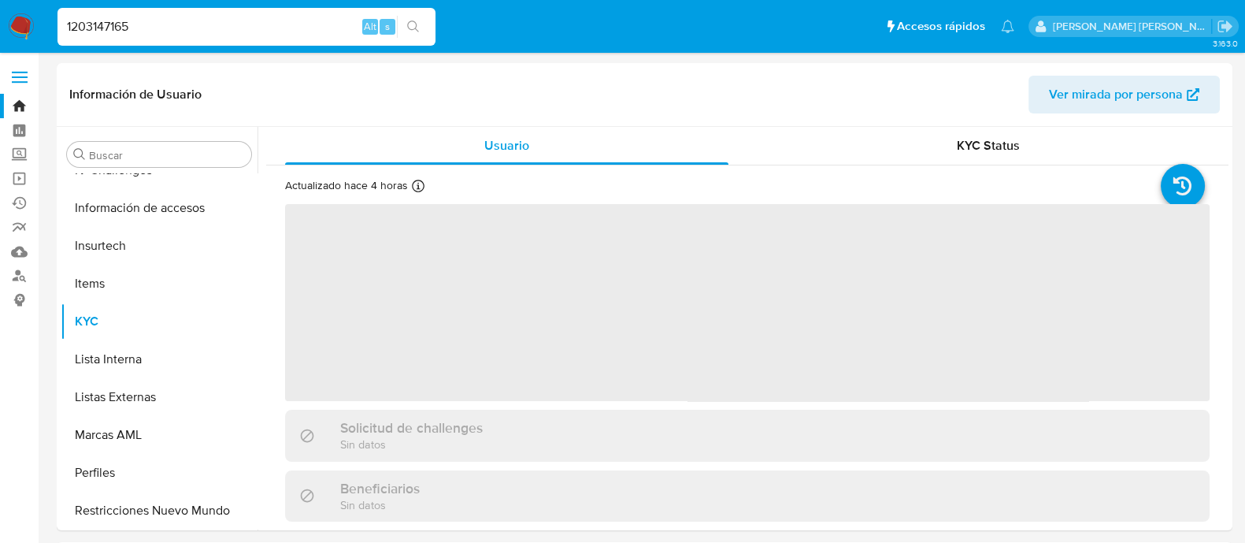
scroll to position [779, 0]
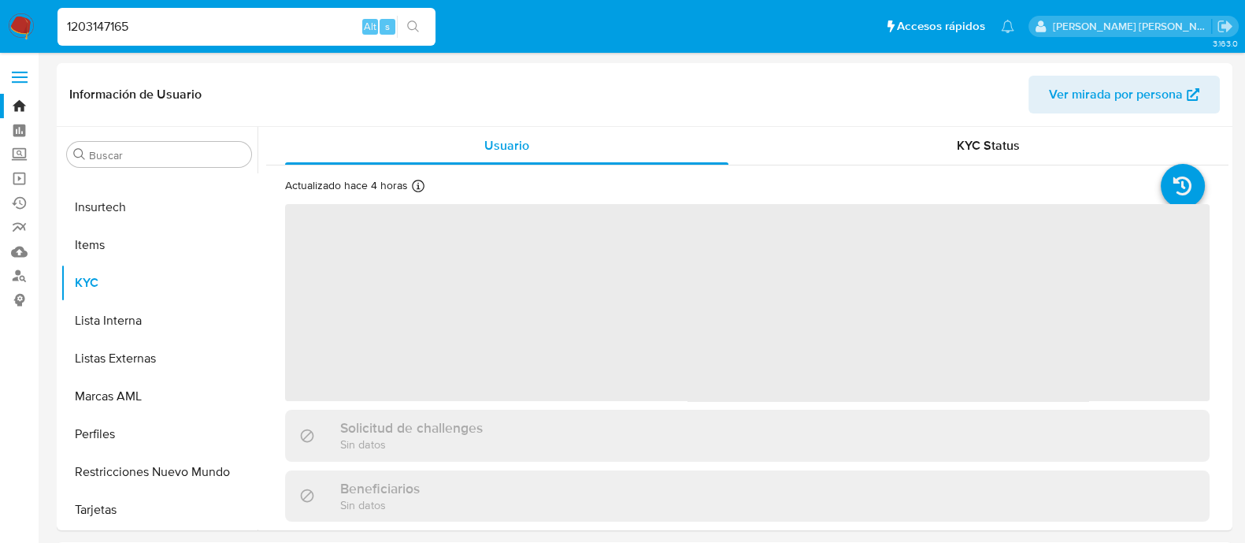
select select "10"
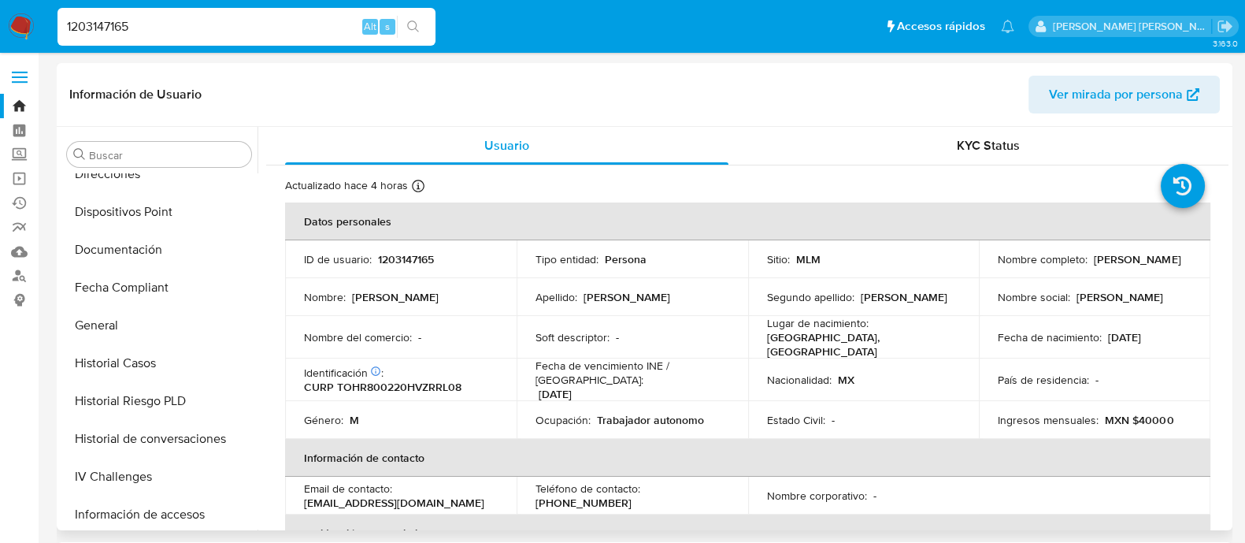
scroll to position [492, 0]
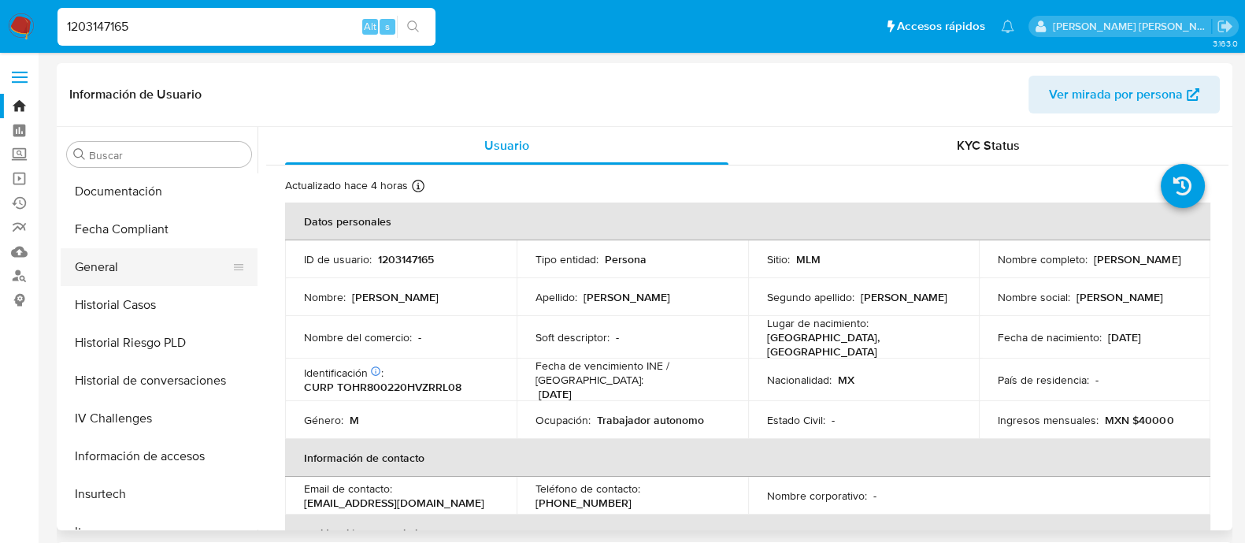
click at [143, 272] on button "General" at bounding box center [153, 267] width 184 height 38
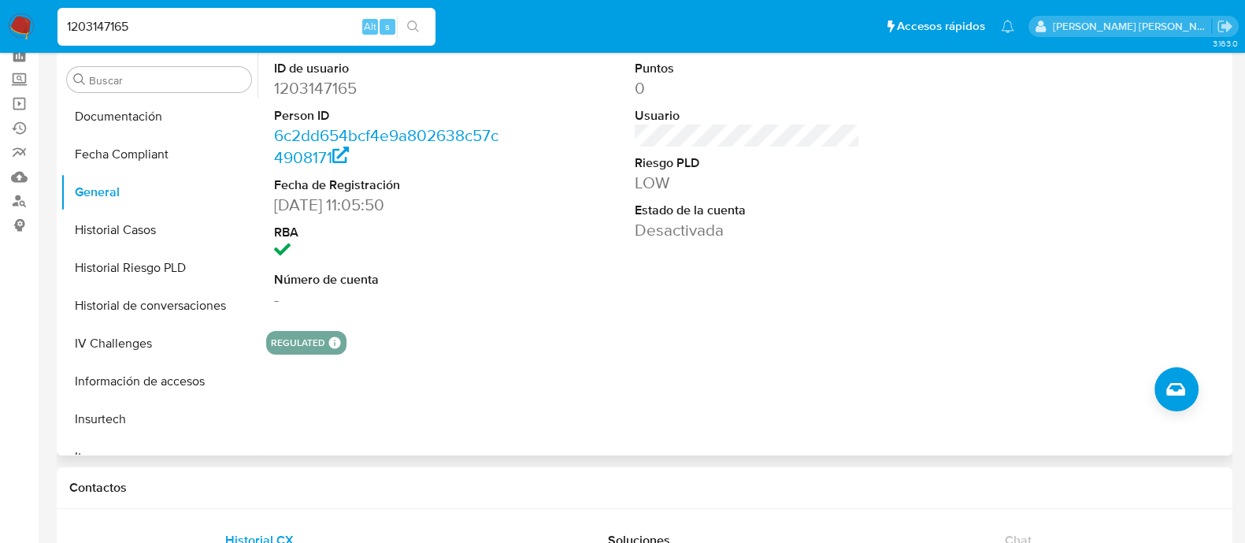
scroll to position [196, 0]
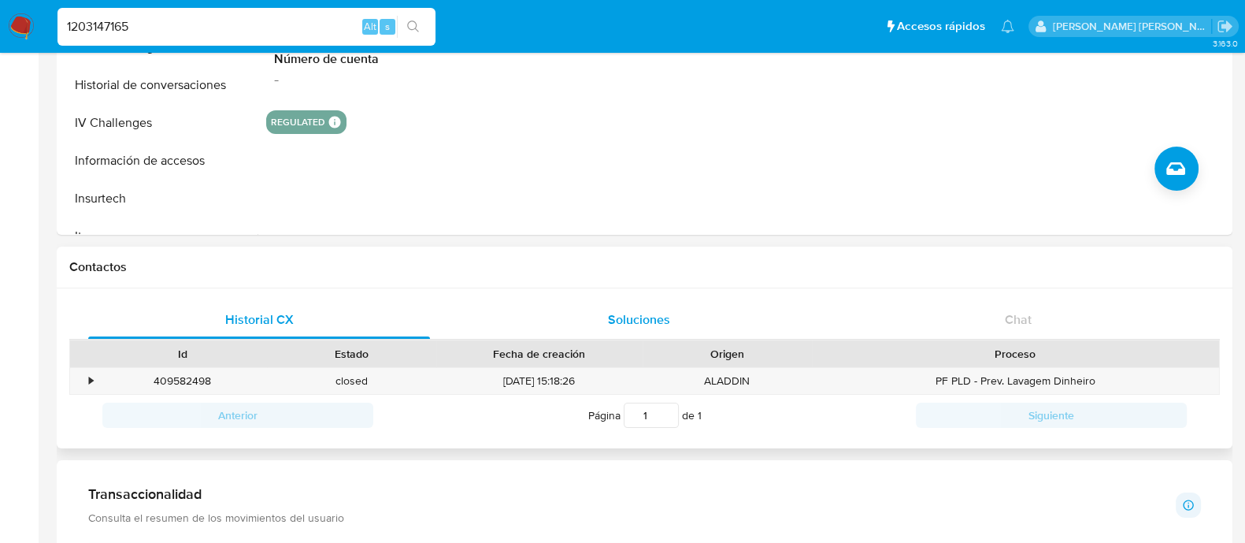
click at [650, 317] on span "Soluciones" at bounding box center [639, 319] width 62 height 18
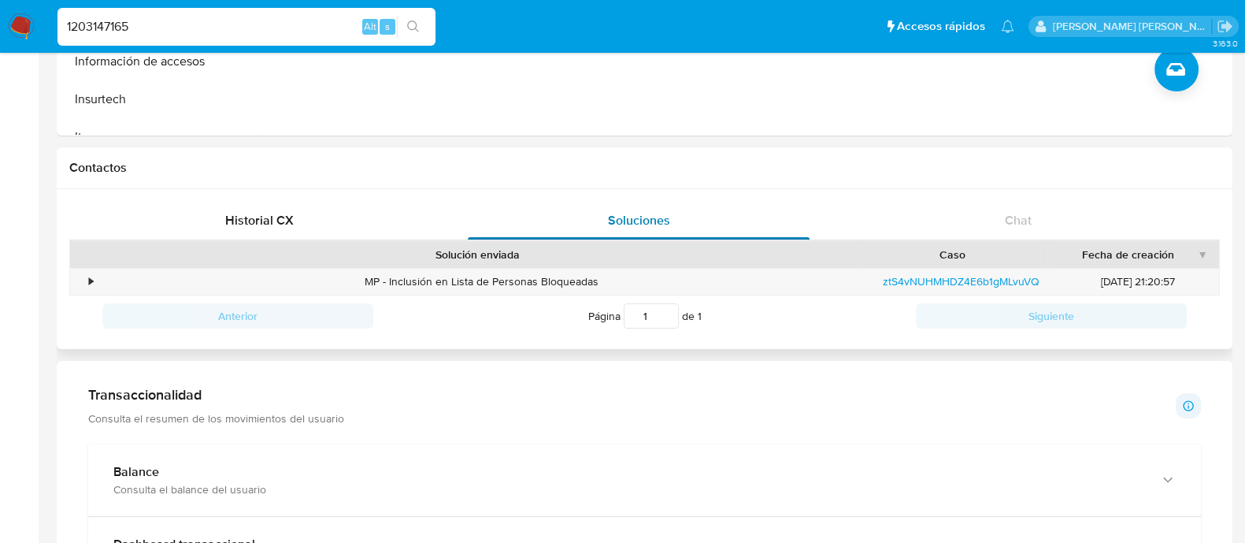
scroll to position [492, 0]
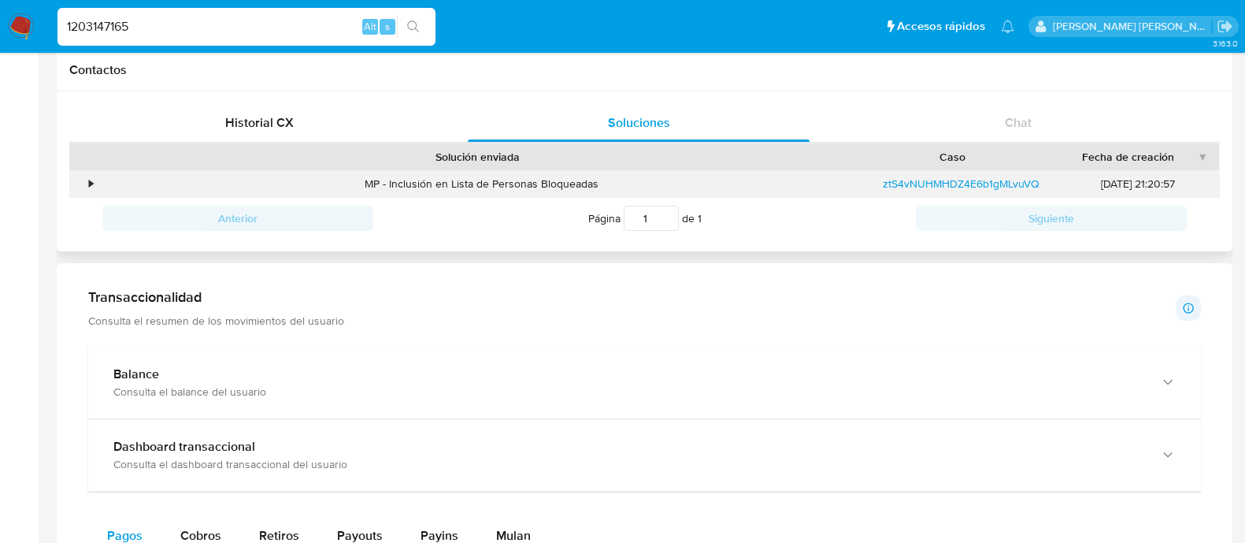
click at [87, 188] on div "•" at bounding box center [84, 184] width 28 height 26
